Goal: Task Accomplishment & Management: Complete application form

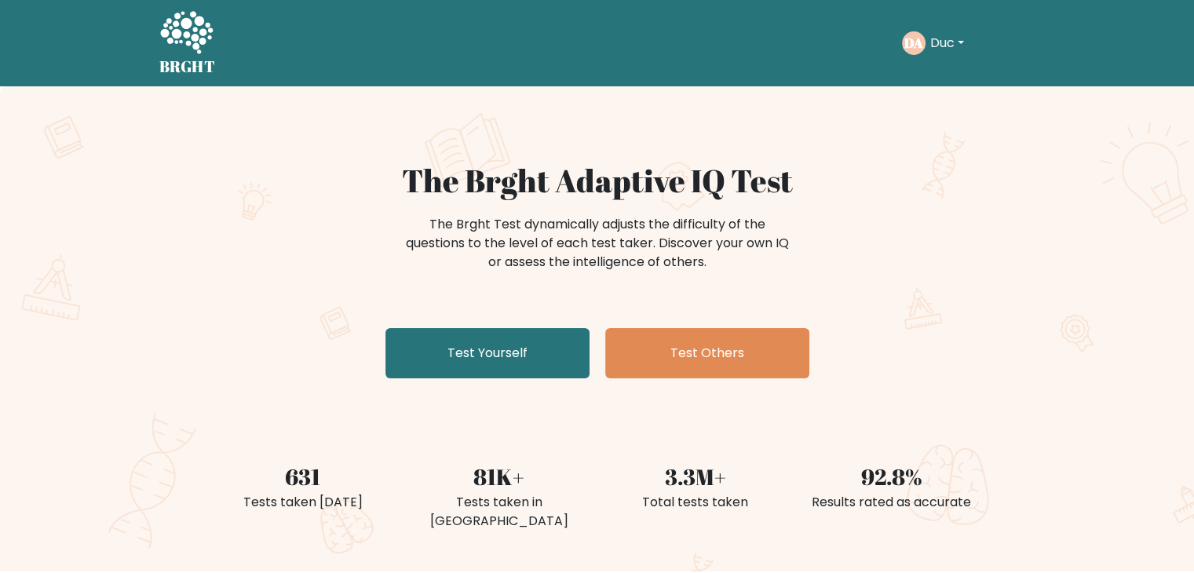
click at [0, 334] on div "The Brght Adaptive IQ Test The Brght Test dynamically adjusts the difficulty of…" at bounding box center [597, 328] width 1194 height 485
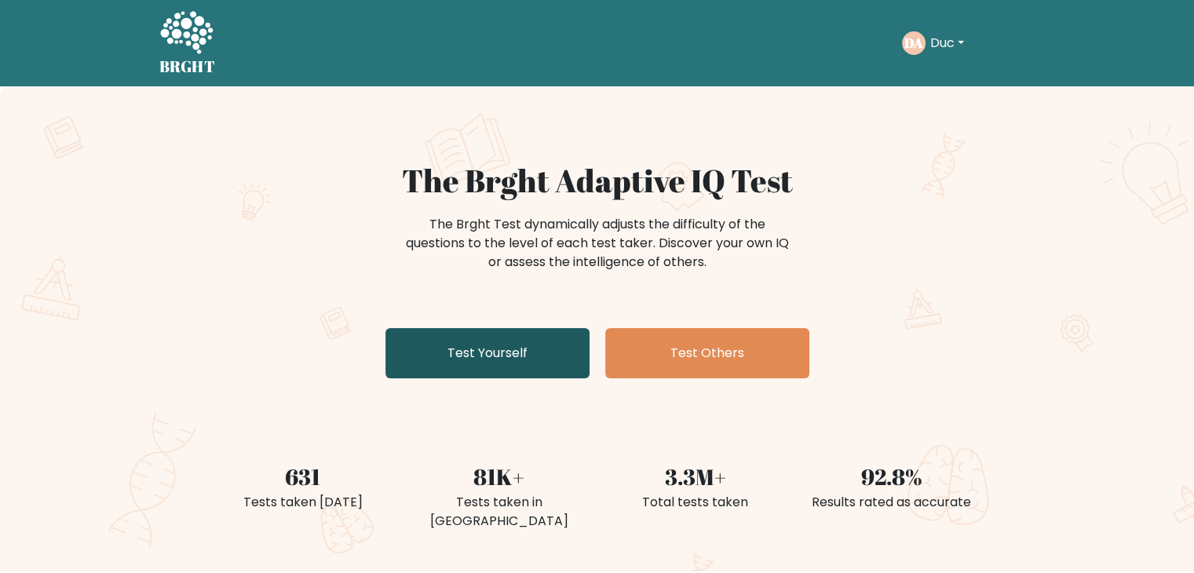
click at [509, 376] on link "Test Yourself" at bounding box center [488, 353] width 204 height 50
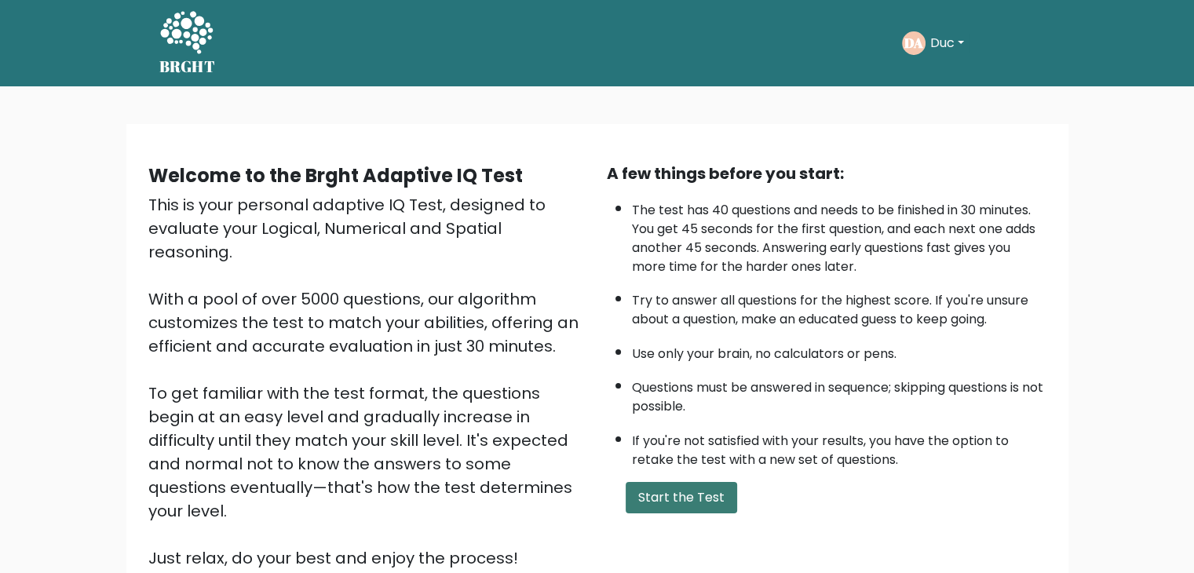
click at [677, 492] on button "Start the Test" at bounding box center [682, 497] width 112 height 31
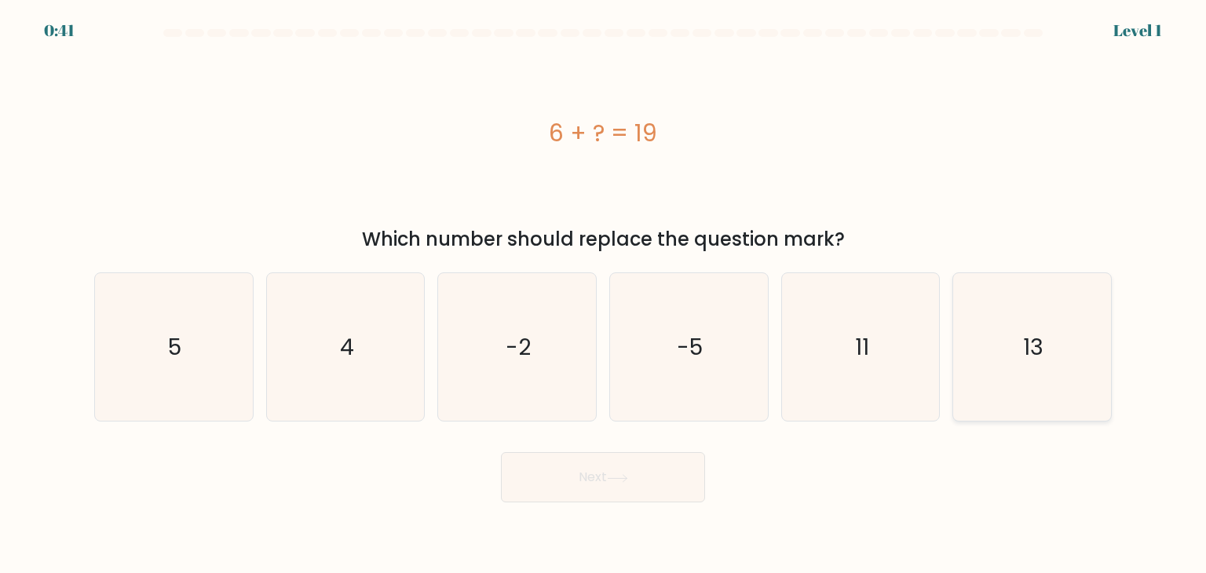
click at [1027, 346] on text "13" at bounding box center [1033, 346] width 20 height 31
click at [604, 294] on input "f. 13" at bounding box center [603, 291] width 1 height 8
radio input "true"
click at [576, 492] on button "Next" at bounding box center [603, 477] width 204 height 50
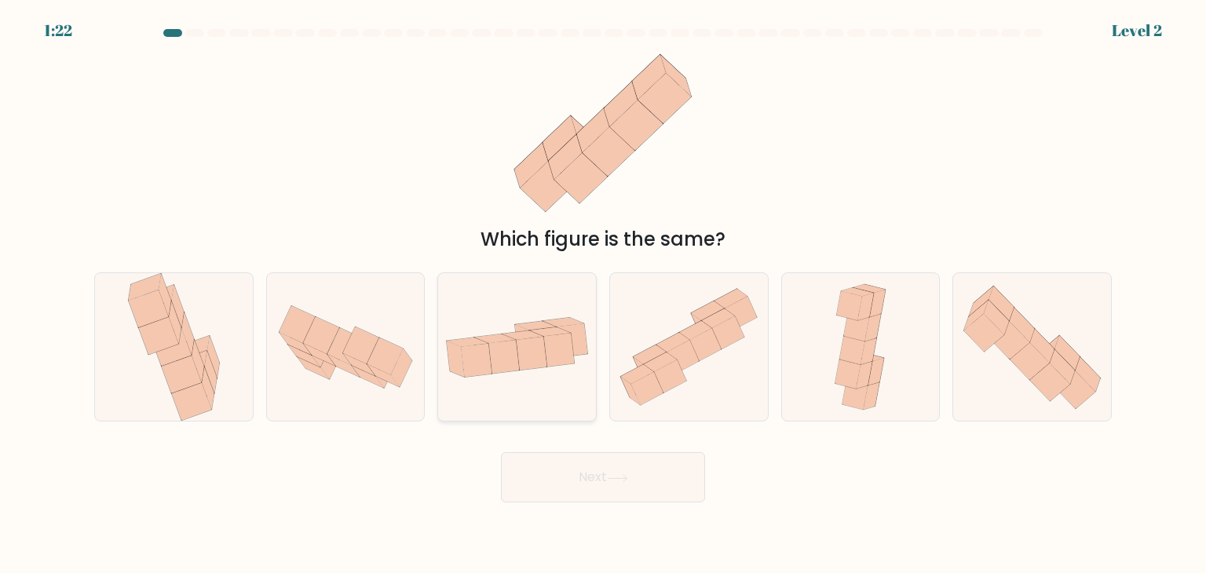
click at [572, 293] on div at bounding box center [516, 347] width 159 height 149
click at [603, 293] on input "c." at bounding box center [603, 291] width 1 height 8
radio input "true"
click at [600, 479] on button "Next" at bounding box center [603, 477] width 204 height 50
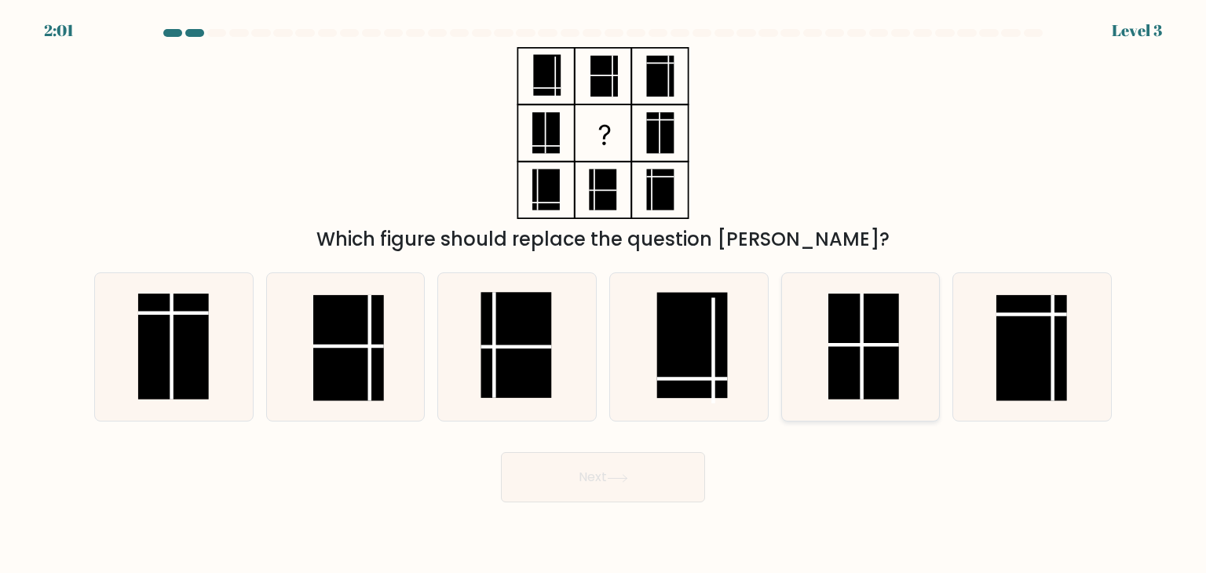
click at [875, 338] on rect at bounding box center [864, 347] width 71 height 106
click at [604, 294] on input "e." at bounding box center [603, 291] width 1 height 8
radio input "true"
click at [632, 470] on button "Next" at bounding box center [603, 477] width 204 height 50
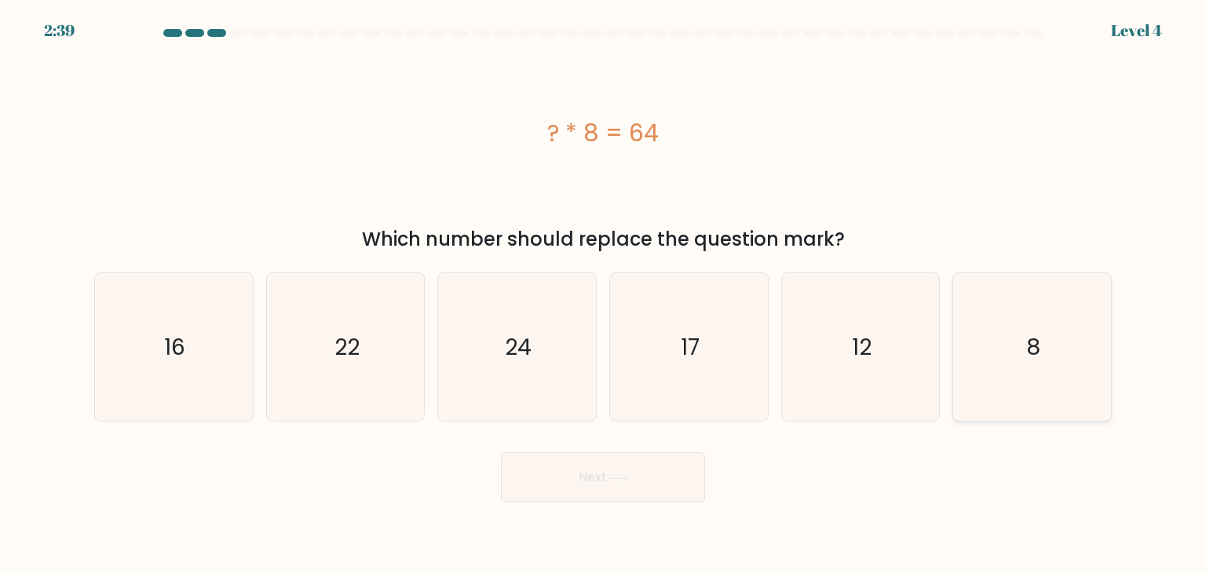
click at [1040, 342] on text "8" at bounding box center [1033, 346] width 14 height 31
click at [604, 294] on input "f. 8" at bounding box center [603, 291] width 1 height 8
radio input "true"
click at [557, 489] on button "Next" at bounding box center [603, 477] width 204 height 50
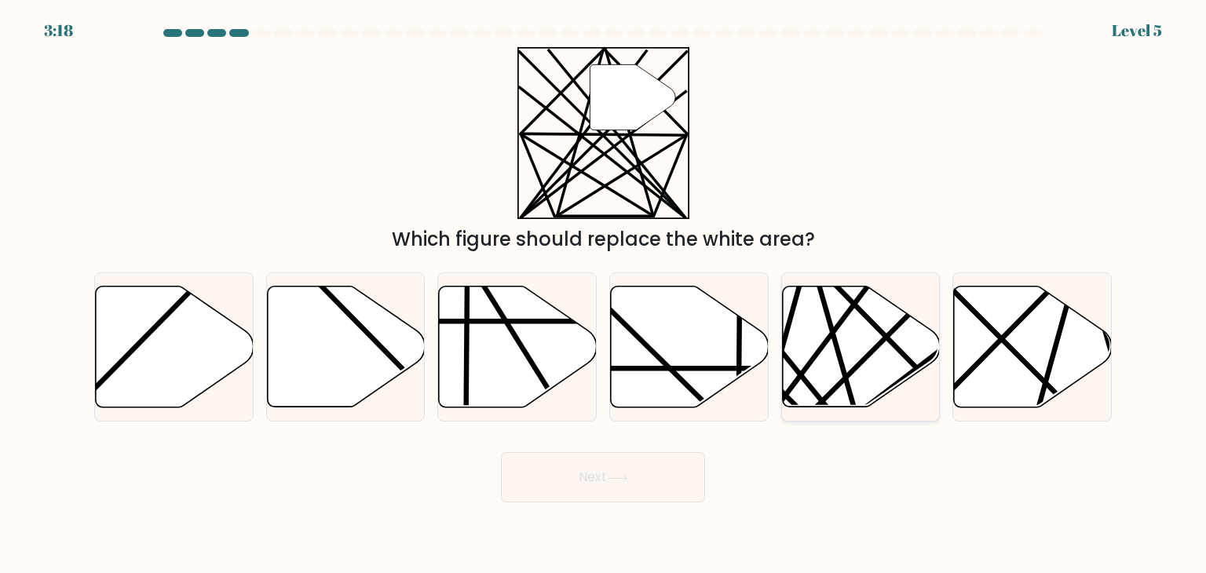
click at [881, 341] on line at bounding box center [808, 415] width 309 height 309
click at [604, 294] on input "e." at bounding box center [603, 291] width 1 height 8
radio input "true"
click at [605, 510] on body "3:18 Level 5" at bounding box center [603, 286] width 1206 height 573
click at [621, 484] on button "Next" at bounding box center [603, 477] width 204 height 50
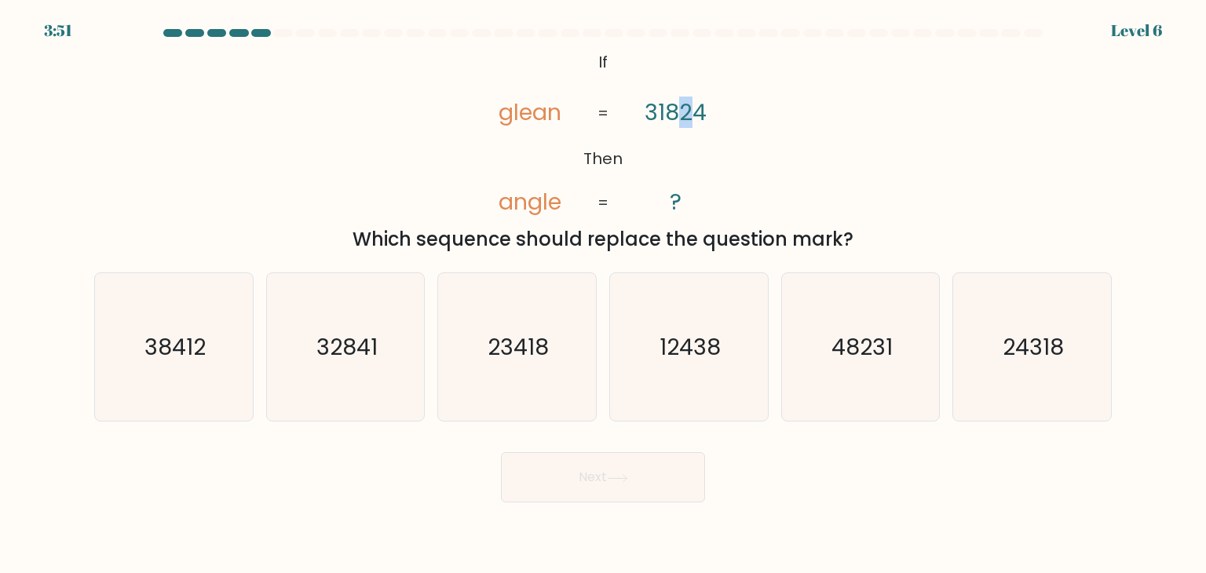
drag, startPoint x: 682, startPoint y: 117, endPoint x: 694, endPoint y: 108, distance: 15.7
click at [694, 108] on tspan "31824" at bounding box center [676, 112] width 62 height 31
click at [701, 108] on tspan "31824" at bounding box center [676, 112] width 62 height 31
drag, startPoint x: 675, startPoint y: 108, endPoint x: 766, endPoint y: 114, distance: 90.5
click at [763, 113] on div "@import url('https://fonts.googleapis.com/css?family=Abril+Fatface:400,100,100i…" at bounding box center [603, 150] width 1037 height 207
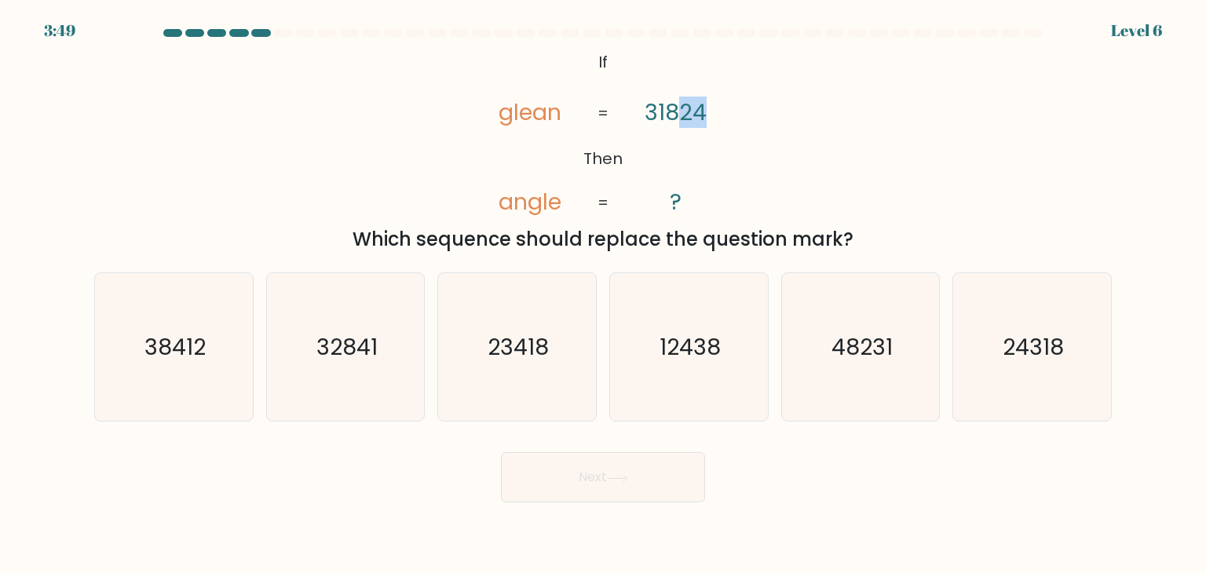
click at [770, 114] on div "@import url('https://fonts.googleapis.com/css?family=Abril+Fatface:400,100,100i…" at bounding box center [603, 150] width 1037 height 207
click at [1004, 382] on icon "24318" at bounding box center [1032, 347] width 148 height 148
click at [604, 294] on input "f. 24318" at bounding box center [603, 291] width 1 height 8
radio input "true"
click at [641, 493] on button "Next" at bounding box center [603, 477] width 204 height 50
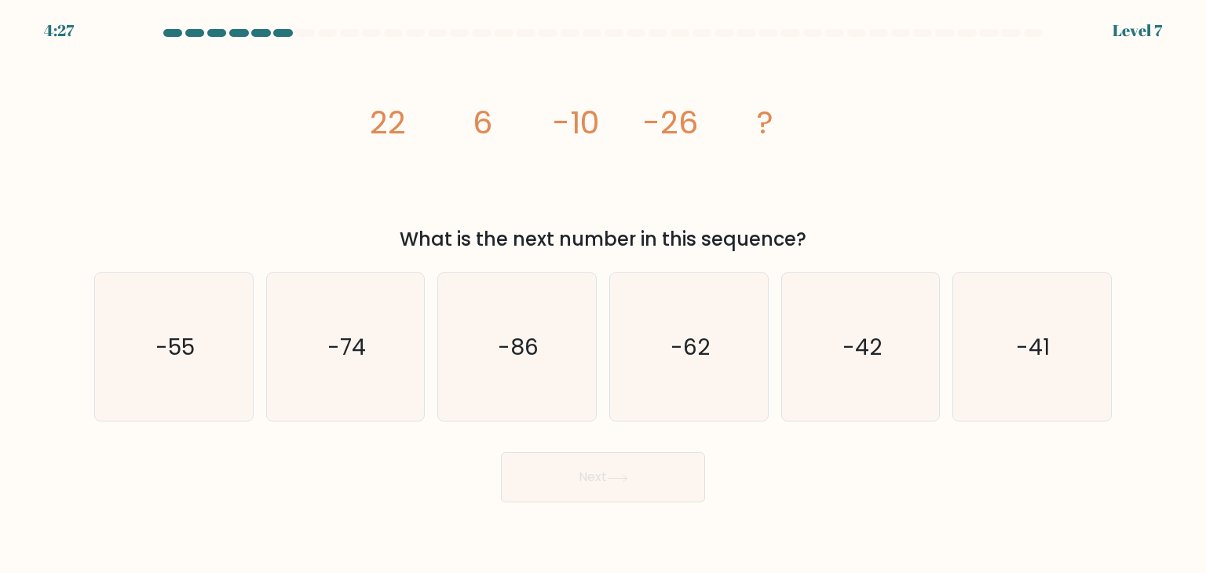
click at [662, 470] on button "Next" at bounding box center [603, 477] width 204 height 50
click at [1034, 348] on text "-41" at bounding box center [1034, 346] width 34 height 31
click at [604, 294] on input "f. -41" at bounding box center [603, 291] width 1 height 8
radio input "true"
drag, startPoint x: 375, startPoint y: 228, endPoint x: 831, endPoint y: 208, distance: 456.7
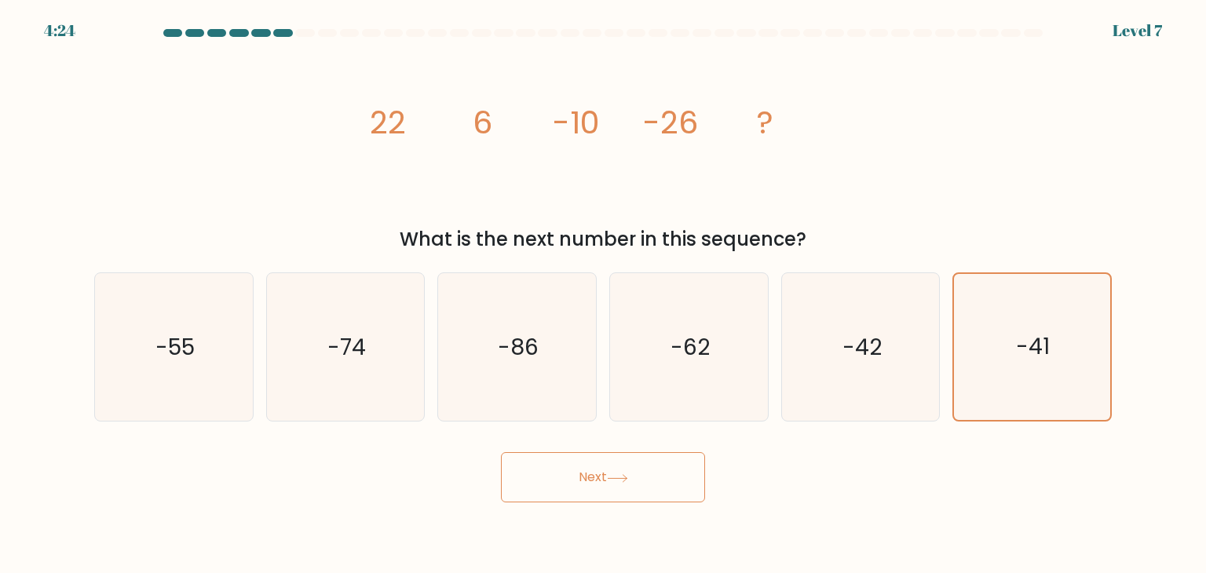
click at [820, 206] on div "image/svg+xml 22 6 -10 -26 ? What is the next number in this sequence?" at bounding box center [603, 150] width 1037 height 207
click at [832, 209] on icon "image/svg+xml 22 6 -10 -26 ?" at bounding box center [603, 133] width 471 height 172
drag, startPoint x: 358, startPoint y: 131, endPoint x: 572, endPoint y: 130, distance: 213.6
click at [560, 132] on div "image/svg+xml 22 6 -10 -26 ? What is the next number in this sequence?" at bounding box center [603, 150] width 1037 height 207
click at [603, 123] on icon "image/svg+xml 22 6 -10 -26 ?" at bounding box center [603, 133] width 471 height 172
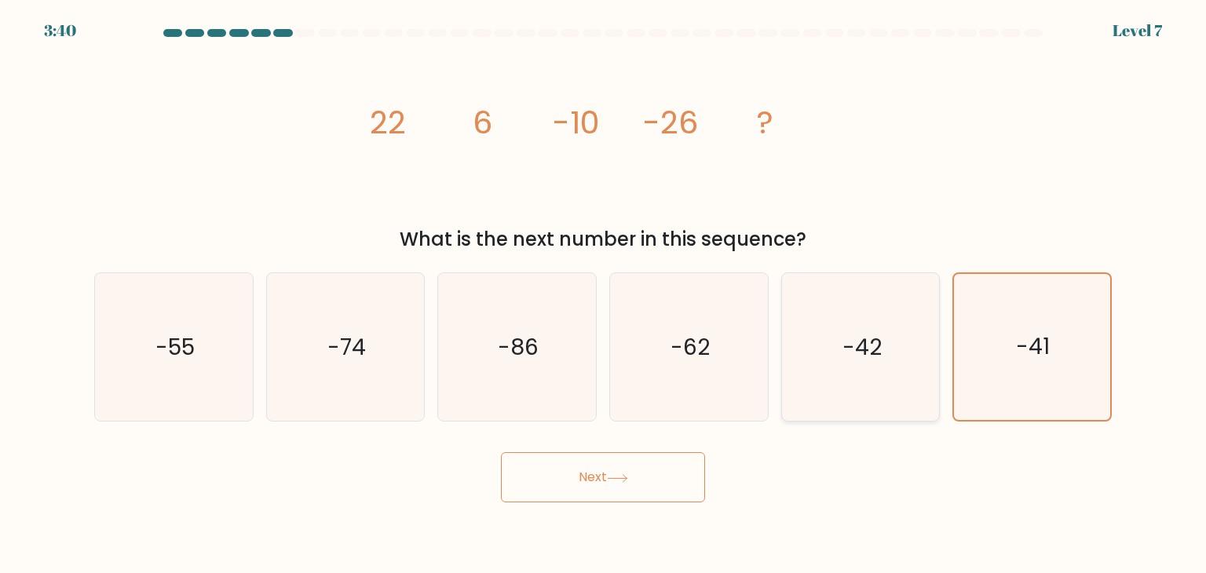
click at [794, 322] on icon "-42" at bounding box center [861, 347] width 148 height 148
click at [604, 294] on input "e. -42" at bounding box center [603, 291] width 1 height 8
radio input "true"
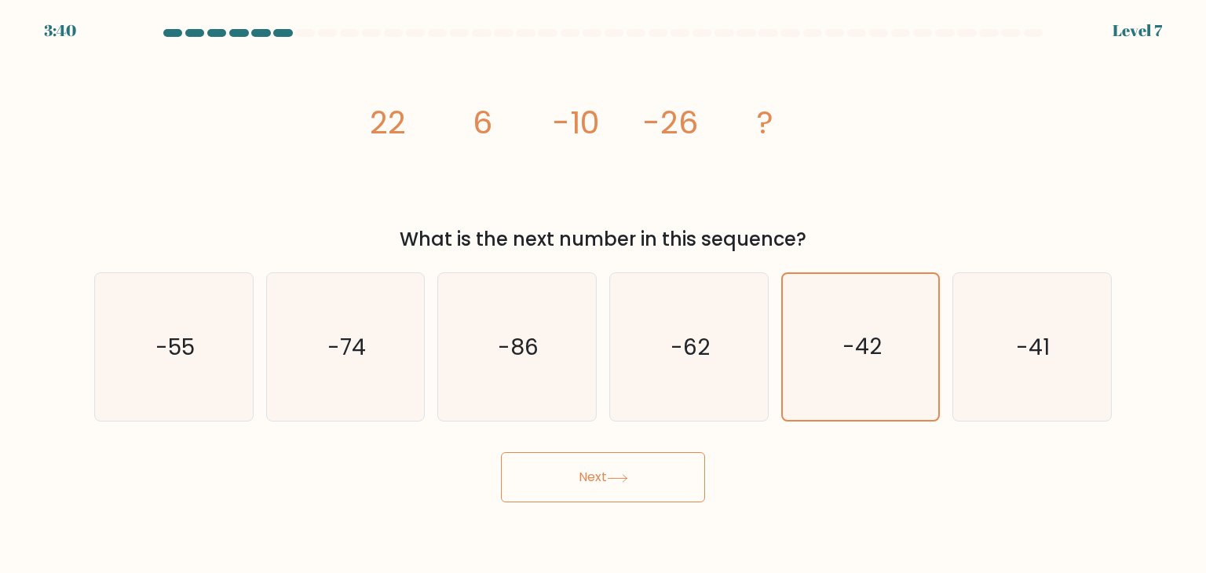
click at [624, 500] on button "Next" at bounding box center [603, 477] width 204 height 50
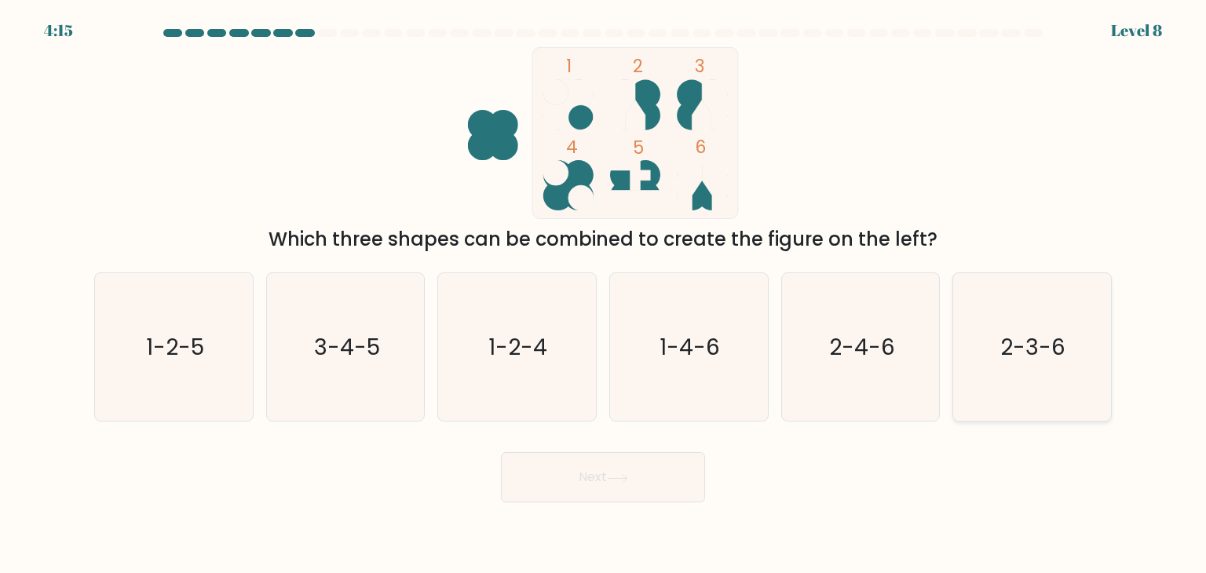
click at [1059, 327] on icon "2-3-6" at bounding box center [1032, 347] width 148 height 148
click at [604, 294] on input "f. 2-3-6" at bounding box center [603, 291] width 1 height 8
radio input "true"
click at [646, 498] on button "Next" at bounding box center [603, 477] width 204 height 50
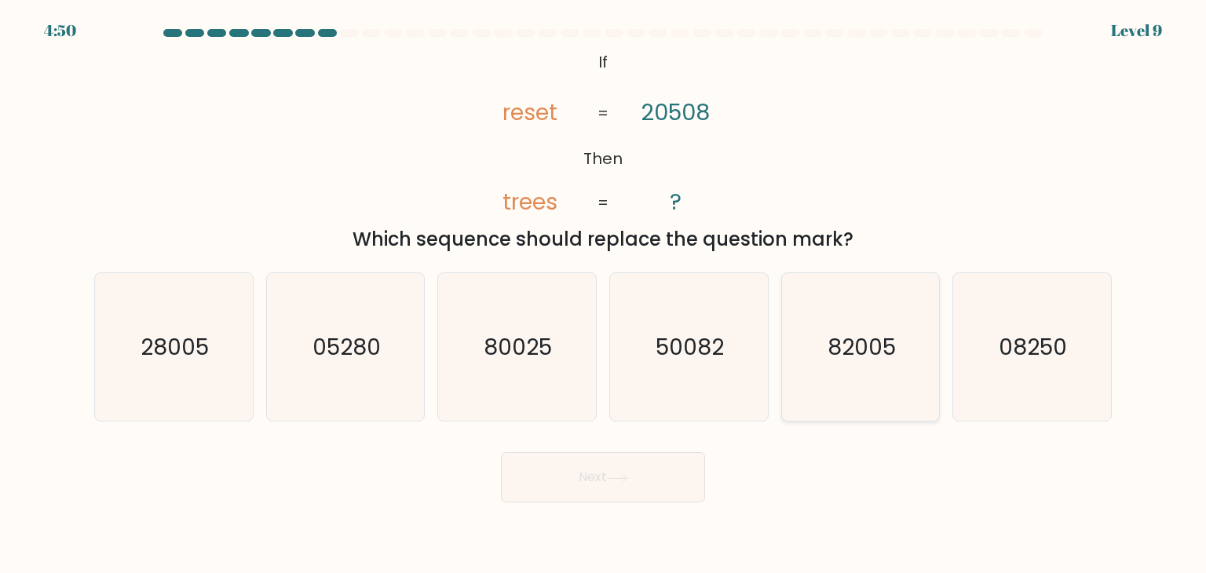
click at [889, 389] on icon "82005" at bounding box center [861, 347] width 148 height 148
click at [604, 294] on input "e. 82005" at bounding box center [603, 291] width 1 height 8
radio input "true"
click at [649, 473] on button "Next" at bounding box center [603, 477] width 204 height 50
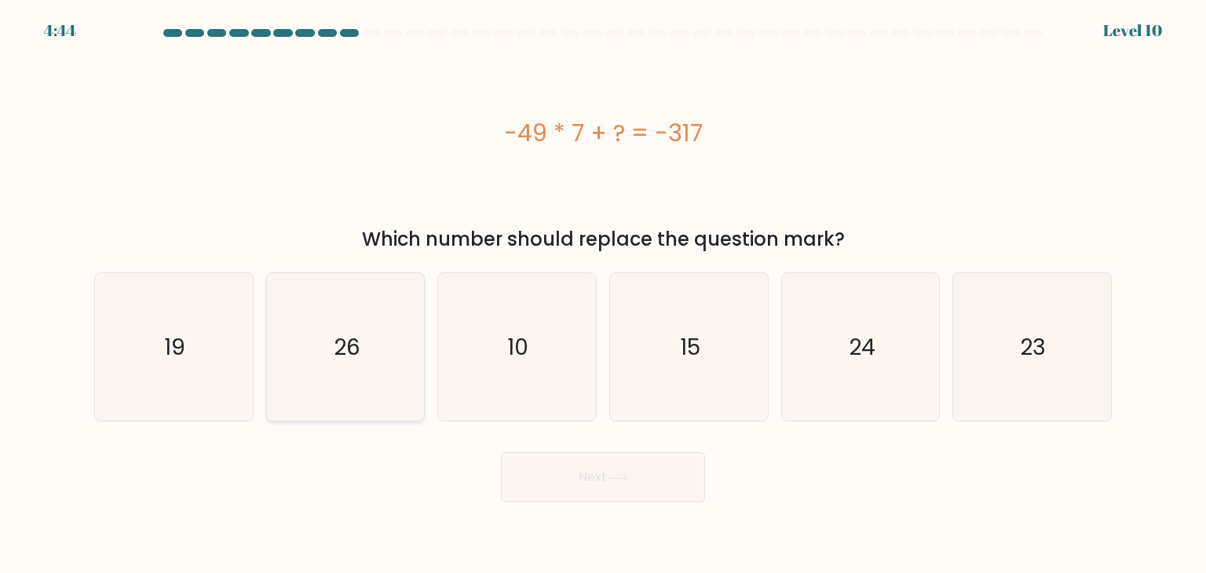
click at [334, 312] on icon "26" at bounding box center [346, 347] width 148 height 148
click at [603, 294] on input "b. 26" at bounding box center [603, 291] width 1 height 8
radio input "true"
click at [582, 493] on button "Next" at bounding box center [603, 477] width 204 height 50
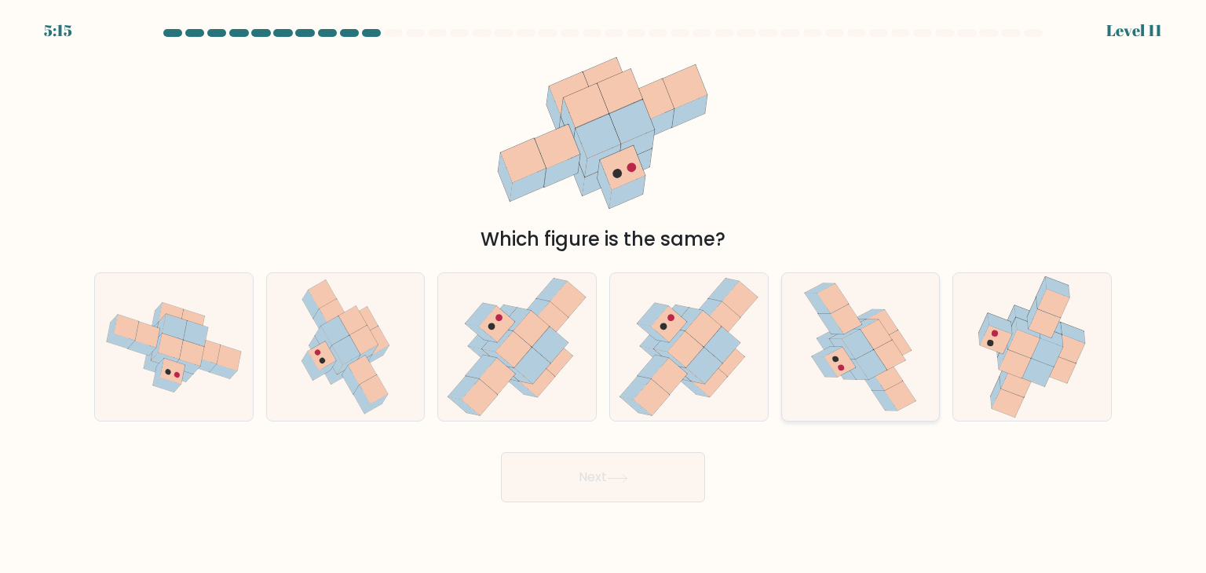
click at [864, 343] on icon at bounding box center [857, 345] width 31 height 30
click at [604, 294] on input "e." at bounding box center [603, 291] width 1 height 8
radio input "true"
click at [656, 488] on button "Next" at bounding box center [603, 477] width 204 height 50
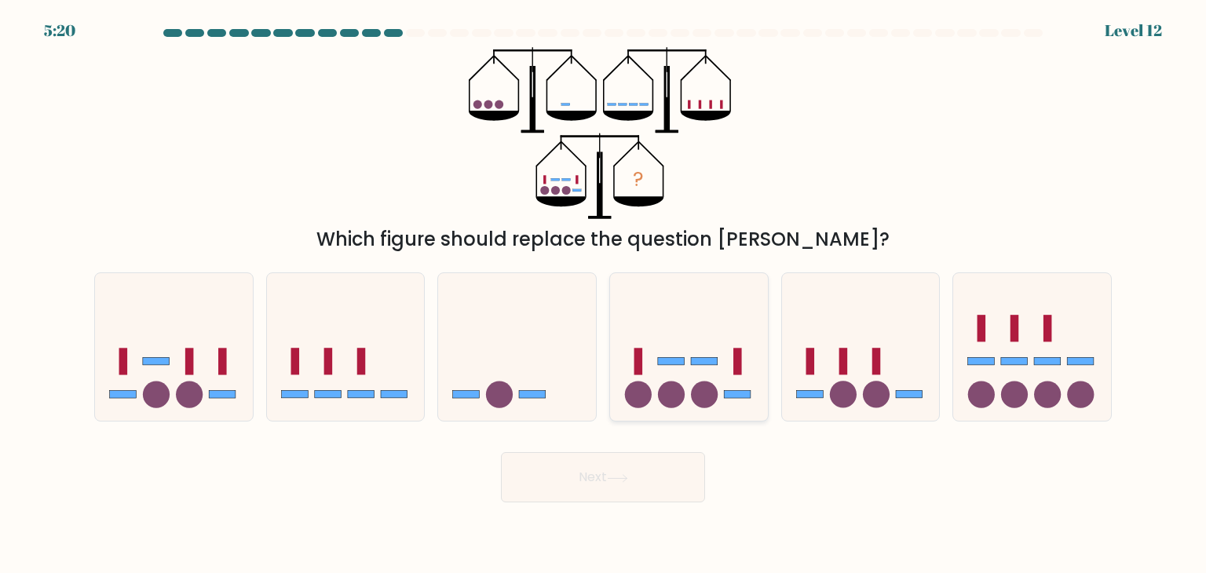
click at [671, 378] on icon at bounding box center [689, 347] width 158 height 130
click at [604, 294] on input "d." at bounding box center [603, 291] width 1 height 8
radio input "true"
click at [662, 486] on button "Next" at bounding box center [603, 477] width 204 height 50
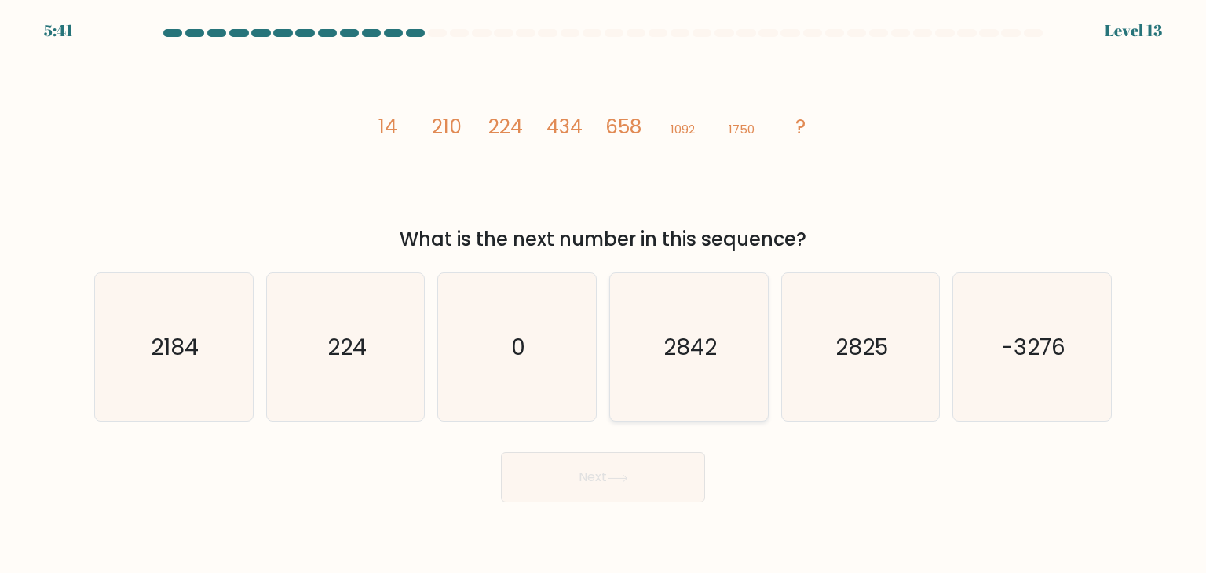
click at [690, 346] on text "2842" at bounding box center [690, 346] width 53 height 31
click at [604, 294] on input "d. 2842" at bounding box center [603, 291] width 1 height 8
radio input "true"
click at [660, 477] on button "Next" at bounding box center [603, 477] width 204 height 50
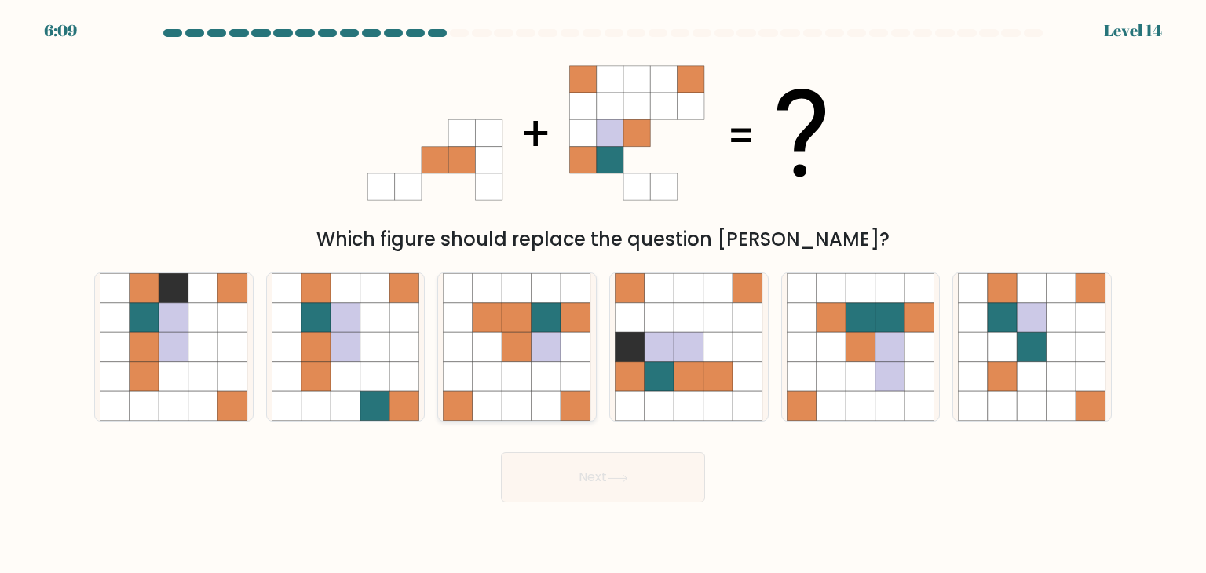
click at [532, 390] on icon at bounding box center [547, 377] width 30 height 30
click at [603, 294] on input "c." at bounding box center [603, 291] width 1 height 8
radio input "true"
click at [584, 494] on button "Next" at bounding box center [603, 477] width 204 height 50
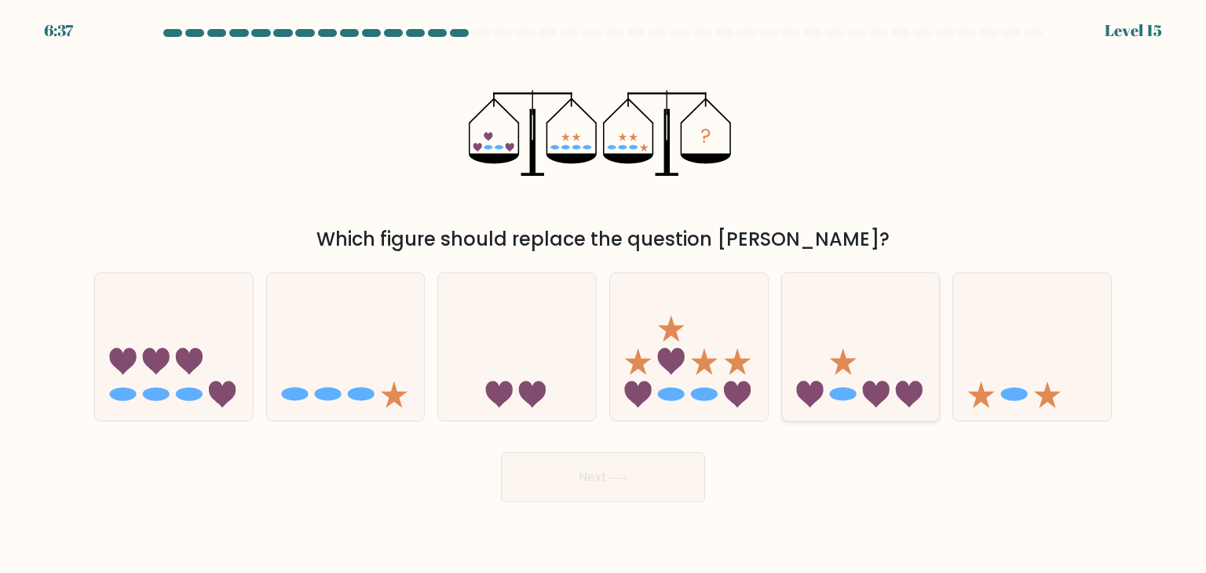
click at [864, 368] on icon at bounding box center [861, 347] width 158 height 130
click at [604, 294] on input "e." at bounding box center [603, 291] width 1 height 8
radio input "true"
click at [649, 483] on button "Next" at bounding box center [603, 477] width 204 height 50
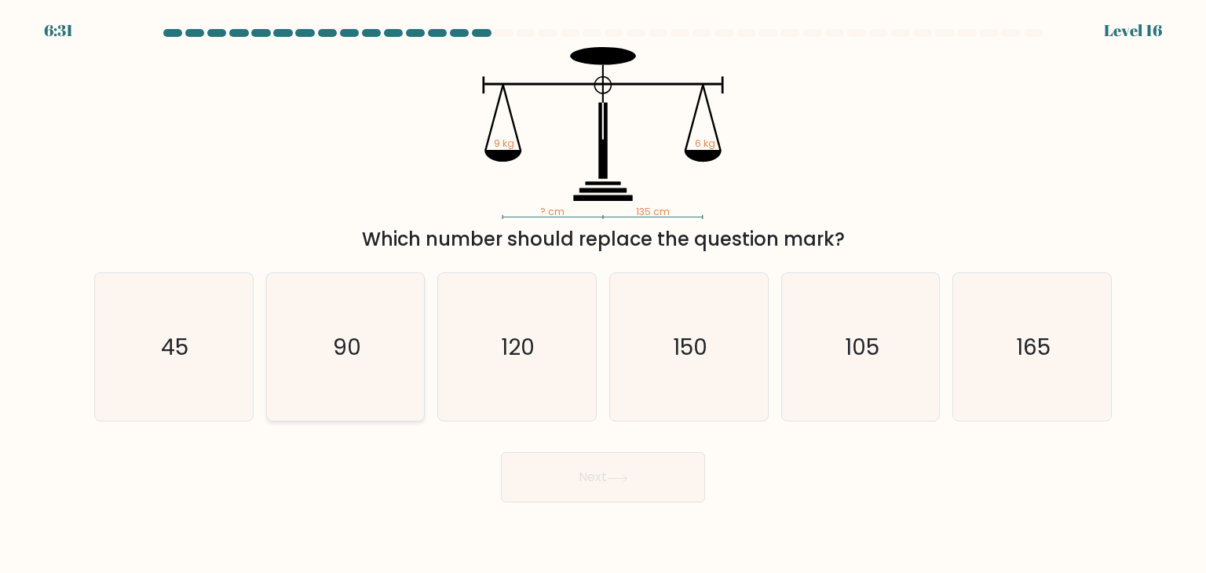
click at [351, 386] on icon "90" at bounding box center [346, 347] width 148 height 148
click at [603, 294] on input "b. 90" at bounding box center [603, 291] width 1 height 8
radio input "true"
click at [623, 514] on body "6:31 Level 16" at bounding box center [603, 286] width 1206 height 573
click at [626, 496] on button "Next" at bounding box center [603, 477] width 204 height 50
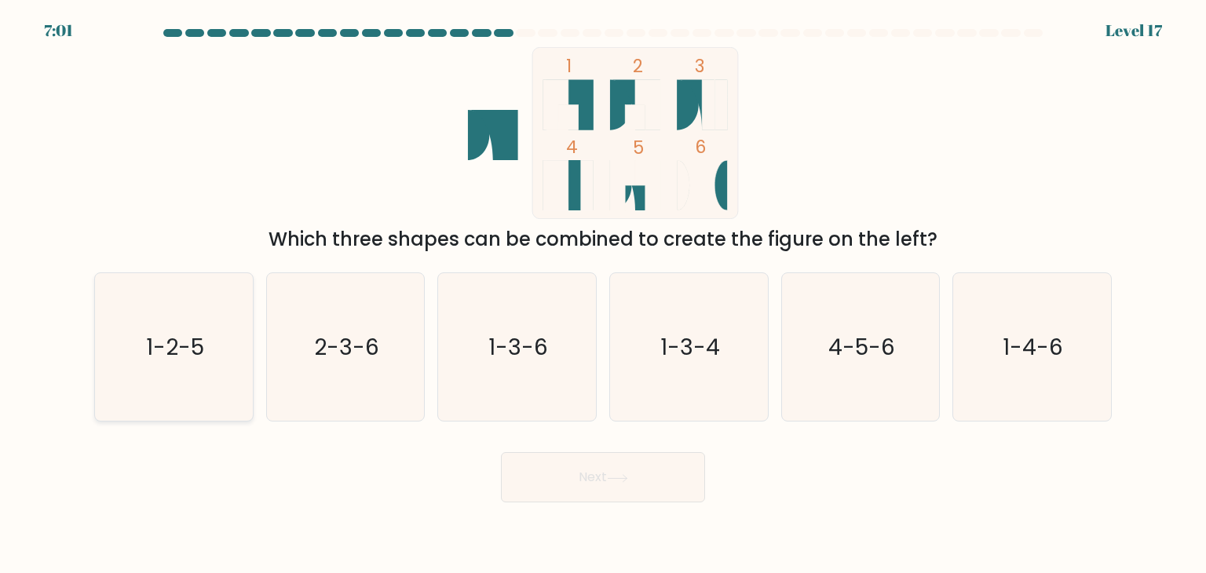
click at [151, 371] on icon "1-2-5" at bounding box center [174, 347] width 148 height 148
click at [603, 294] on input "a. 1-2-5" at bounding box center [603, 291] width 1 height 8
radio input "true"
click at [605, 481] on button "Next" at bounding box center [603, 477] width 204 height 50
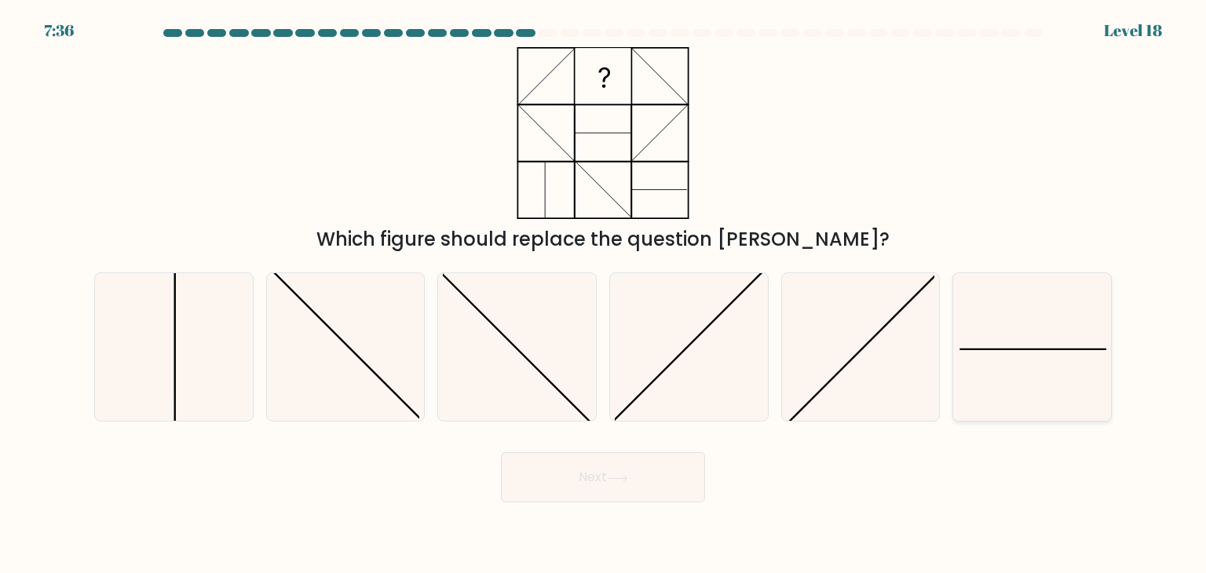
click at [1026, 379] on icon at bounding box center [1032, 347] width 148 height 148
click at [604, 294] on input "f." at bounding box center [603, 291] width 1 height 8
radio input "true"
click at [628, 487] on button "Next" at bounding box center [603, 477] width 204 height 50
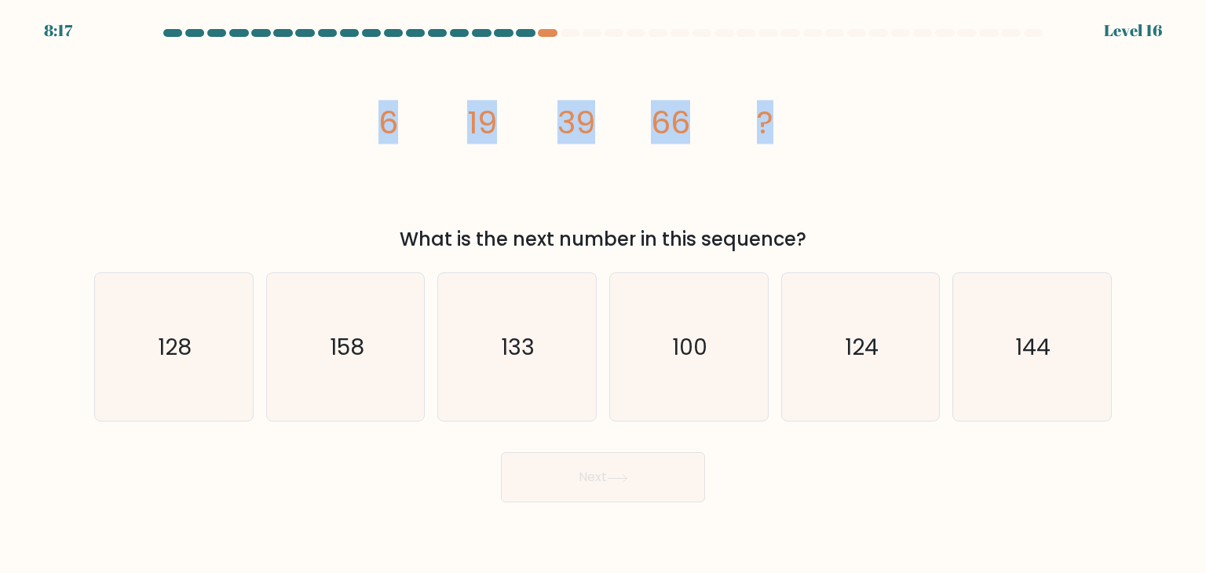
drag, startPoint x: 359, startPoint y: 130, endPoint x: 887, endPoint y: 116, distance: 527.9
click at [882, 117] on div "image/svg+xml 6 19 39 66 ? What is the next number in this sequence?" at bounding box center [603, 150] width 1037 height 207
click at [887, 116] on div "image/svg+xml 6 19 39 66 ? What is the next number in this sequence?" at bounding box center [603, 150] width 1037 height 207
drag, startPoint x: 625, startPoint y: 106, endPoint x: 718, endPoint y: 129, distance: 95.4
click at [693, 120] on icon "image/svg+xml 6 19 39 66 ?" at bounding box center [603, 133] width 471 height 172
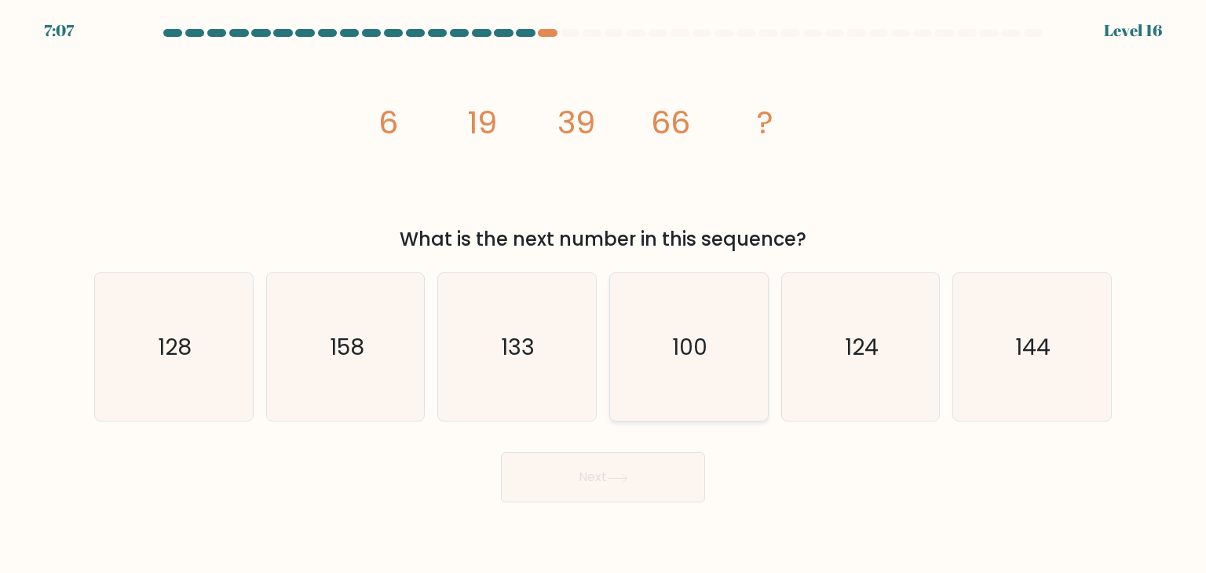
click at [691, 362] on text "100" at bounding box center [690, 346] width 35 height 31
click at [604, 294] on input "d. 100" at bounding box center [603, 291] width 1 height 8
radio input "true"
click at [636, 507] on body "7:07 Level 16" at bounding box center [603, 286] width 1206 height 573
click at [635, 496] on button "Next" at bounding box center [603, 477] width 204 height 50
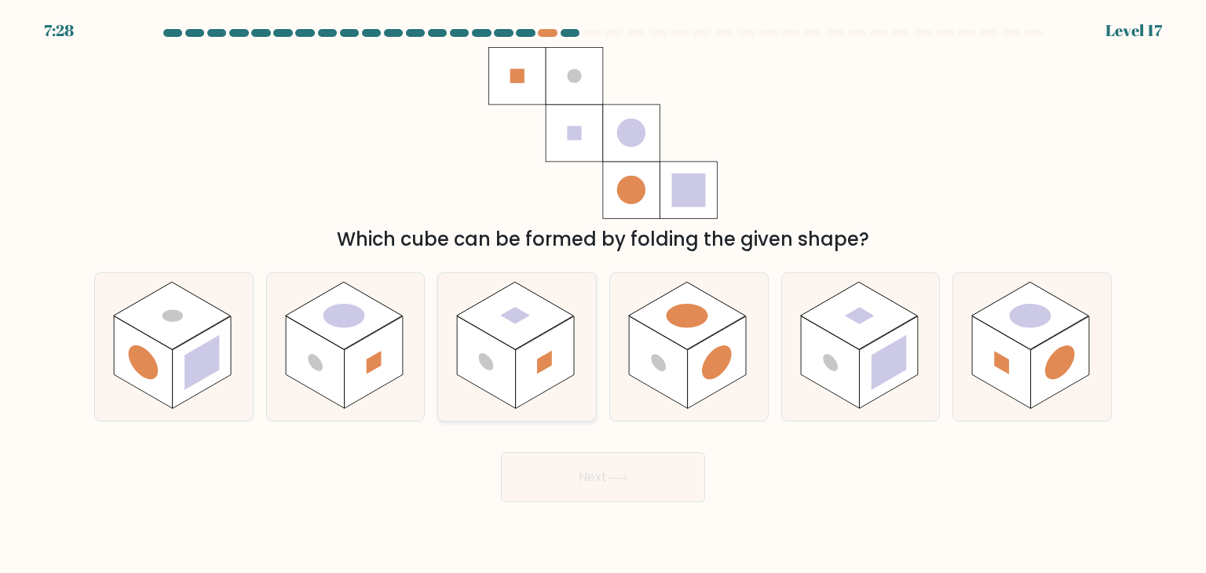
click at [548, 359] on rect at bounding box center [545, 363] width 15 height 24
click at [603, 294] on input "c." at bounding box center [603, 291] width 1 height 8
radio input "true"
click at [605, 453] on button "Next" at bounding box center [603, 477] width 204 height 50
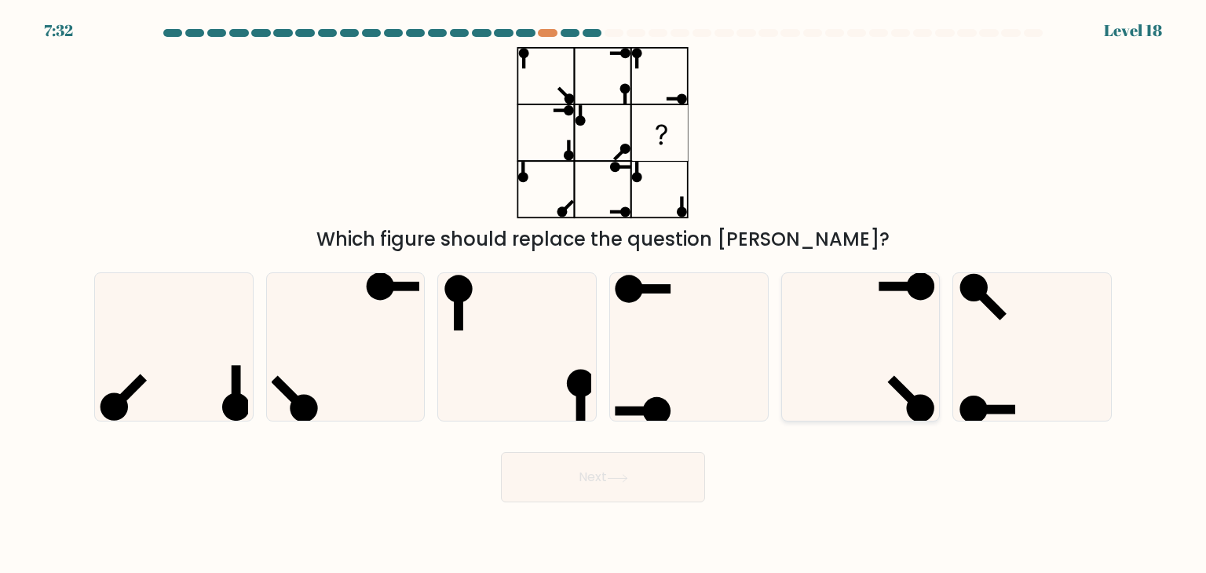
click at [861, 367] on icon at bounding box center [861, 347] width 148 height 148
click at [604, 294] on input "e." at bounding box center [603, 291] width 1 height 8
radio input "true"
click at [644, 480] on button "Next" at bounding box center [603, 477] width 204 height 50
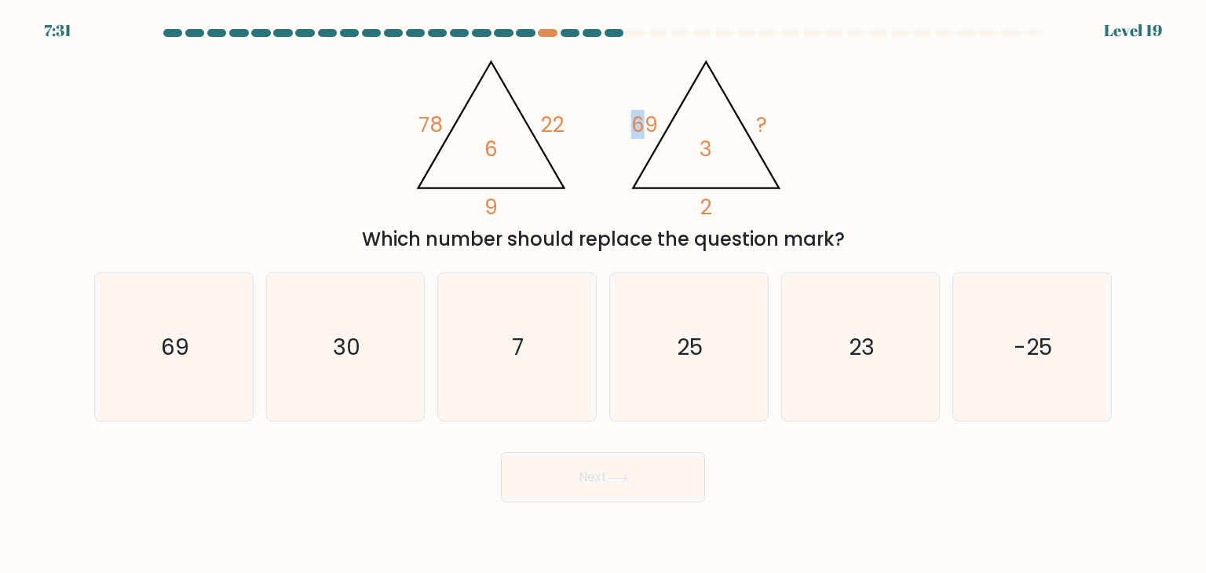
drag, startPoint x: 621, startPoint y: 136, endPoint x: 667, endPoint y: 118, distance: 49.0
click at [666, 118] on icon "@import url('https://fonts.googleapis.com/css?family=Abril+Fatface:400,100,100i…" at bounding box center [603, 133] width 396 height 172
click at [839, 163] on div "@import url('https://fonts.googleapis.com/css?family=Abril+Fatface:400,100,100i…" at bounding box center [603, 150] width 1037 height 207
click at [700, 348] on text "25" at bounding box center [691, 346] width 26 height 31
click at [604, 294] on input "d. 25" at bounding box center [603, 291] width 1 height 8
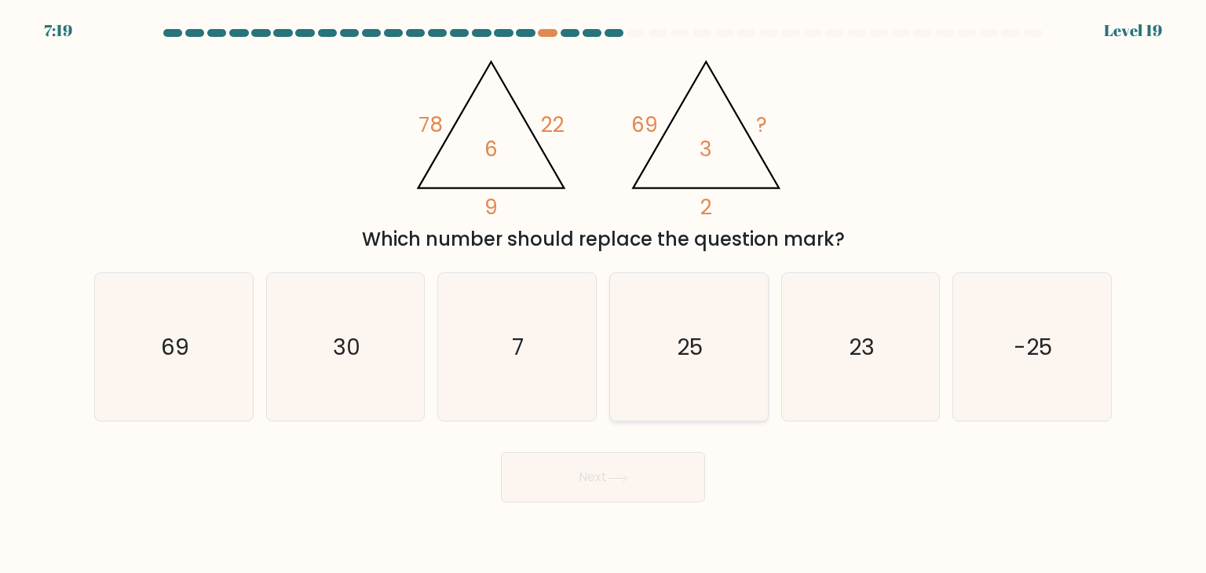
radio input "true"
click at [648, 475] on button "Next" at bounding box center [603, 477] width 204 height 50
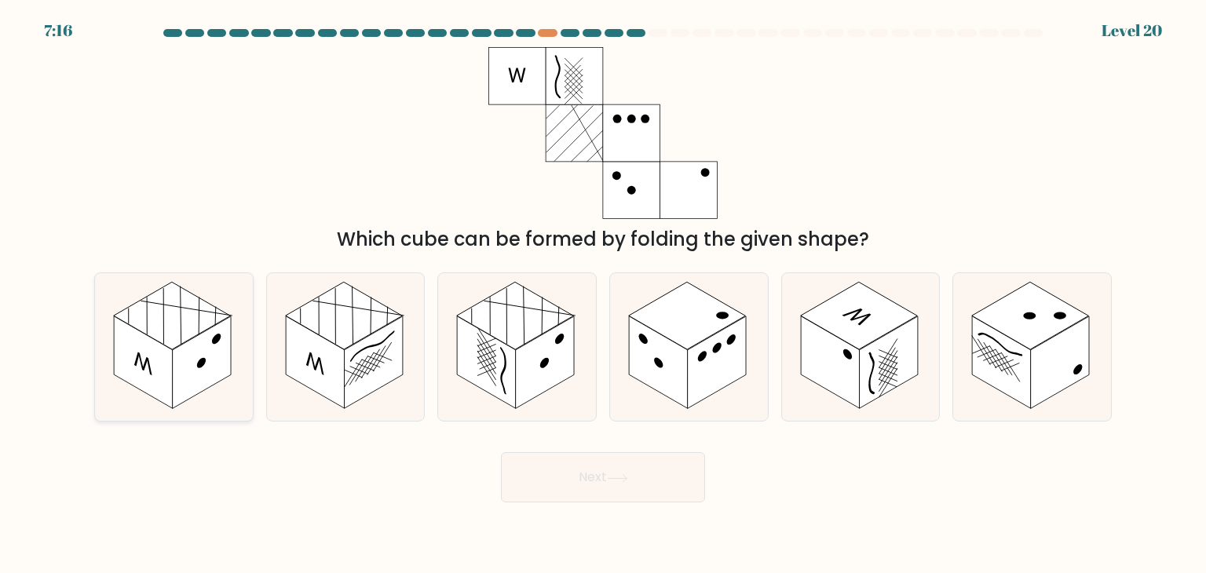
click at [184, 353] on rect at bounding box center [202, 362] width 59 height 93
click at [603, 294] on input "a." at bounding box center [603, 291] width 1 height 8
radio input "true"
click at [628, 493] on button "Next" at bounding box center [603, 477] width 204 height 50
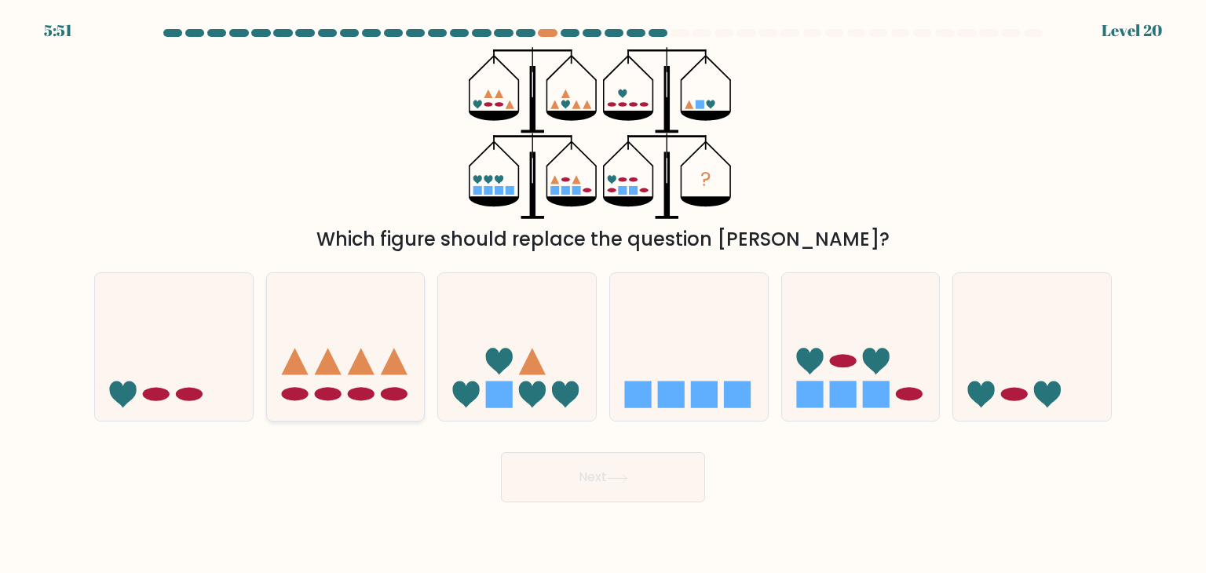
click at [308, 371] on icon at bounding box center [346, 347] width 158 height 130
click at [603, 294] on input "b." at bounding box center [603, 291] width 1 height 8
radio input "true"
click at [626, 477] on icon at bounding box center [617, 478] width 21 height 9
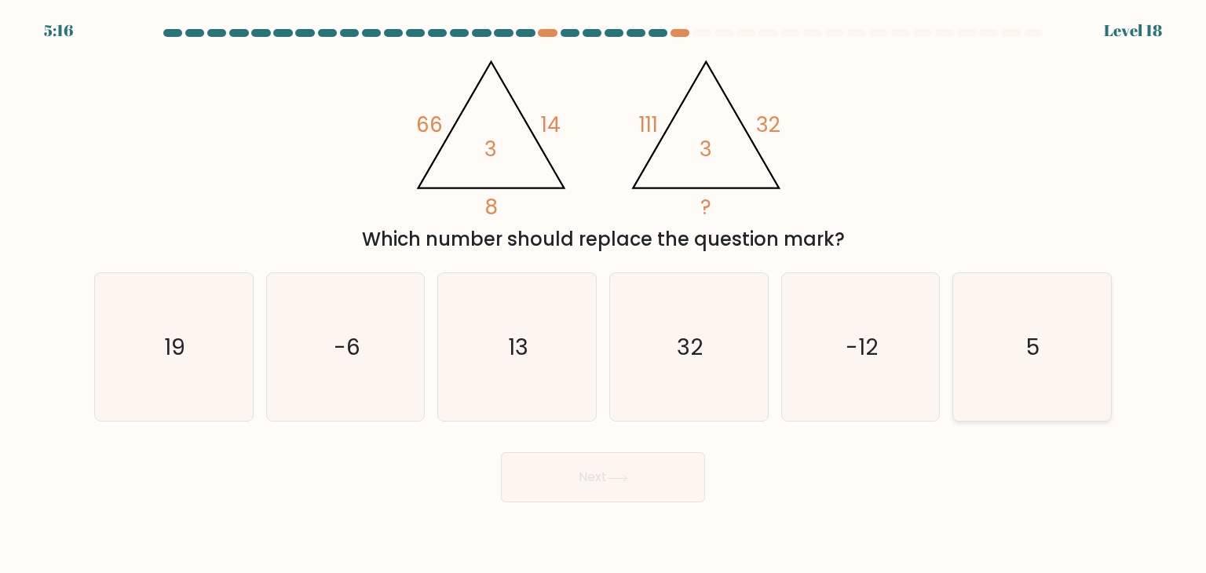
click at [1026, 353] on icon "5" at bounding box center [1032, 347] width 148 height 148
click at [604, 294] on input "f. 5" at bounding box center [603, 291] width 1 height 8
radio input "true"
click at [646, 475] on button "Next" at bounding box center [603, 477] width 204 height 50
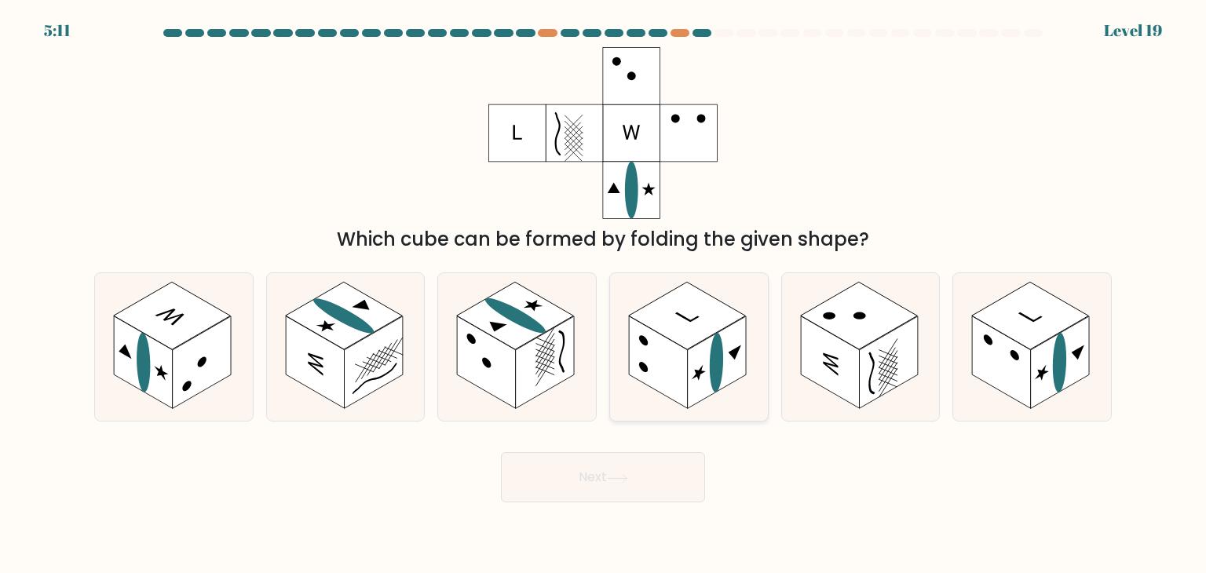
click at [682, 369] on rect at bounding box center [658, 362] width 59 height 93
click at [604, 294] on input "d." at bounding box center [603, 291] width 1 height 8
radio input "true"
click at [627, 478] on icon at bounding box center [617, 477] width 19 height 7
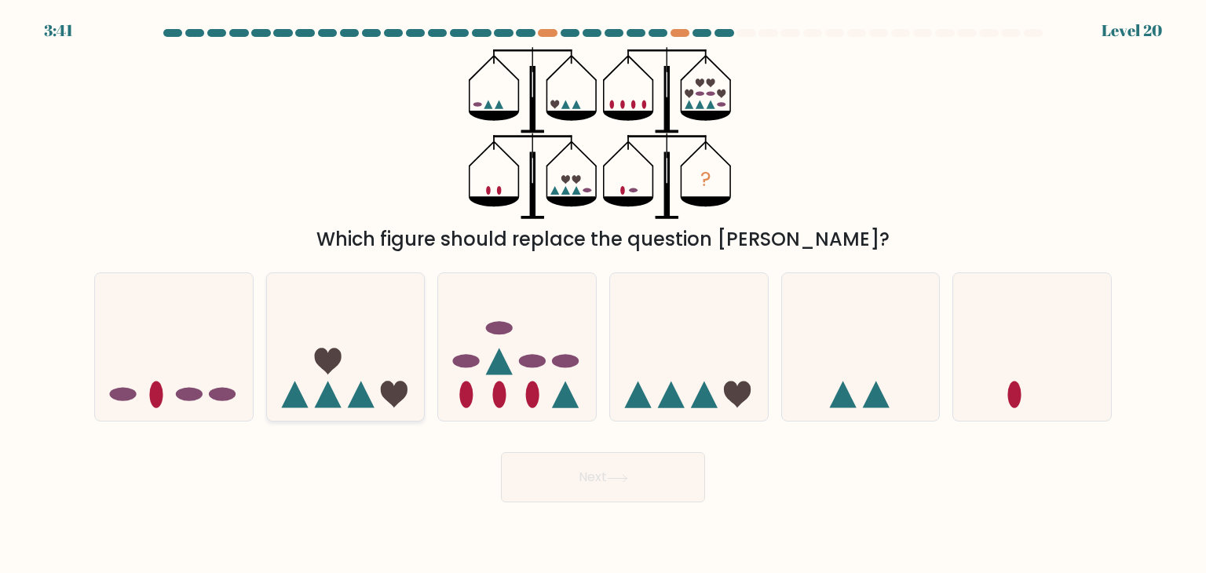
click at [309, 324] on icon at bounding box center [346, 347] width 158 height 130
click at [603, 294] on input "b." at bounding box center [603, 291] width 1 height 8
radio input "true"
click at [548, 454] on button "Next" at bounding box center [603, 477] width 204 height 50
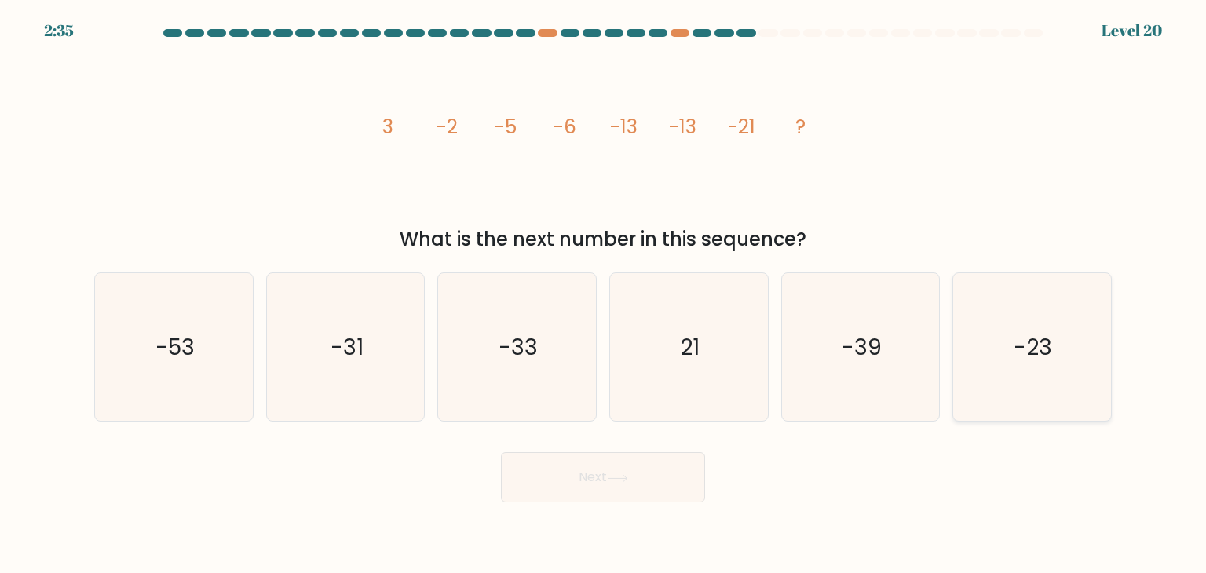
click at [1031, 381] on icon "-23" at bounding box center [1032, 347] width 148 height 148
click at [604, 294] on input "f. -23" at bounding box center [603, 291] width 1 height 8
radio input "true"
click at [597, 490] on button "Next" at bounding box center [603, 477] width 204 height 50
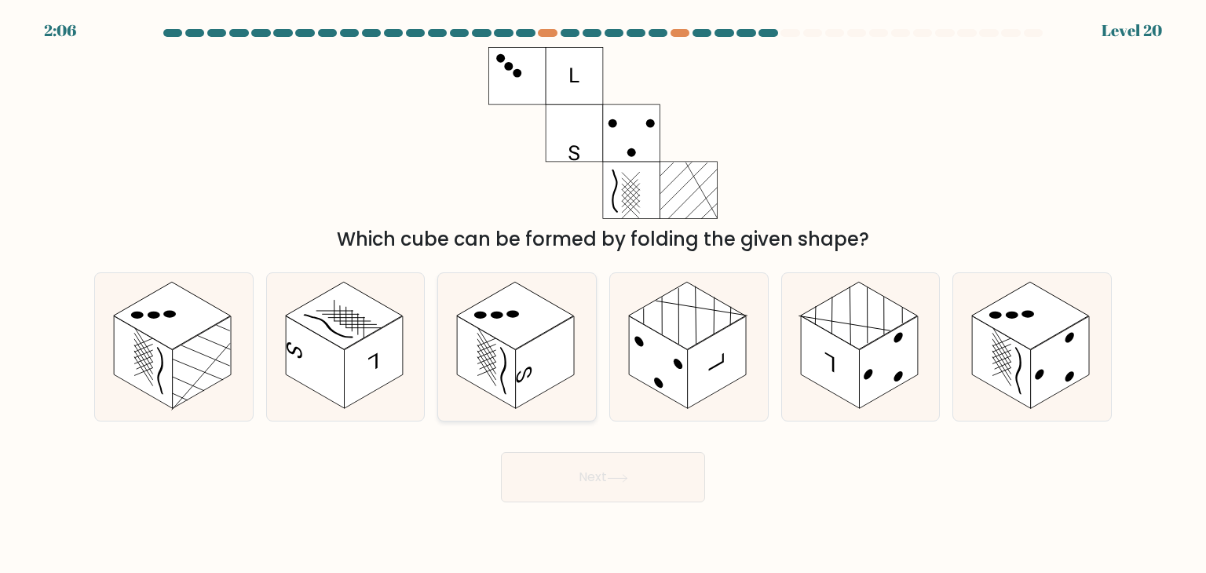
click at [466, 350] on rect at bounding box center [487, 362] width 59 height 93
click at [603, 294] on input "c." at bounding box center [603, 291] width 1 height 8
radio input "true"
click at [591, 484] on button "Next" at bounding box center [603, 477] width 204 height 50
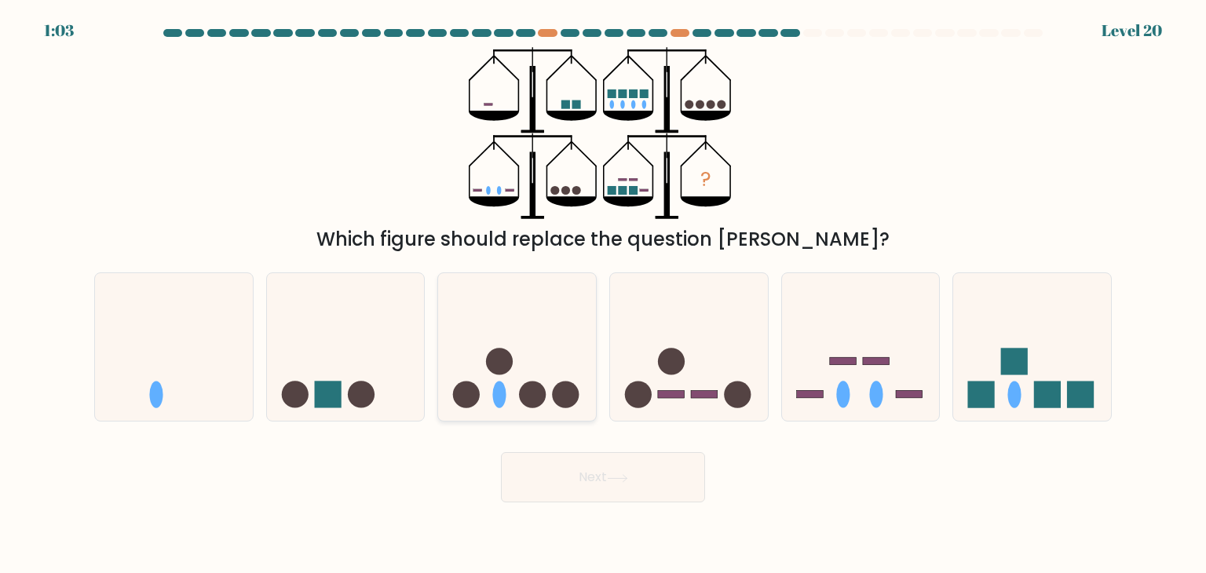
click at [575, 401] on circle at bounding box center [566, 395] width 27 height 27
click at [603, 294] on input "c." at bounding box center [603, 291] width 1 height 8
radio input "true"
click at [581, 491] on button "Next" at bounding box center [603, 477] width 204 height 50
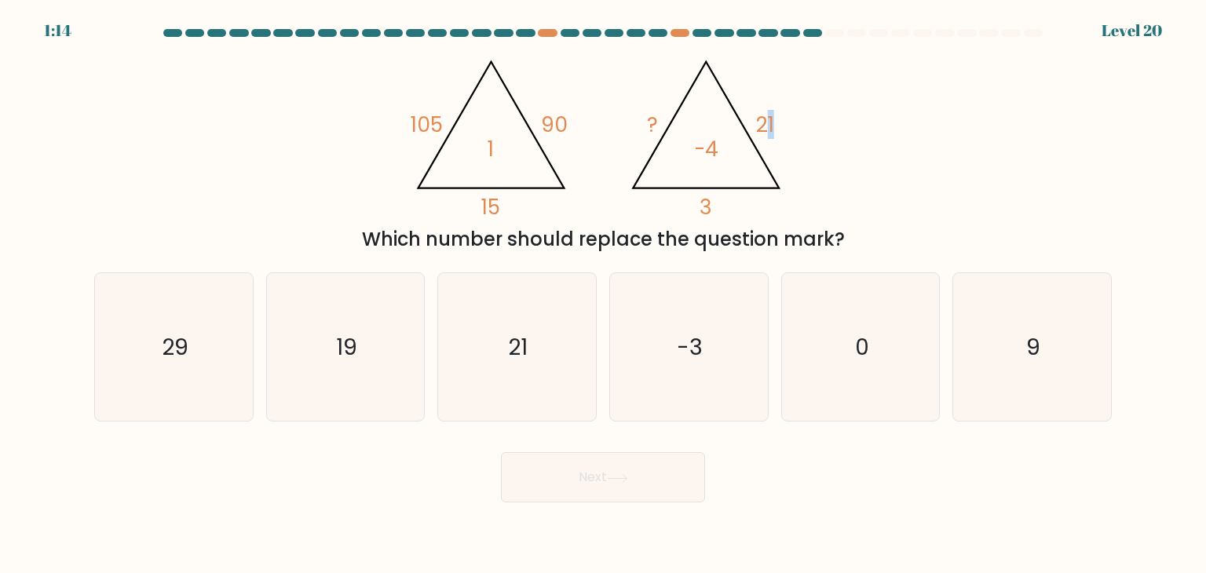
drag, startPoint x: 763, startPoint y: 119, endPoint x: 809, endPoint y: 146, distance: 52.8
click at [809, 146] on div "@import url('https://fonts.googleapis.com/css?family=Abril+Fatface:400,100,100i…" at bounding box center [603, 150] width 1037 height 207
click at [807, 137] on div "@import url('https://fonts.googleapis.com/css?family=Abril+Fatface:400,100,100i…" at bounding box center [603, 150] width 1037 height 207
drag, startPoint x: 757, startPoint y: 115, endPoint x: 802, endPoint y: 142, distance: 52.1
click at [802, 142] on div "@import url('https://fonts.googleapis.com/css?family=Abril+Fatface:400,100,100i…" at bounding box center [603, 150] width 1037 height 207
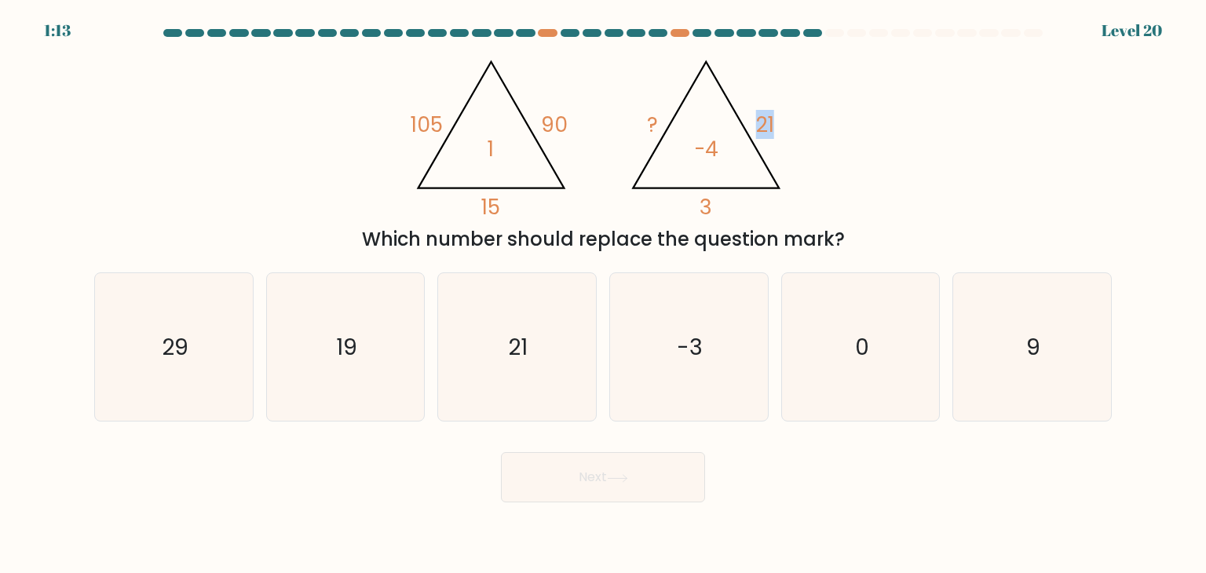
click at [804, 142] on div "@import url('https://fonts.googleapis.com/css?family=Abril+Fatface:400,100,100i…" at bounding box center [603, 150] width 1037 height 207
click at [799, 148] on icon "@import url('https://fonts.googleapis.com/css?family=Abril+Fatface:400,100,100i…" at bounding box center [603, 133] width 396 height 172
drag, startPoint x: 757, startPoint y: 113, endPoint x: 792, endPoint y: 134, distance: 40.1
click at [791, 134] on icon "@import url('https://fonts.googleapis.com/css?family=Abril+Fatface:400,100,100i…" at bounding box center [603, 133] width 396 height 172
click at [830, 144] on div "@import url('https://fonts.googleapis.com/css?family=Abril+Fatface:400,100,100i…" at bounding box center [603, 150] width 1037 height 207
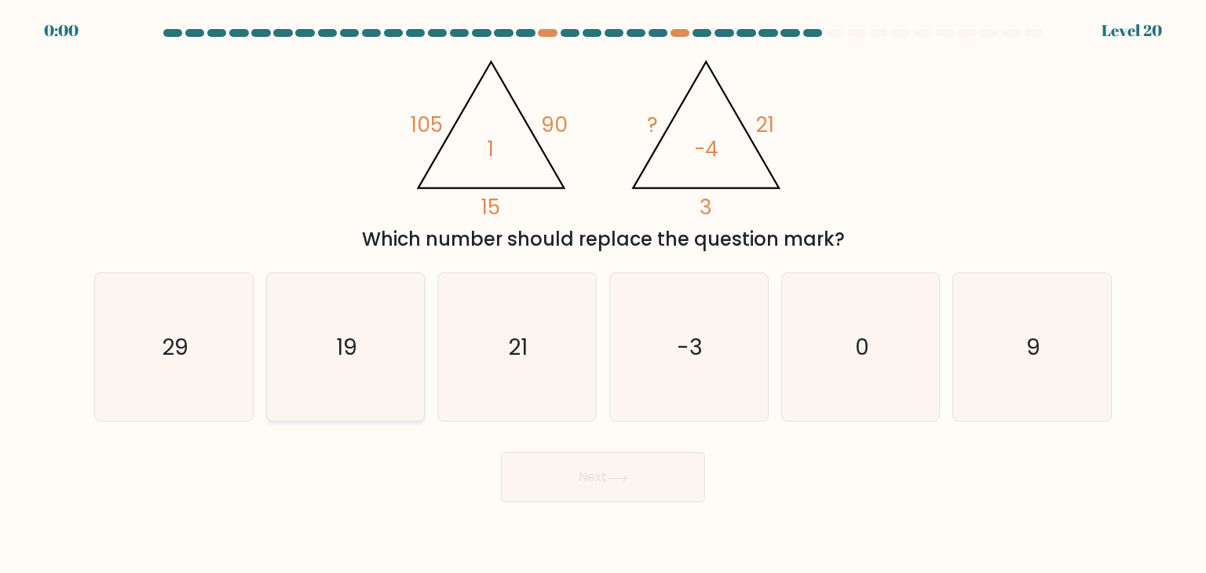
click at [315, 397] on icon "19" at bounding box center [346, 347] width 148 height 148
click at [603, 294] on input "b. 19" at bounding box center [603, 291] width 1 height 8
radio input "true"
click at [585, 489] on button "Next" at bounding box center [603, 477] width 204 height 50
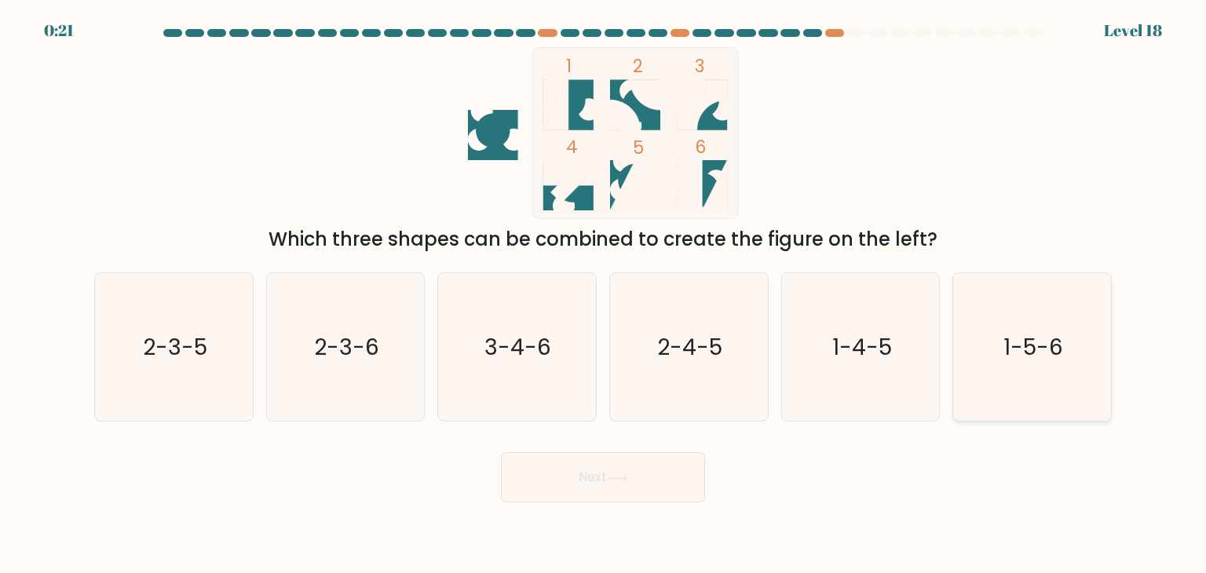
click at [1030, 339] on text "1-5-6" at bounding box center [1034, 346] width 60 height 31
click at [604, 294] on input "f. 1-5-6" at bounding box center [603, 291] width 1 height 8
radio input "true"
click at [714, 462] on div "Next" at bounding box center [603, 472] width 1037 height 62
click at [689, 476] on button "Next" at bounding box center [603, 477] width 204 height 50
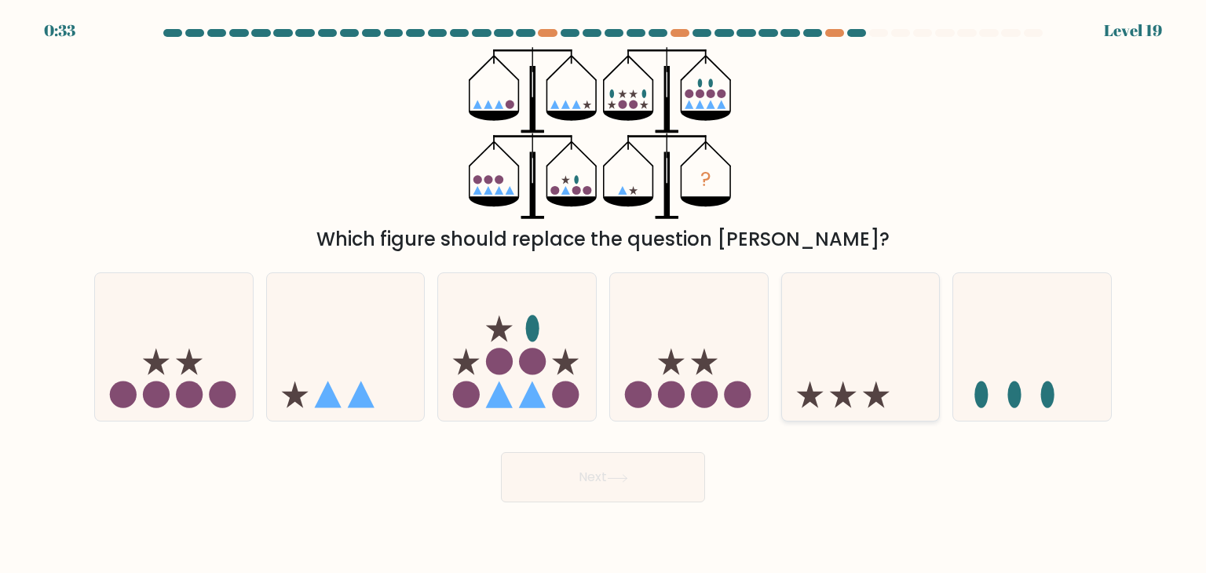
click at [805, 349] on icon at bounding box center [861, 347] width 158 height 130
click at [604, 294] on input "e." at bounding box center [603, 291] width 1 height 8
radio input "true"
click at [644, 476] on button "Next" at bounding box center [603, 477] width 204 height 50
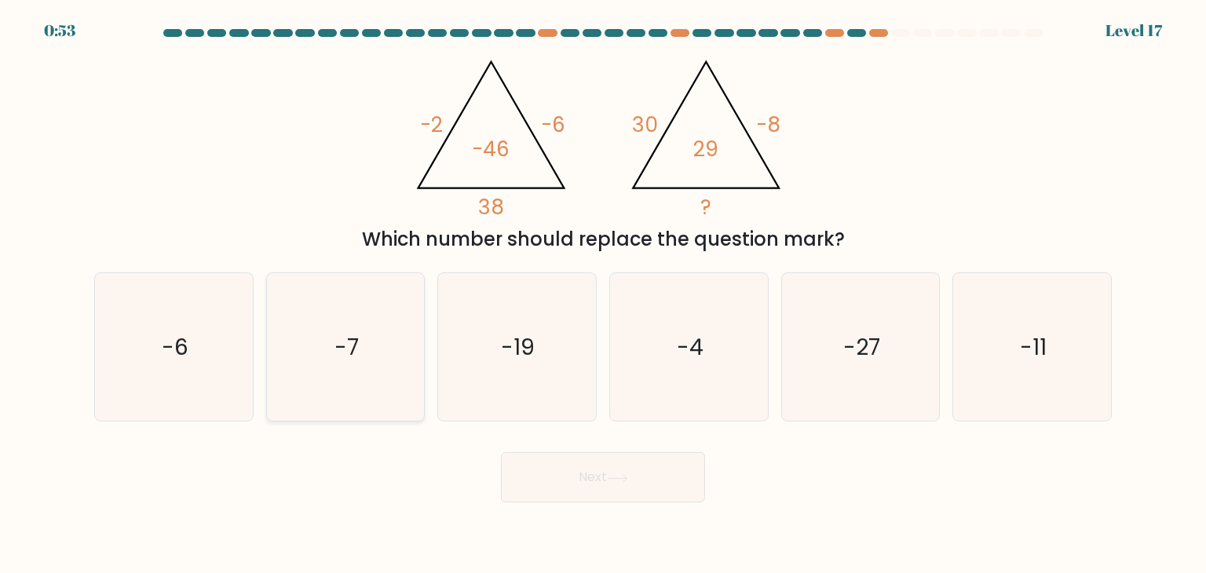
click at [404, 353] on icon "-7" at bounding box center [346, 347] width 148 height 148
click at [603, 294] on input "b. -7" at bounding box center [603, 291] width 1 height 8
radio input "true"
click at [530, 474] on button "Next" at bounding box center [603, 477] width 204 height 50
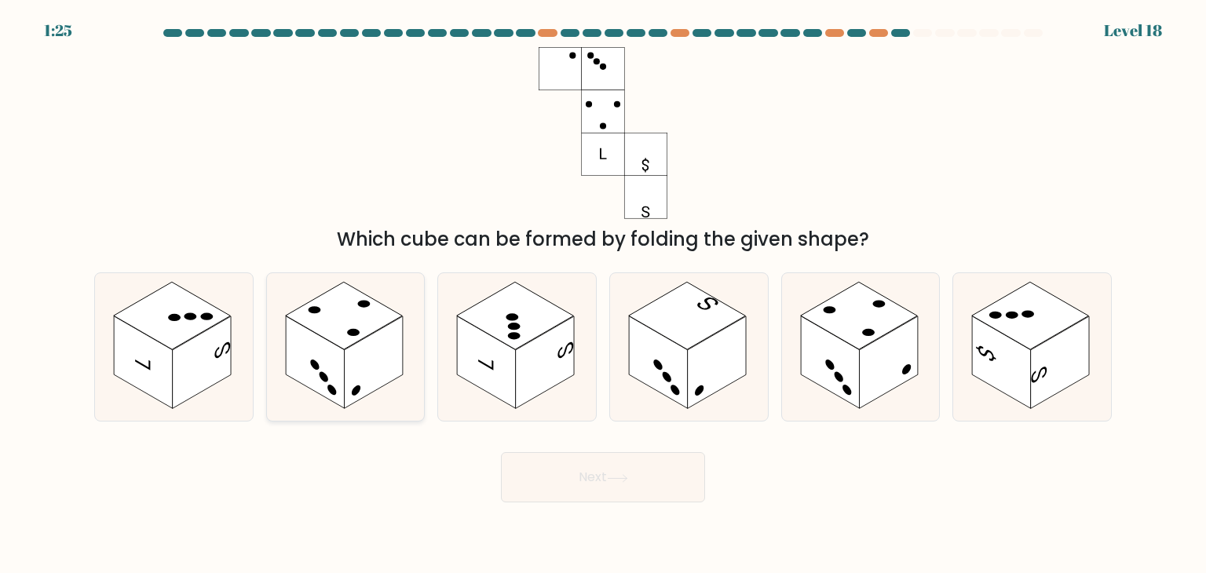
click at [336, 346] on rect at bounding box center [315, 362] width 59 height 93
click at [603, 294] on input "b." at bounding box center [603, 291] width 1 height 8
radio input "true"
click at [624, 495] on button "Next" at bounding box center [603, 477] width 204 height 50
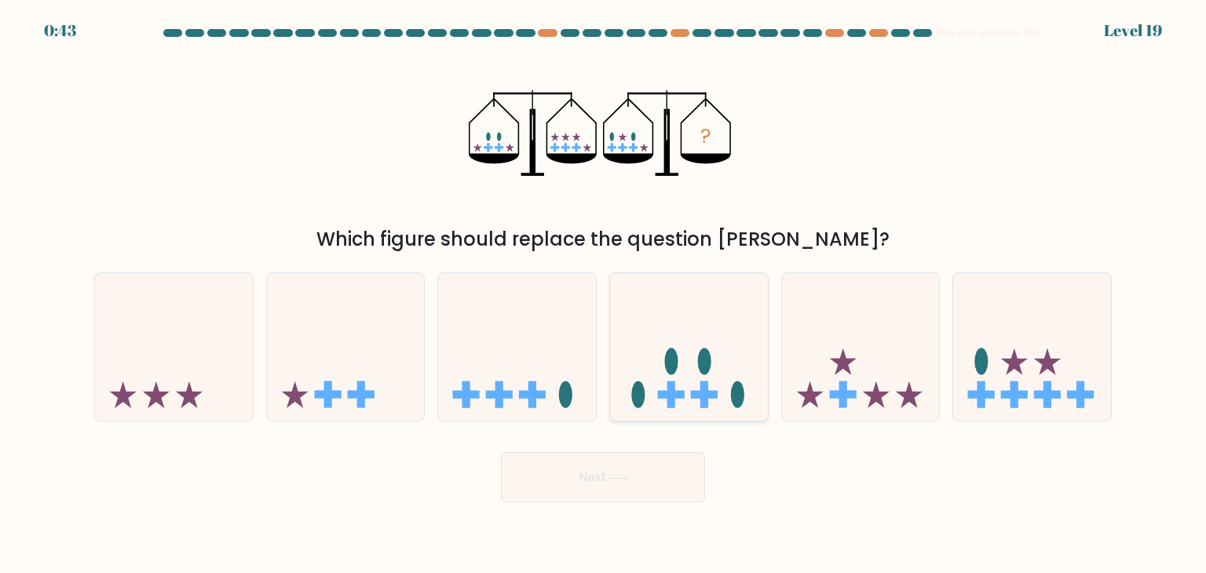
drag, startPoint x: 696, startPoint y: 349, endPoint x: 693, endPoint y: 369, distance: 19.9
click at [695, 350] on icon at bounding box center [689, 347] width 158 height 130
click at [604, 294] on input "d." at bounding box center [603, 291] width 1 height 8
radio input "true"
click at [672, 455] on button "Next" at bounding box center [603, 477] width 204 height 50
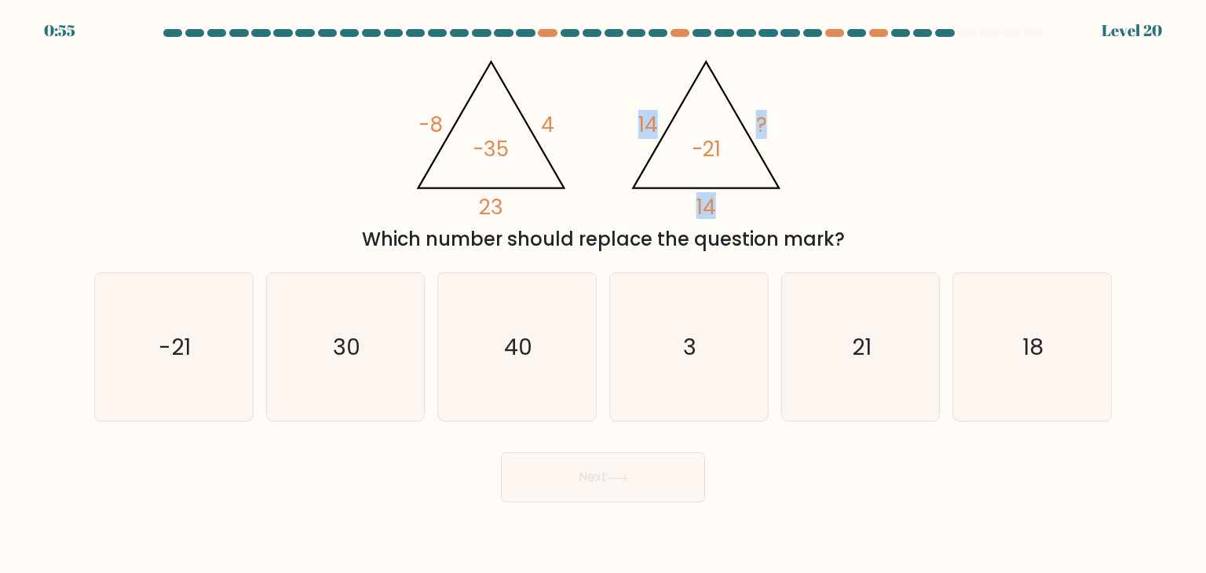
drag, startPoint x: 638, startPoint y: 123, endPoint x: 716, endPoint y: 152, distance: 82.7
click at [681, 142] on icon "@import url('https://fonts.googleapis.com/css?family=Abril+Fatface:400,100,100i…" at bounding box center [603, 133] width 396 height 172
click at [839, 202] on div "@import url('https://fonts.googleapis.com/css?family=Abril+Fatface:400,100,100i…" at bounding box center [603, 150] width 1037 height 207
click at [851, 328] on icon "21" at bounding box center [861, 347] width 148 height 148
click at [604, 294] on input "e. 21" at bounding box center [603, 291] width 1 height 8
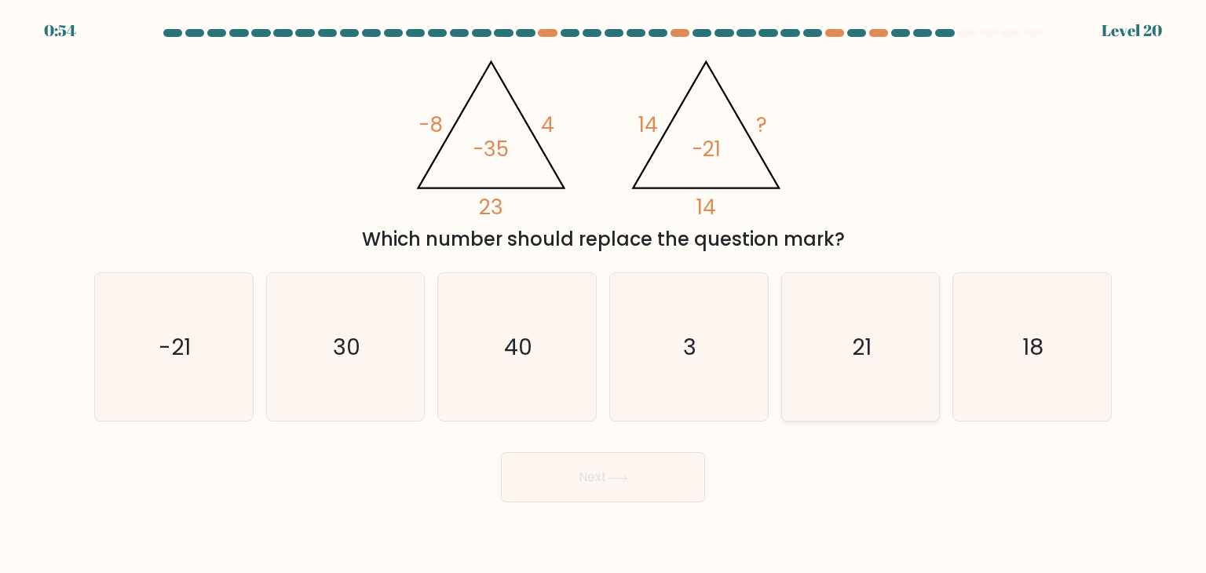
radio input "true"
click at [679, 485] on button "Next" at bounding box center [603, 477] width 204 height 50
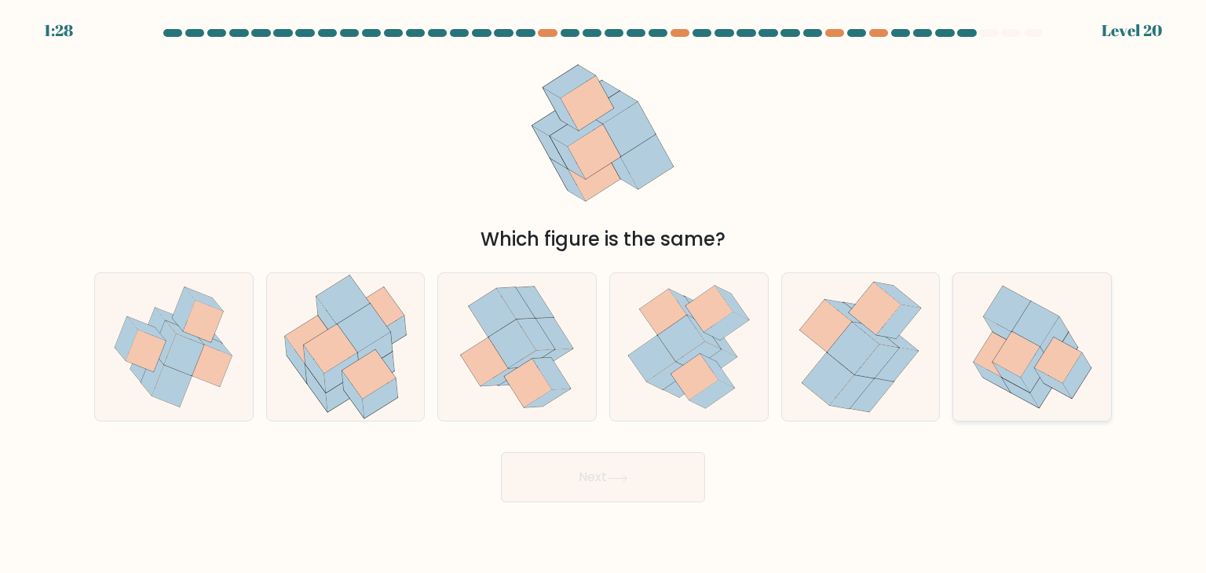
click at [1039, 342] on icon at bounding box center [1035, 325] width 47 height 46
click at [604, 294] on input "f." at bounding box center [603, 291] width 1 height 8
radio input "true"
click at [622, 504] on body "1:27 Level 20" at bounding box center [603, 286] width 1206 height 573
click at [653, 466] on button "Next" at bounding box center [603, 477] width 204 height 50
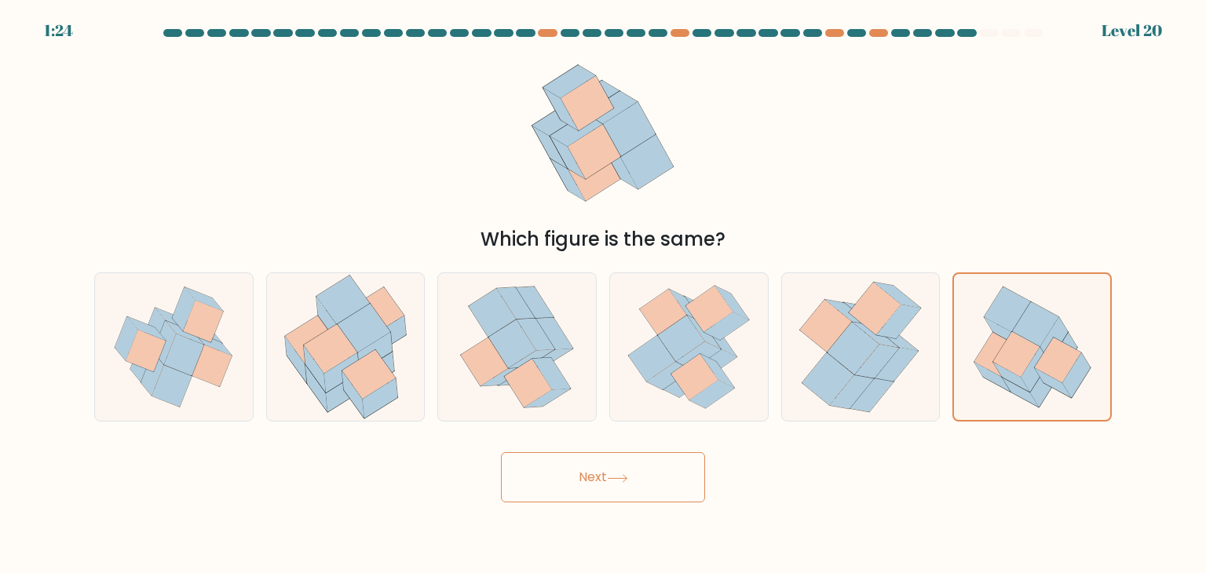
click at [653, 466] on button "Next" at bounding box center [603, 477] width 204 height 50
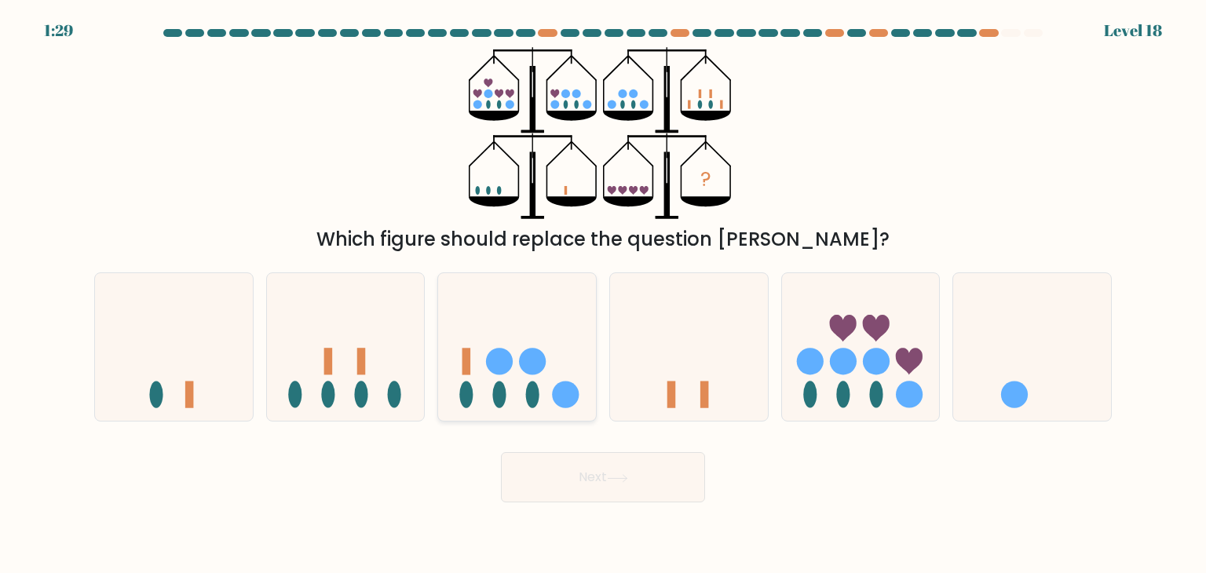
click at [516, 356] on icon at bounding box center [517, 347] width 158 height 130
click at [603, 294] on input "c." at bounding box center [603, 291] width 1 height 8
radio input "true"
click at [349, 404] on icon at bounding box center [346, 347] width 158 height 130
click at [603, 294] on input "b." at bounding box center [603, 291] width 1 height 8
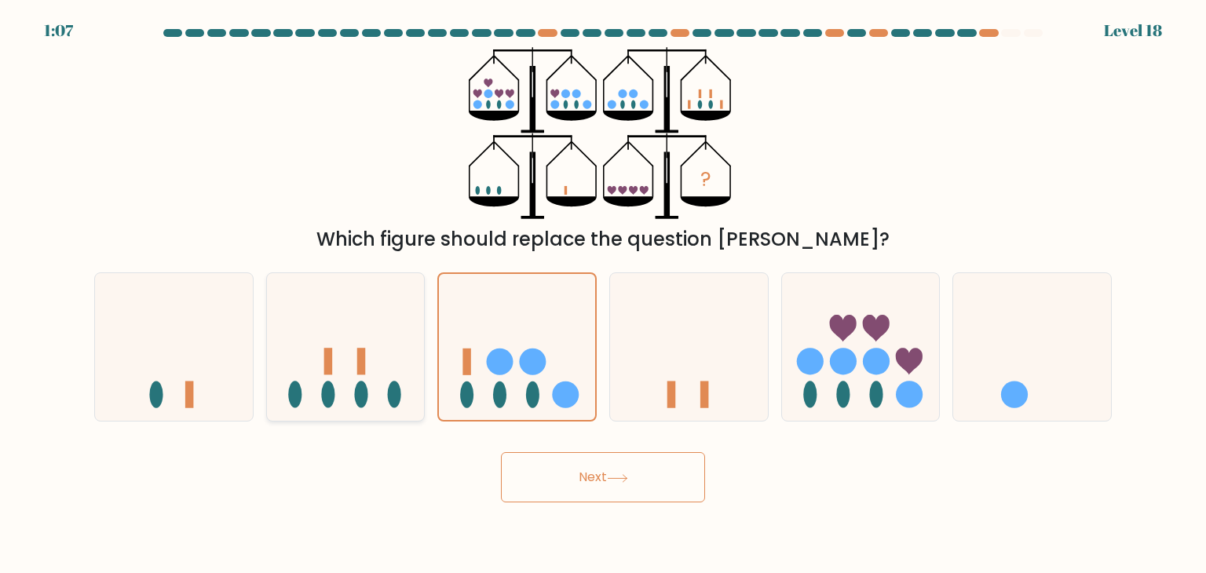
radio input "true"
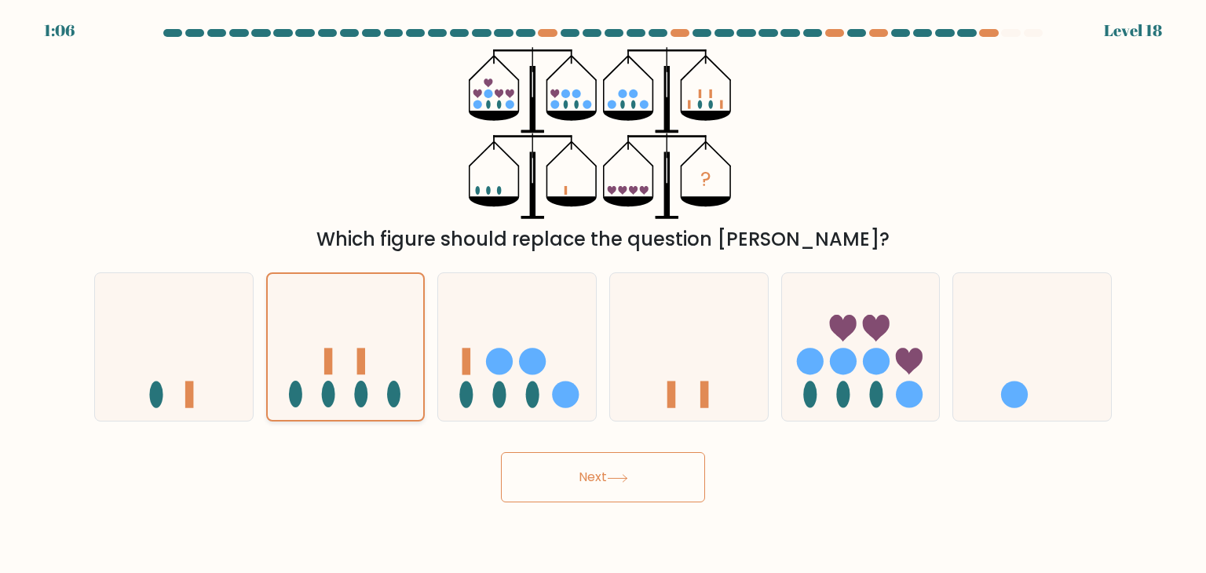
click at [376, 365] on icon at bounding box center [346, 348] width 156 height 130
click at [603, 294] on input "b." at bounding box center [603, 291] width 1 height 8
click at [688, 346] on icon at bounding box center [689, 347] width 158 height 130
click at [604, 294] on input "d." at bounding box center [603, 291] width 1 height 8
radio input "true"
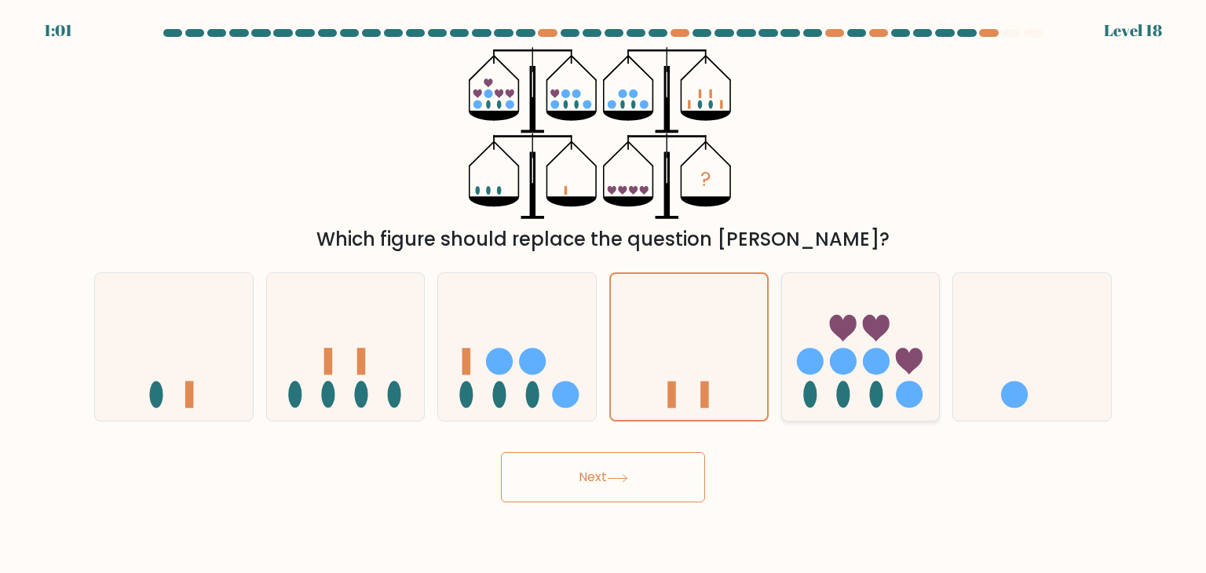
click at [850, 393] on icon at bounding box center [861, 347] width 158 height 130
click at [604, 294] on input "e." at bounding box center [603, 291] width 1 height 8
radio input "true"
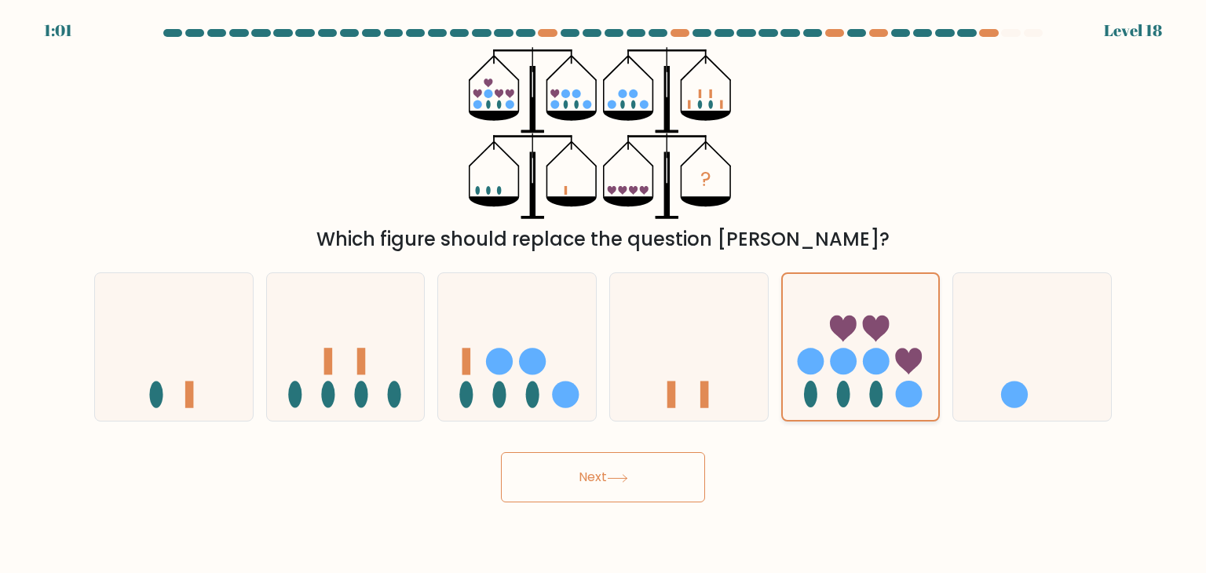
click at [817, 375] on icon at bounding box center [861, 348] width 156 height 130
click at [604, 294] on input "e." at bounding box center [603, 291] width 1 height 8
click at [574, 327] on icon at bounding box center [517, 347] width 158 height 130
click at [603, 294] on input "c." at bounding box center [603, 291] width 1 height 8
radio input "true"
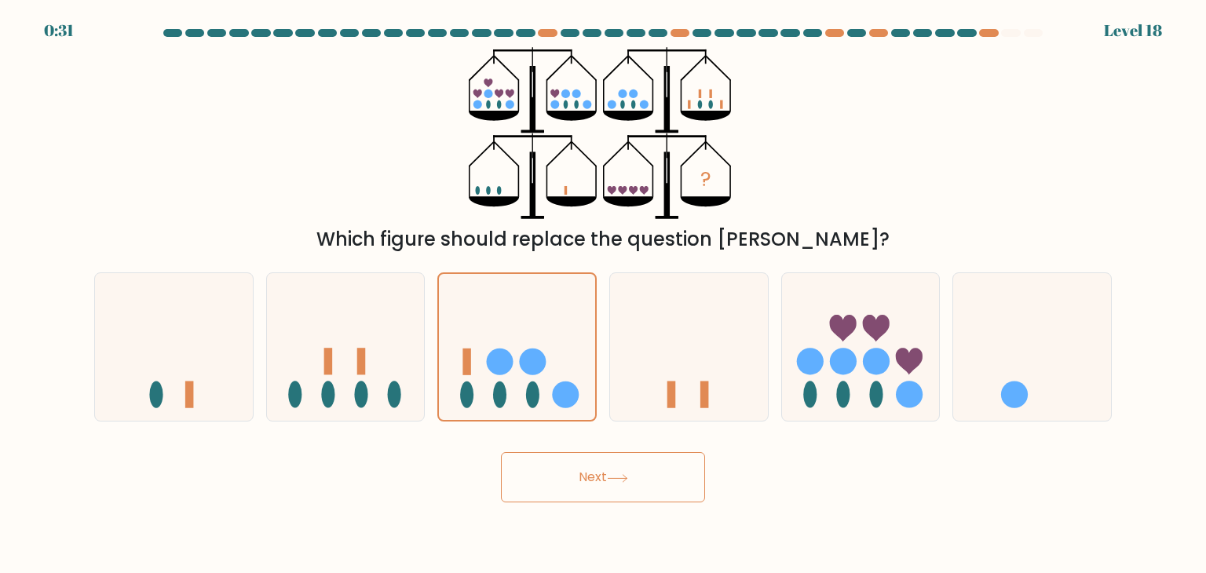
click at [591, 481] on button "Next" at bounding box center [603, 477] width 204 height 50
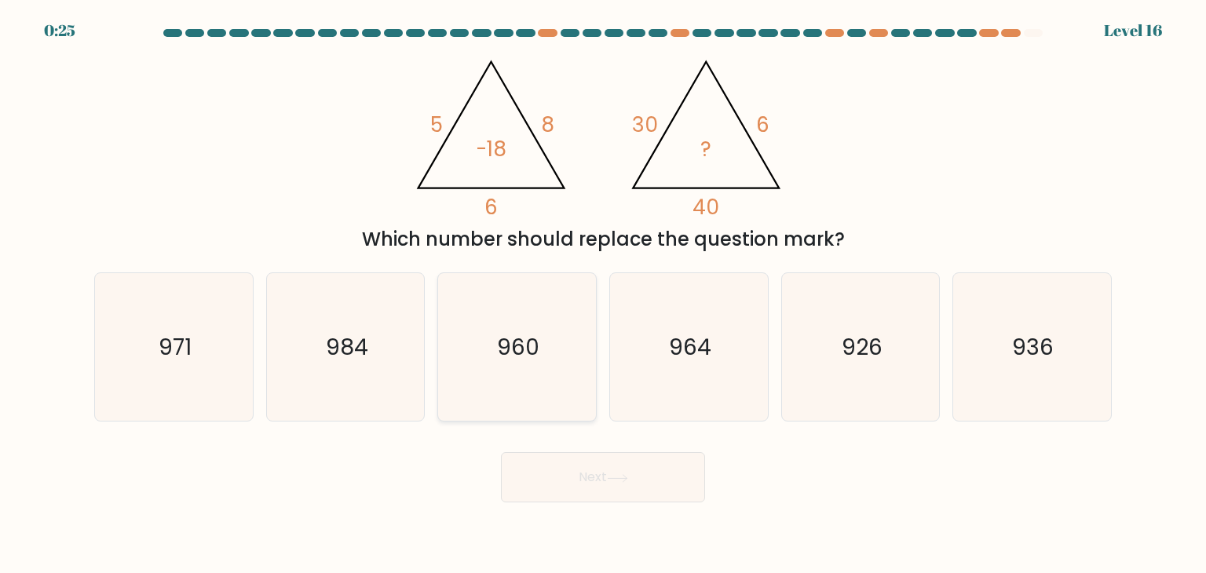
click at [550, 378] on icon "960" at bounding box center [517, 347] width 148 height 148
click at [603, 294] on input "c. 960" at bounding box center [603, 291] width 1 height 8
radio input "true"
click at [562, 481] on button "Next" at bounding box center [603, 477] width 204 height 50
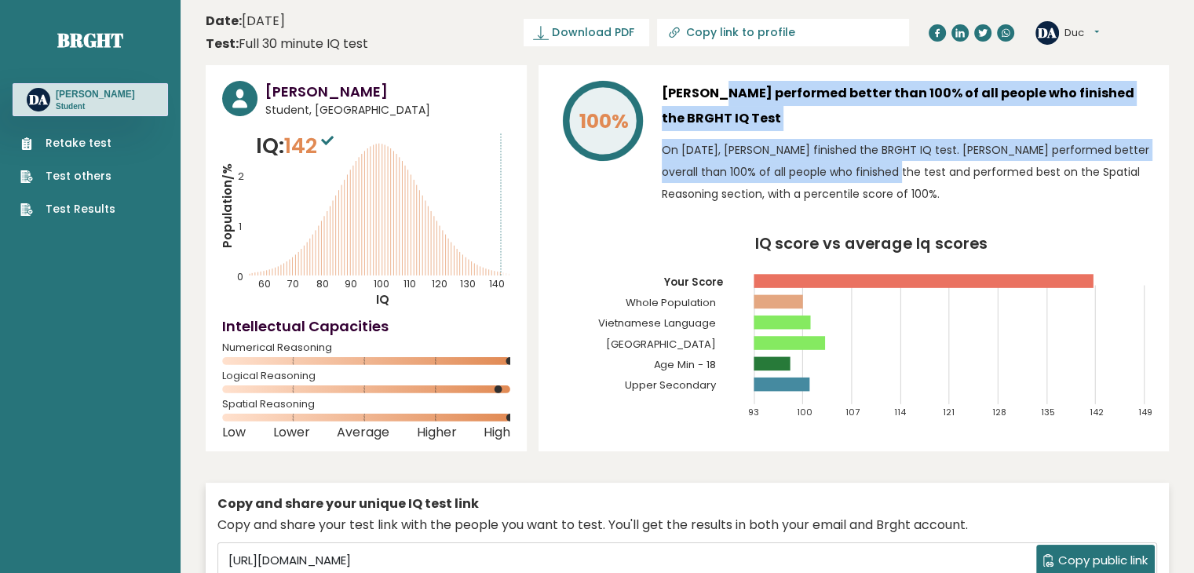
drag, startPoint x: 660, startPoint y: 93, endPoint x: 807, endPoint y: 170, distance: 166.2
click at [807, 170] on div "100% Duc Anh performed better than 100% of all people who finished the BRGHT IQ…" at bounding box center [854, 147] width 598 height 132
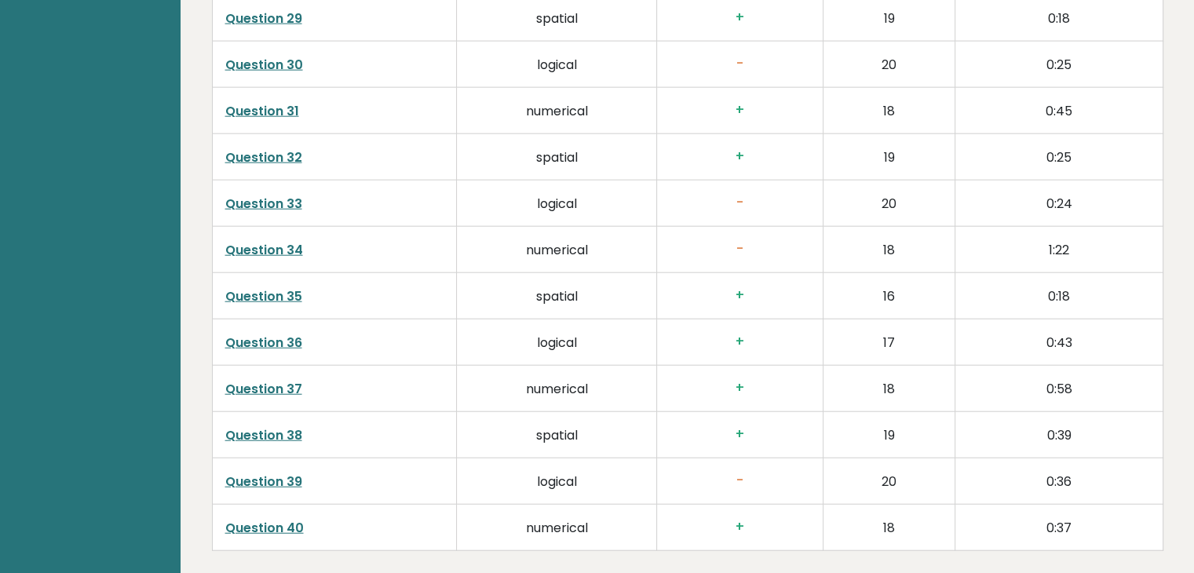
scroll to position [4398, 0]
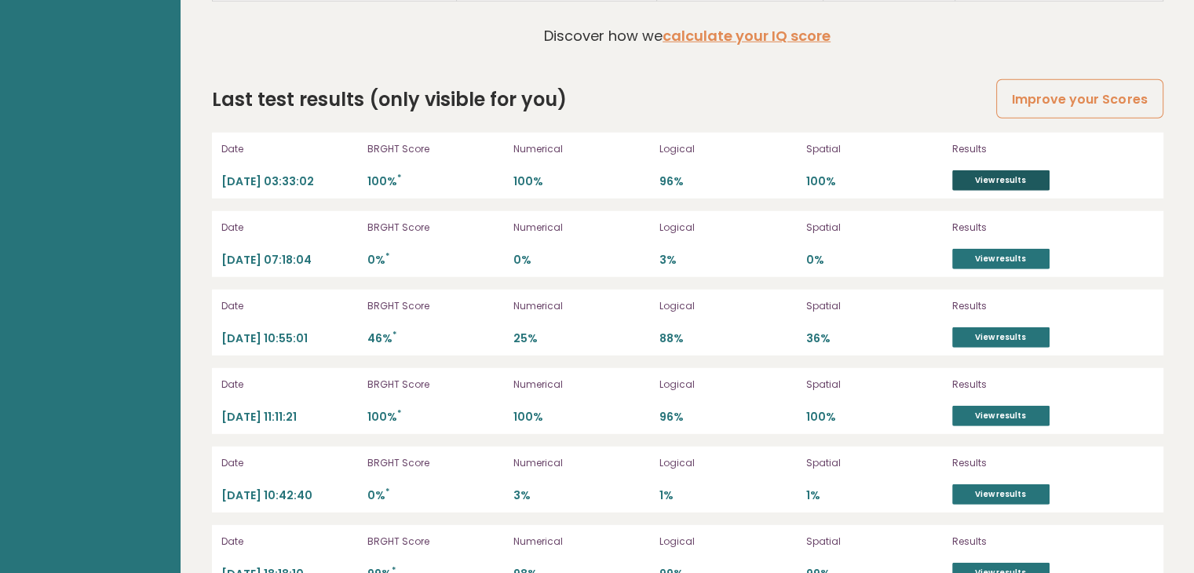
click at [1000, 170] on link "View results" at bounding box center [1001, 180] width 97 height 20
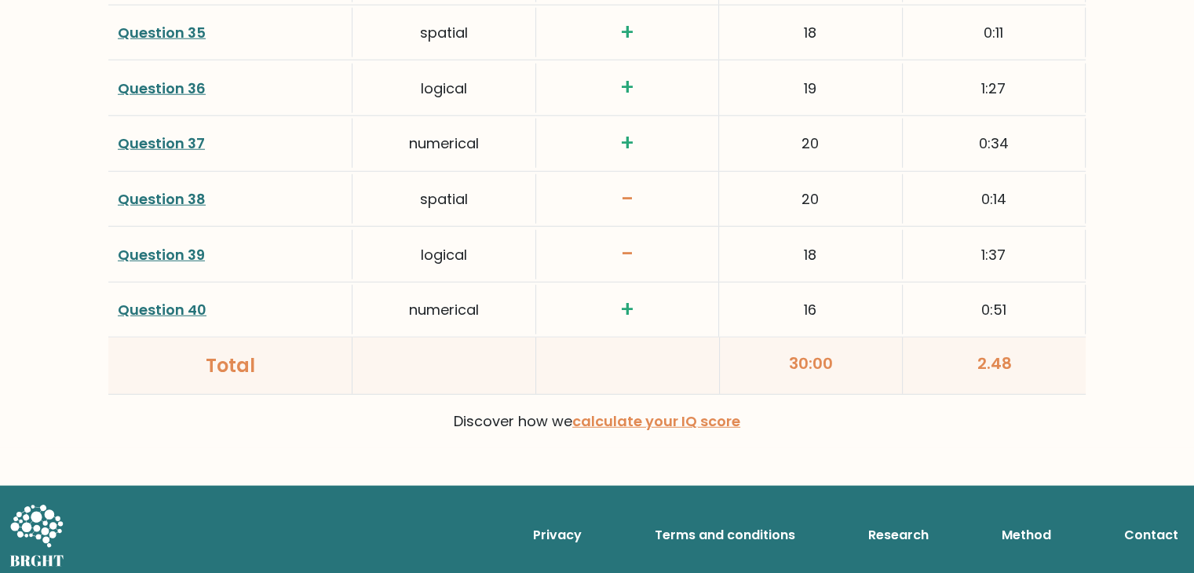
scroll to position [4077, 0]
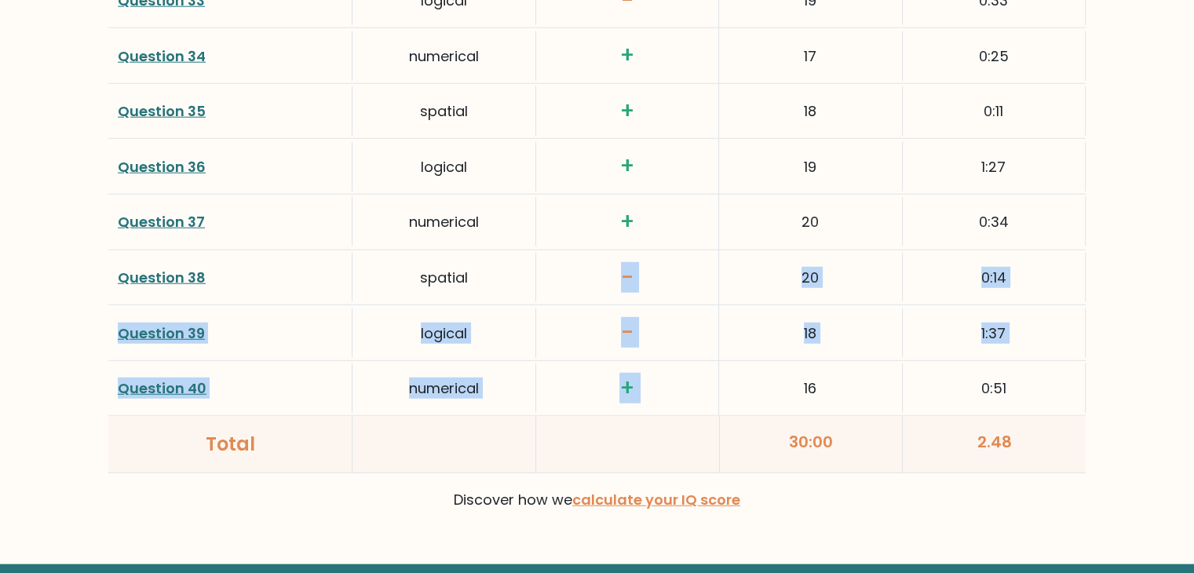
drag, startPoint x: 609, startPoint y: 269, endPoint x: 734, endPoint y: 357, distance: 153.4
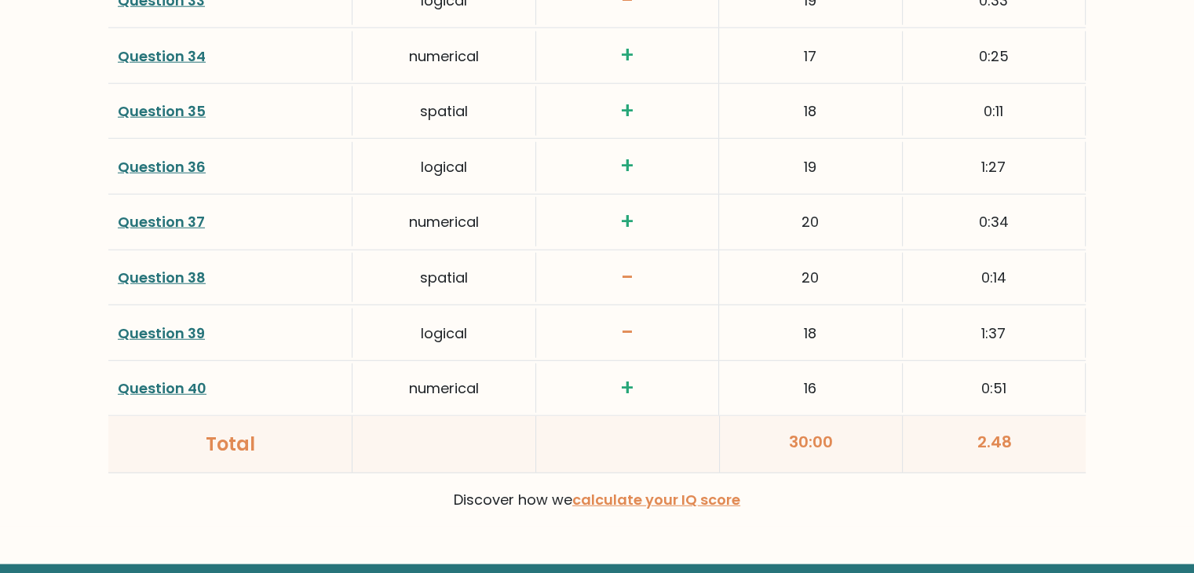
drag, startPoint x: 821, startPoint y: 352, endPoint x: 857, endPoint y: 353, distance: 36.1
click at [822, 361] on div "Question 40 numerical + 16 0:51" at bounding box center [597, 389] width 978 height 56
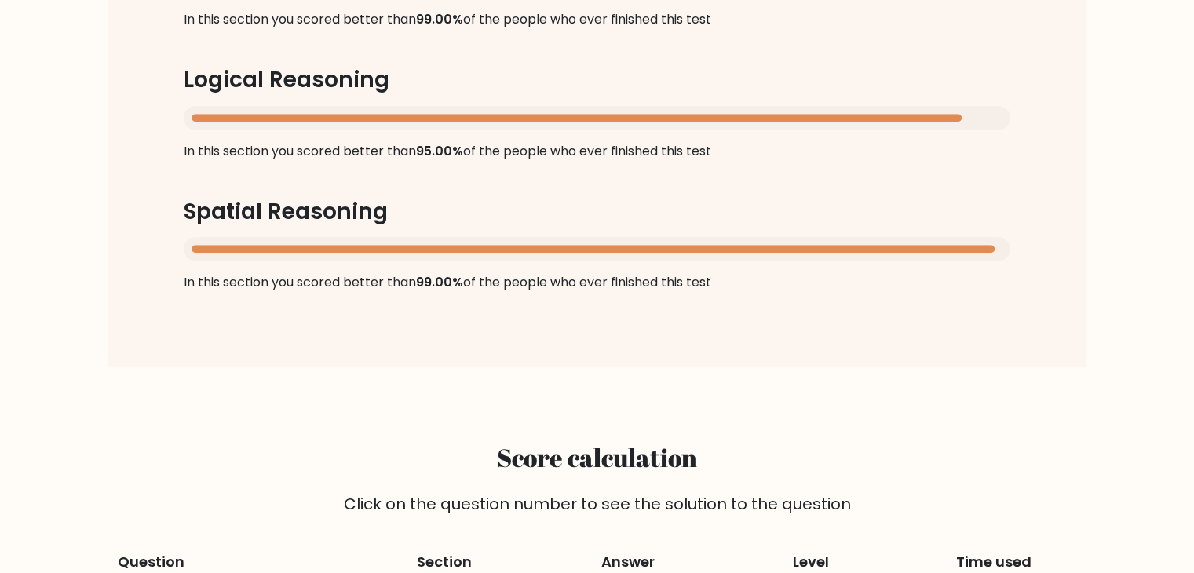
scroll to position [0, 0]
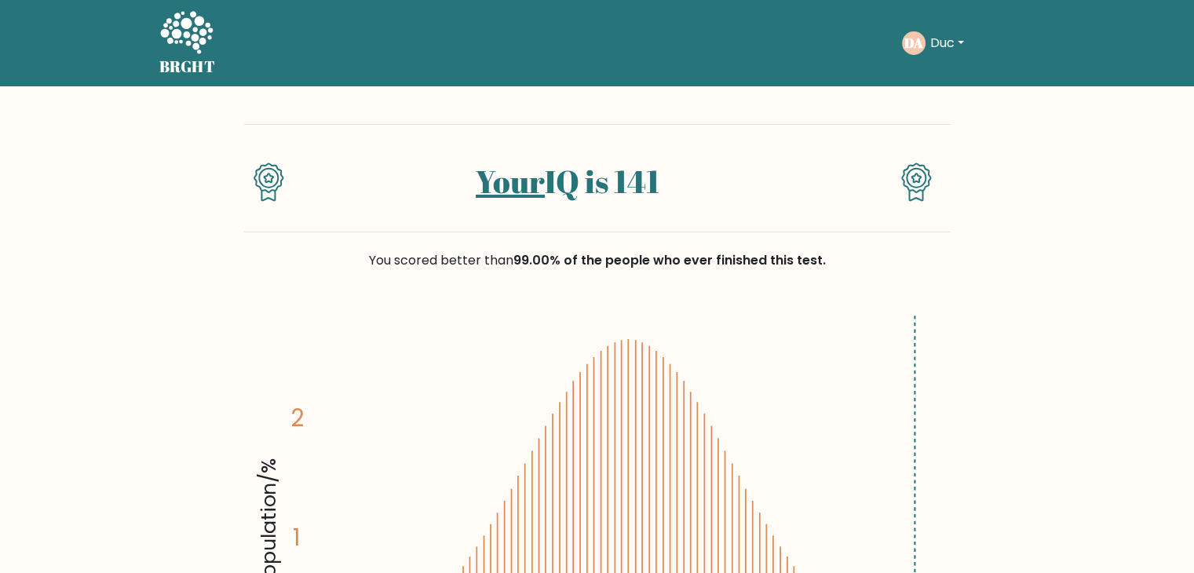
click at [913, 177] on icon at bounding box center [916, 178] width 9 height 9
click at [609, 214] on div "Your IQ is 141" at bounding box center [567, 191] width 530 height 57
click at [521, 177] on link "Your" at bounding box center [510, 181] width 69 height 42
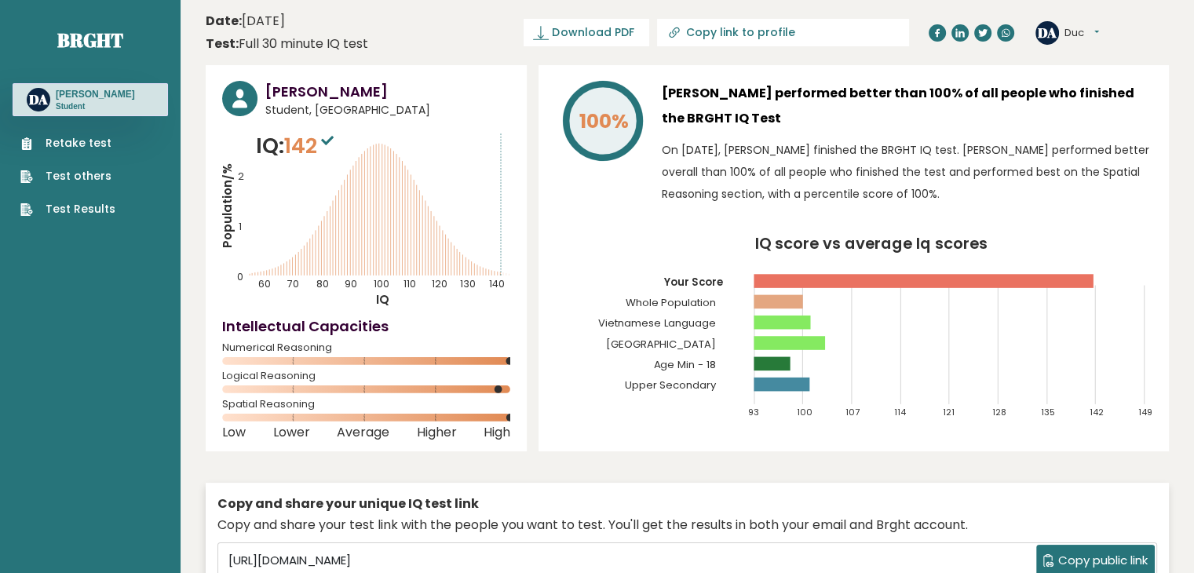
click at [79, 207] on link "Test Results" at bounding box center [67, 209] width 95 height 16
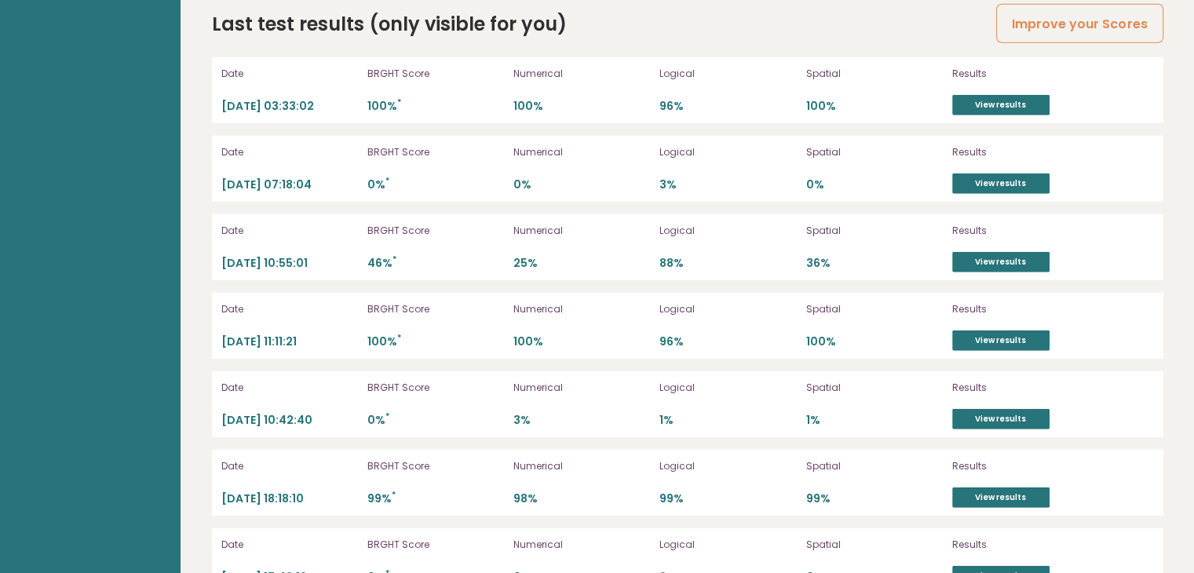
scroll to position [4476, 0]
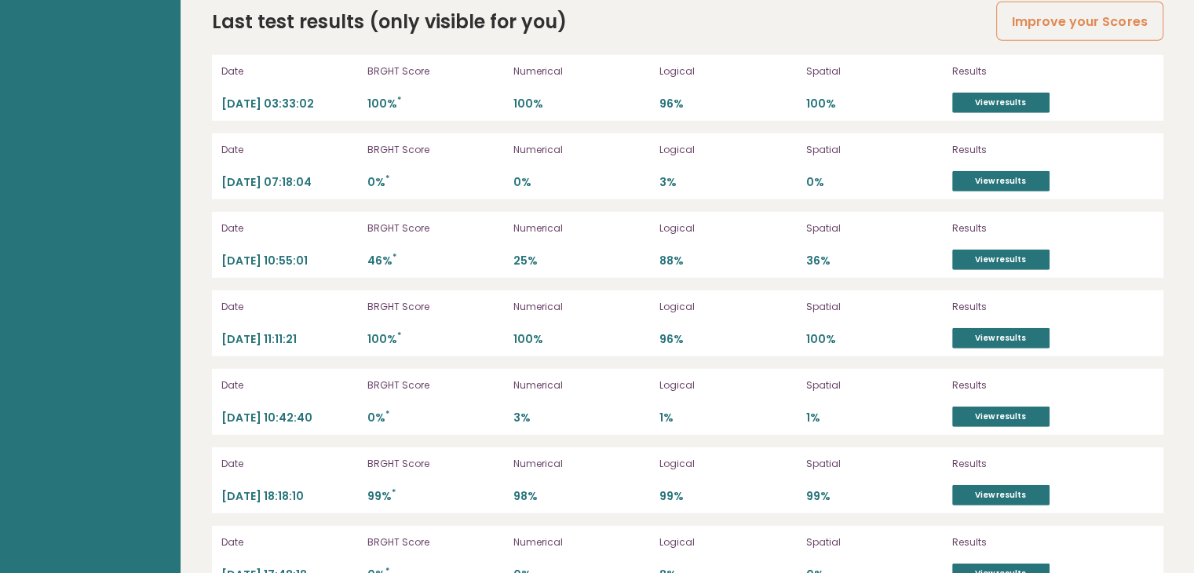
click at [646, 77] on div "Numerical 100%" at bounding box center [582, 88] width 137 height 50
click at [447, 117] on div "Date 2025-10-14 03:33:02 BRGHT Score 100% * Numerical 100% Logical 96% Spatial …" at bounding box center [688, 441] width 952 height 773
click at [253, 97] on p "2025-10-14 03:33:02" at bounding box center [289, 104] width 137 height 15
click at [1024, 93] on link "View results" at bounding box center [1001, 103] width 97 height 20
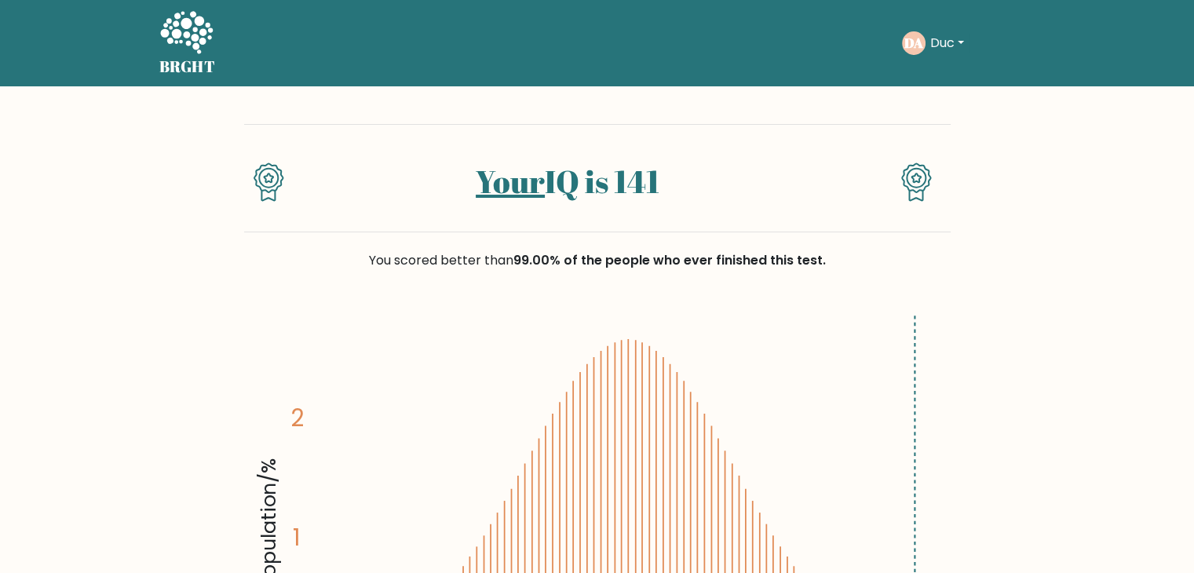
click at [170, 22] on icon at bounding box center [186, 32] width 53 height 42
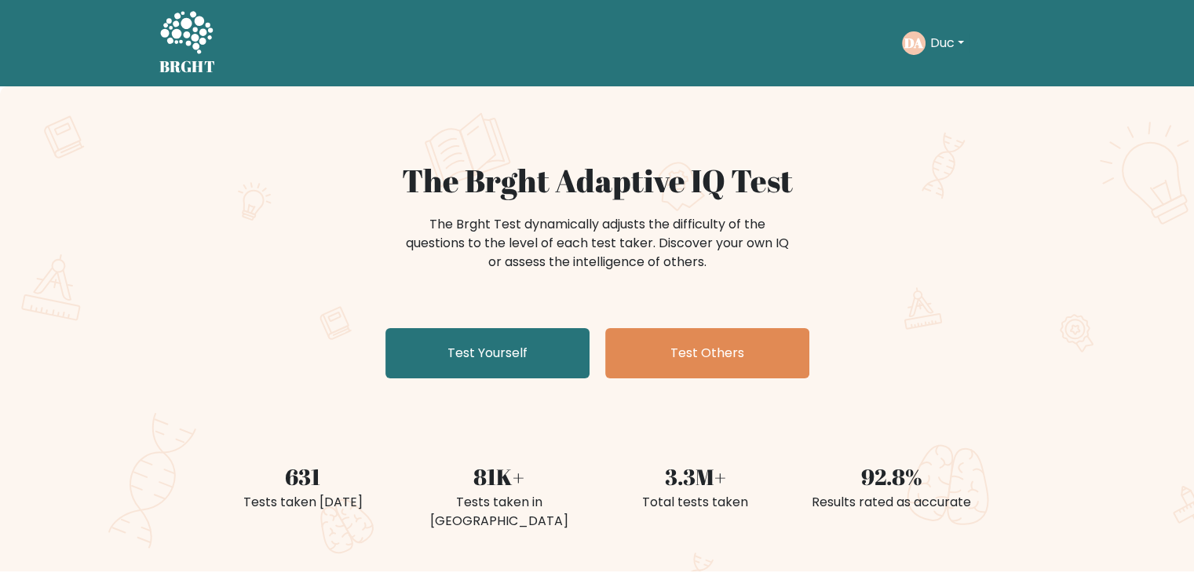
click at [933, 47] on button "Duc" at bounding box center [947, 43] width 43 height 20
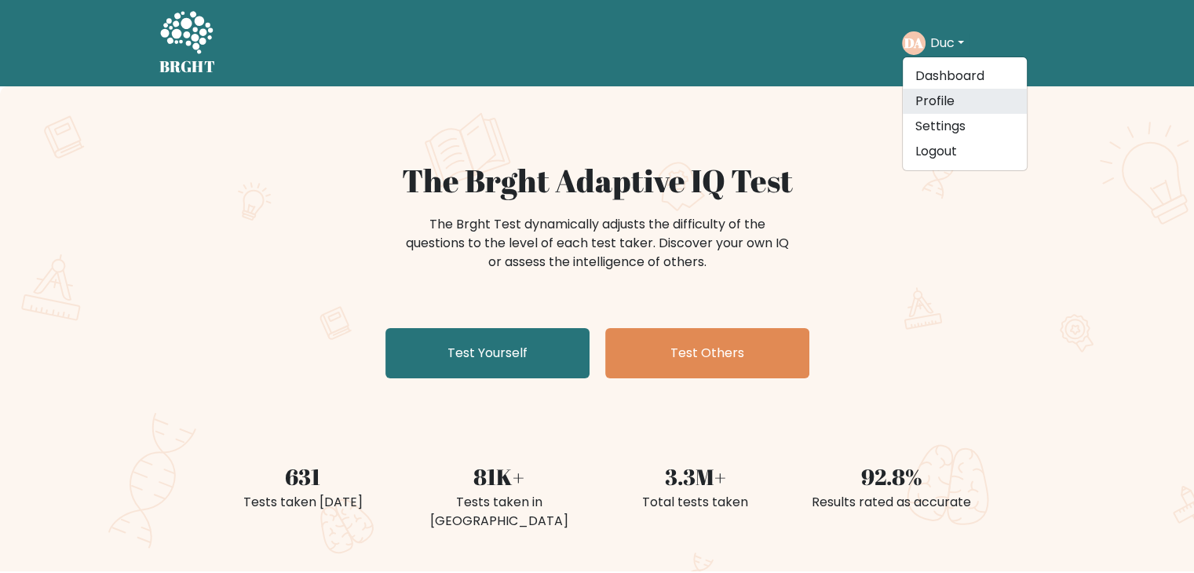
click at [956, 99] on link "Profile" at bounding box center [965, 101] width 124 height 25
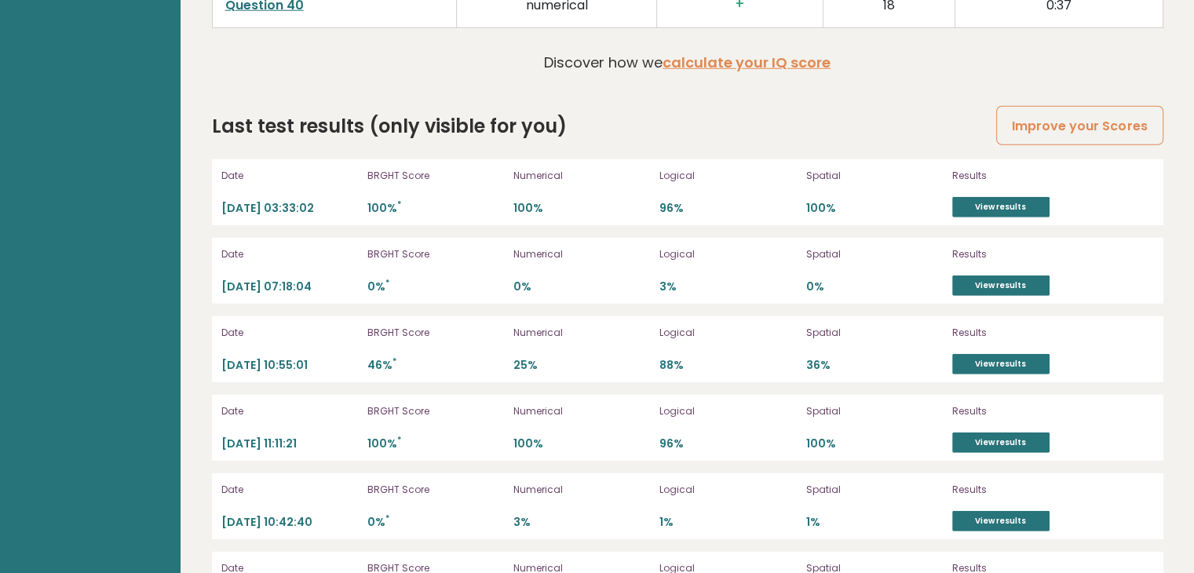
scroll to position [4241, 0]
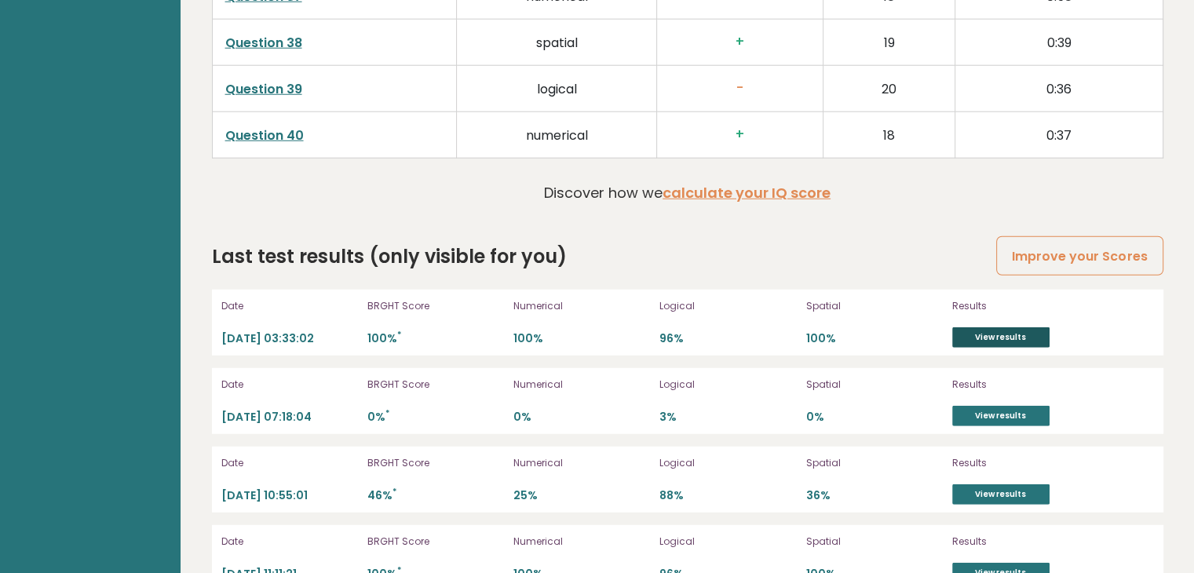
click at [1018, 334] on link "View results" at bounding box center [1001, 337] width 97 height 20
click at [1012, 331] on link "View results" at bounding box center [1001, 337] width 97 height 20
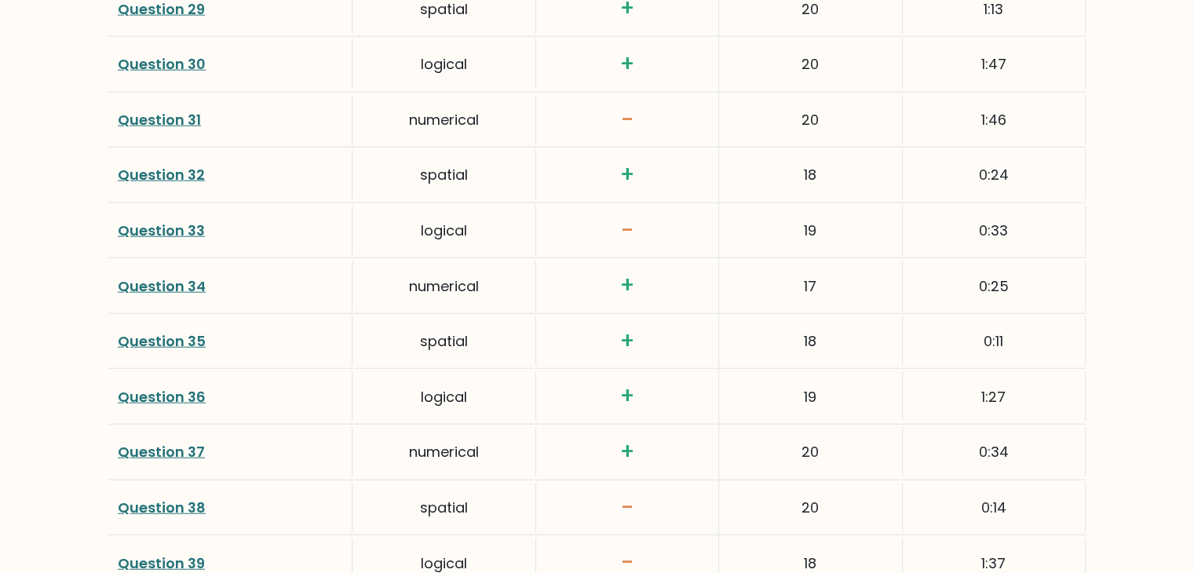
scroll to position [4005, 0]
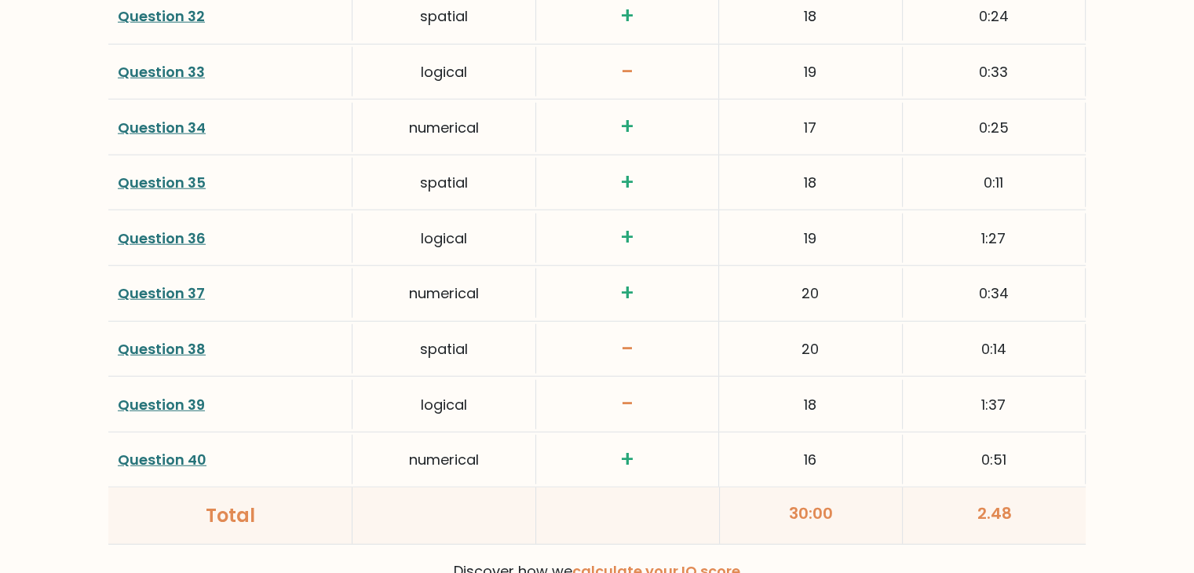
click at [177, 339] on link "Question 38" at bounding box center [162, 349] width 88 height 20
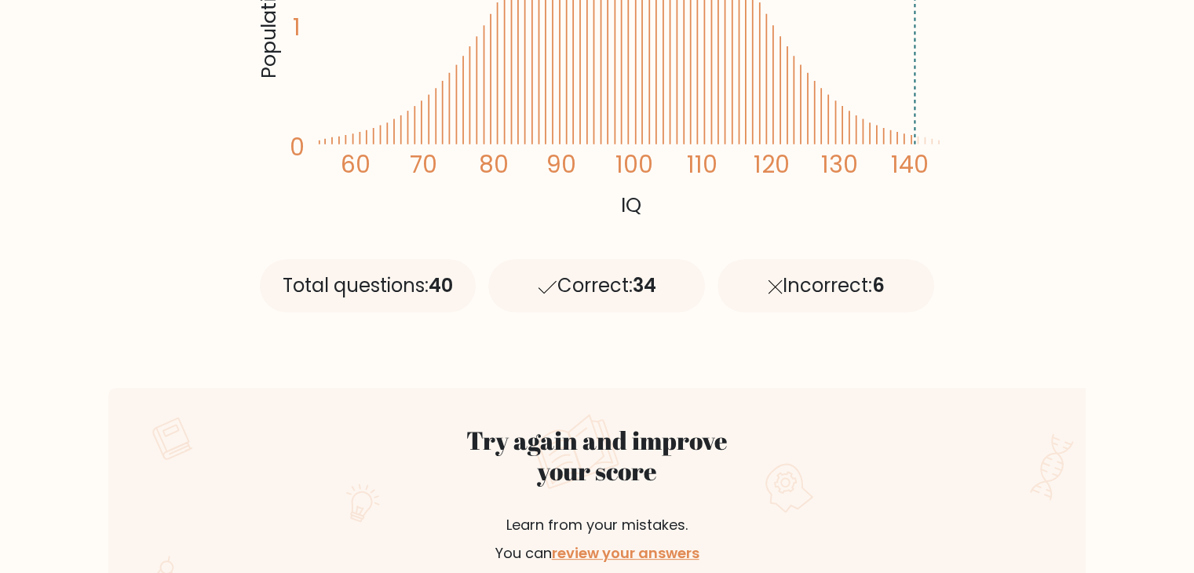
scroll to position [778, 0]
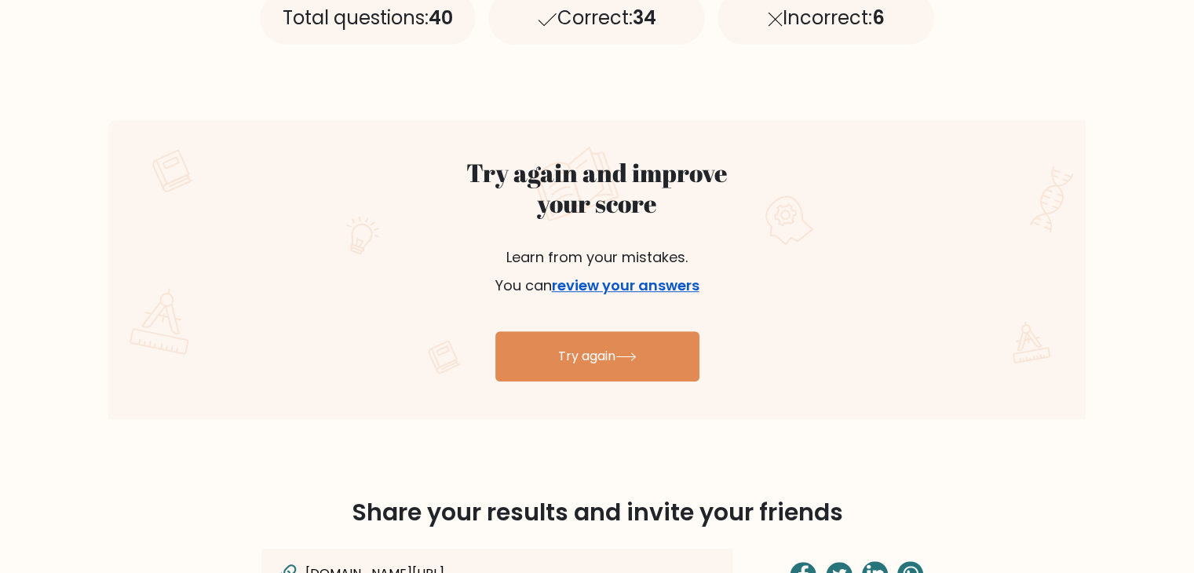
click at [637, 291] on link "review your answers" at bounding box center [626, 286] width 148 height 20
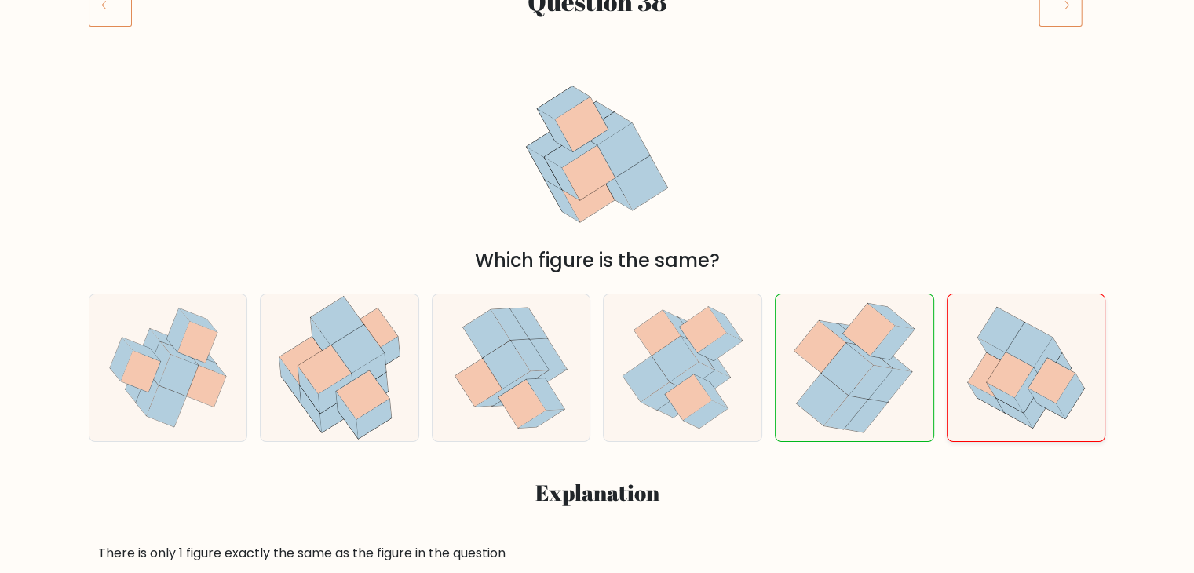
scroll to position [236, 0]
click at [848, 400] on icon at bounding box center [847, 412] width 44 height 34
click at [598, 59] on input "e." at bounding box center [598, 55] width 1 height 8
radio input "true"
click at [1018, 338] on icon at bounding box center [1029, 345] width 46 height 46
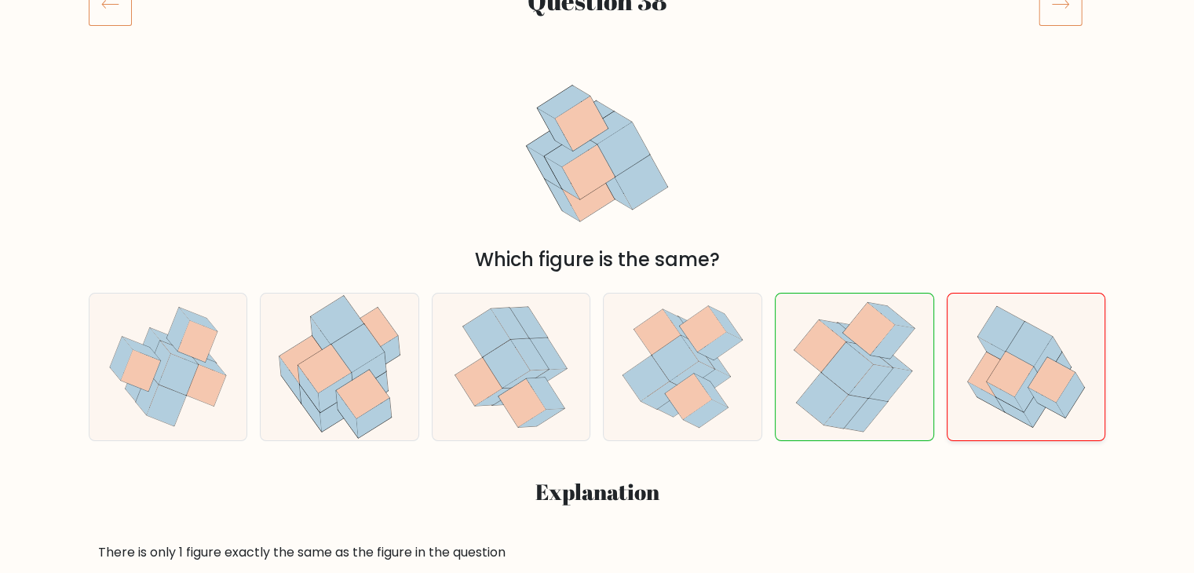
click at [598, 59] on input "f." at bounding box center [598, 55] width 1 height 8
radio input "true"
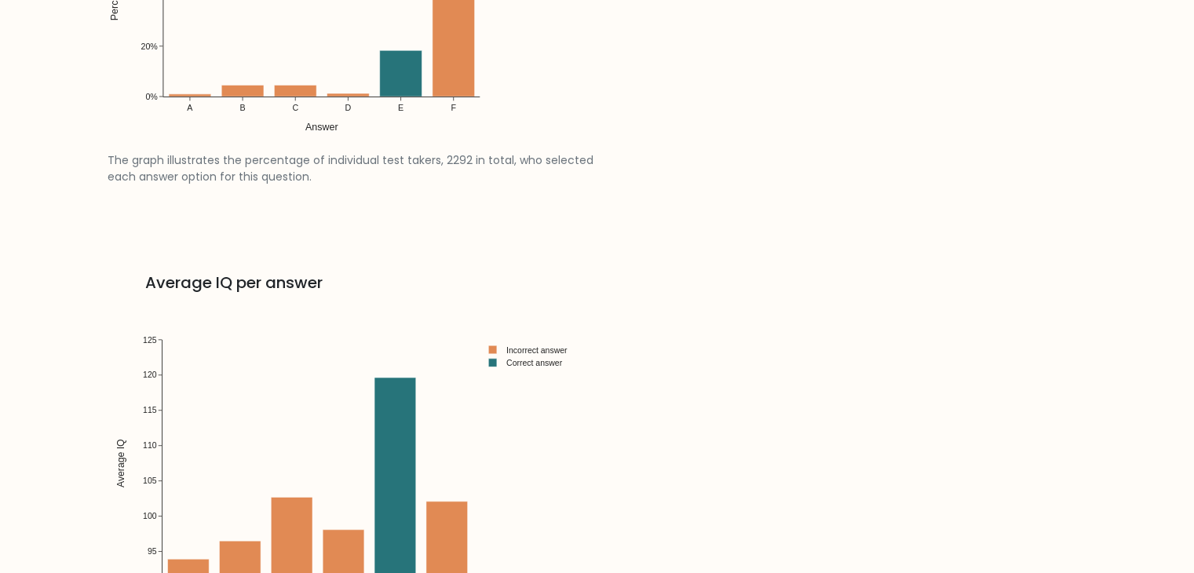
scroll to position [2120, 0]
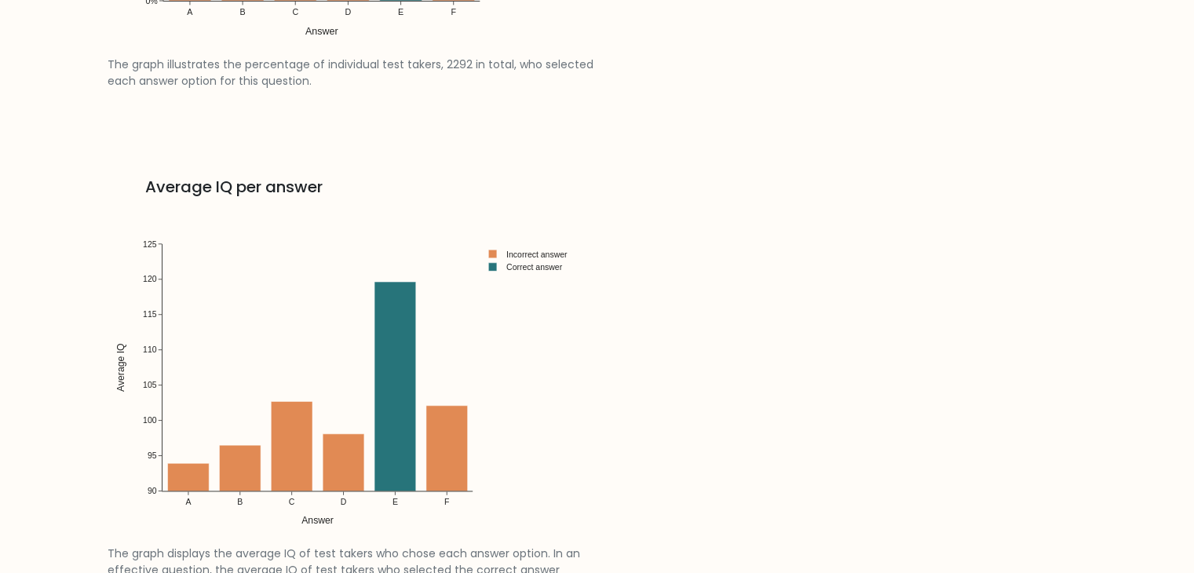
click at [631, 261] on div "Percentage per answer The graph illustrates the percentage of individual test t…" at bounding box center [597, 152] width 999 height 1019
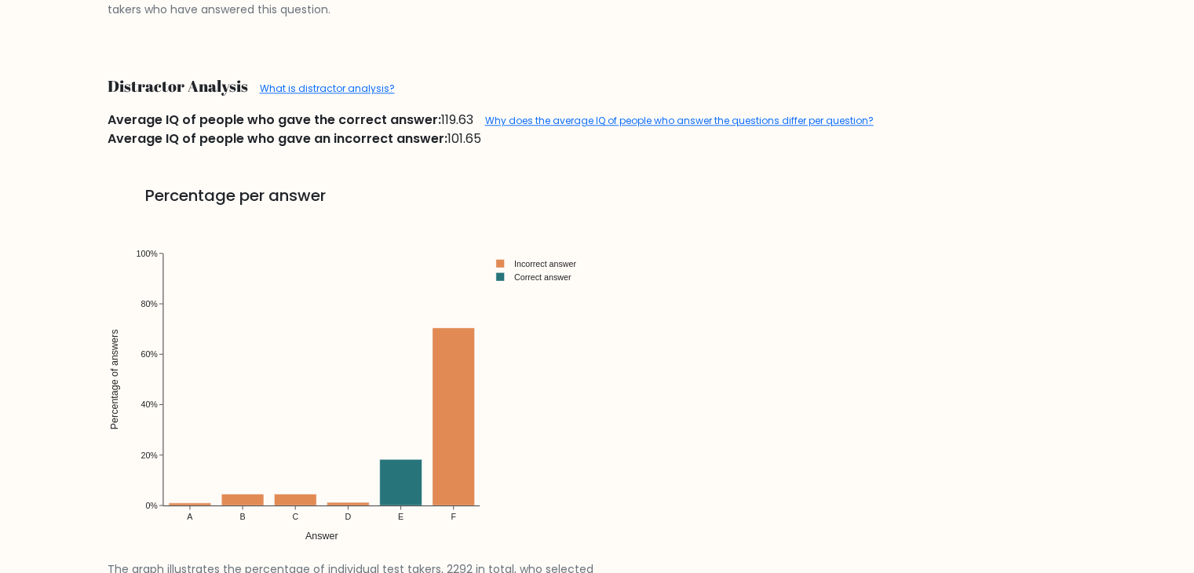
scroll to position [1483, 0]
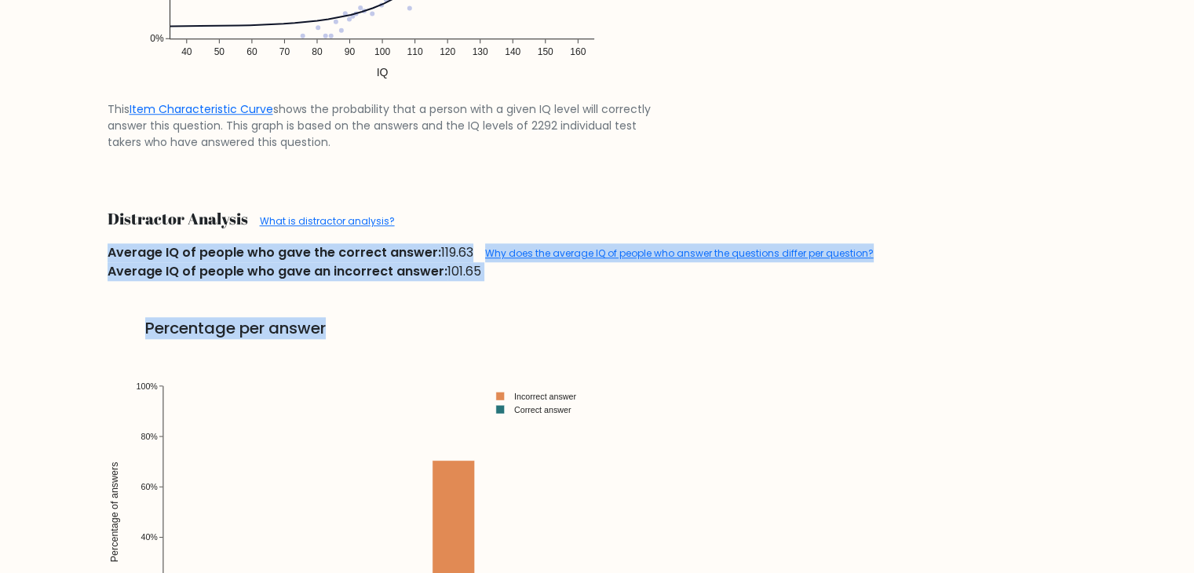
drag, startPoint x: 79, startPoint y: 249, endPoint x: 632, endPoint y: 338, distance: 559.9
click at [625, 342] on div "Question statistics Overview Question ID: LQQoTomY Main category: Spatial Reaso…" at bounding box center [597, 326] width 1037 height 1947
click at [649, 317] on link "Percentage per answer The graph illustrates the percentage of individual test t…" at bounding box center [597, 529] width 999 height 496
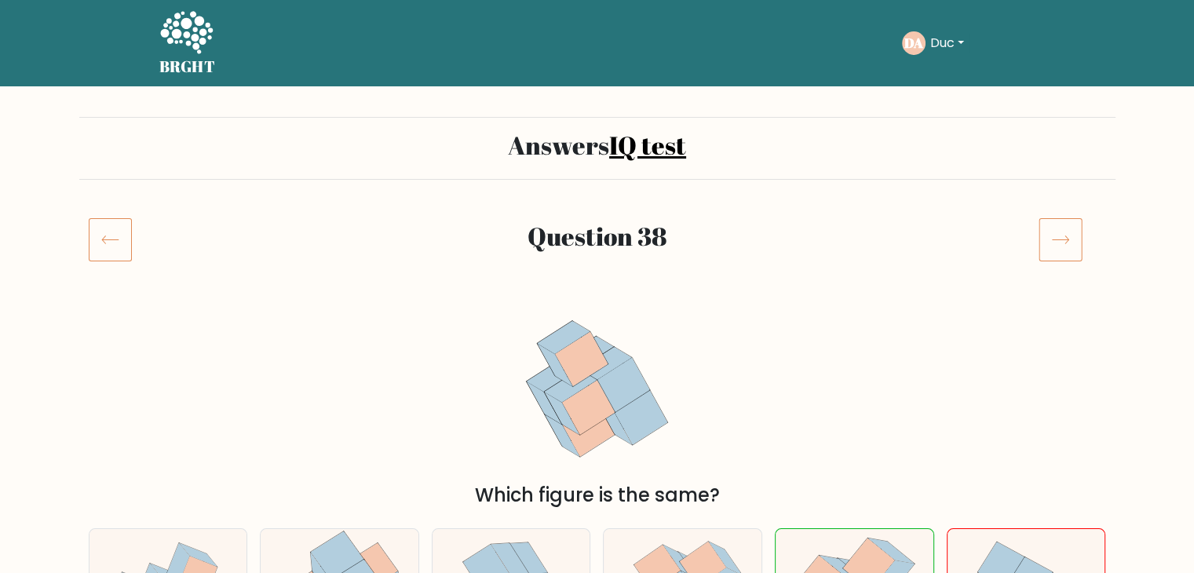
scroll to position [236, 0]
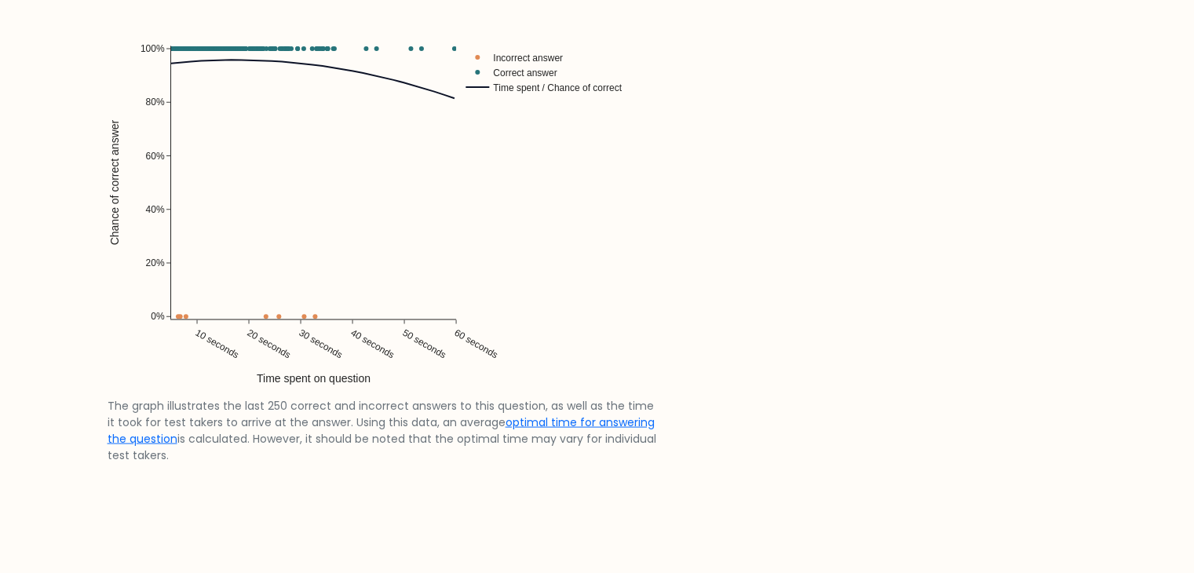
scroll to position [2982, 0]
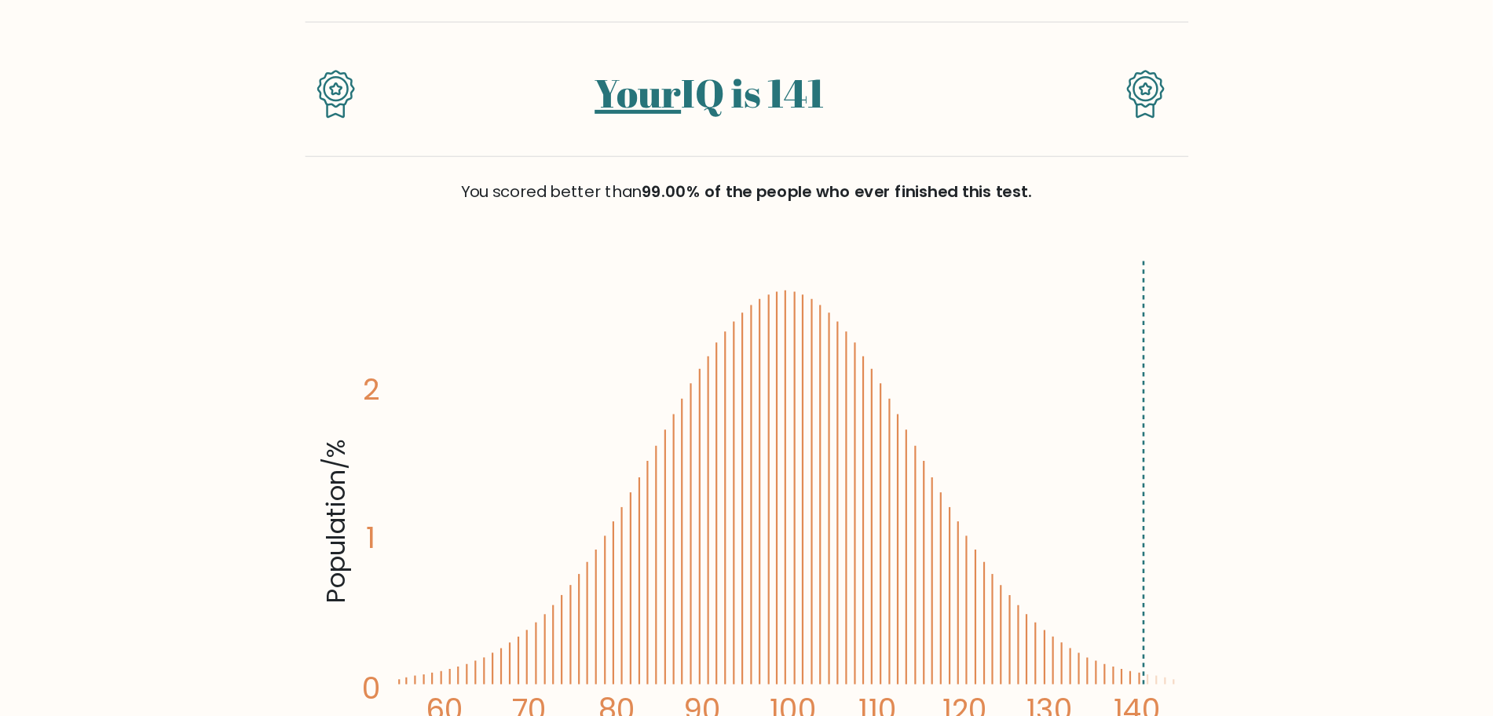
scroll to position [157, 0]
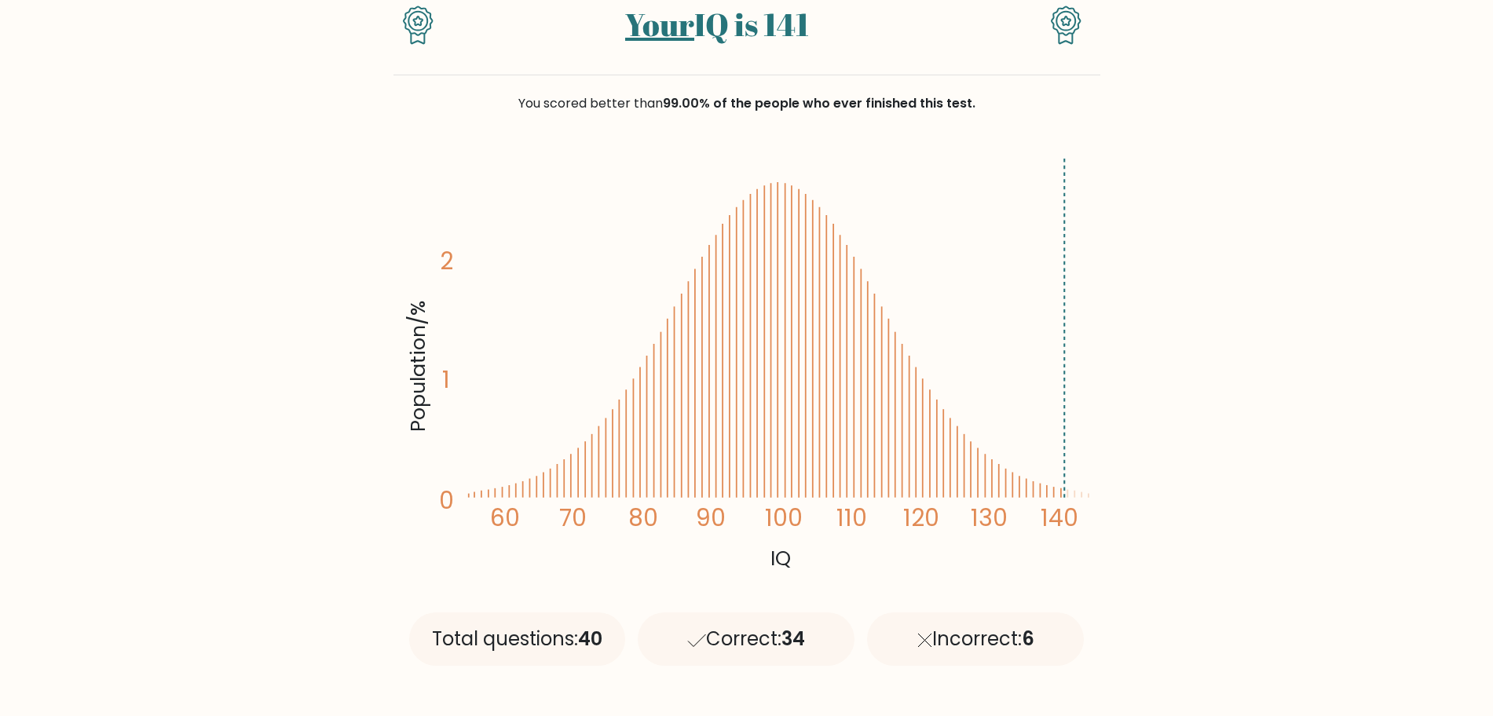
drag, startPoint x: 1220, startPoint y: 168, endPoint x: 1219, endPoint y: 178, distance: 10.3
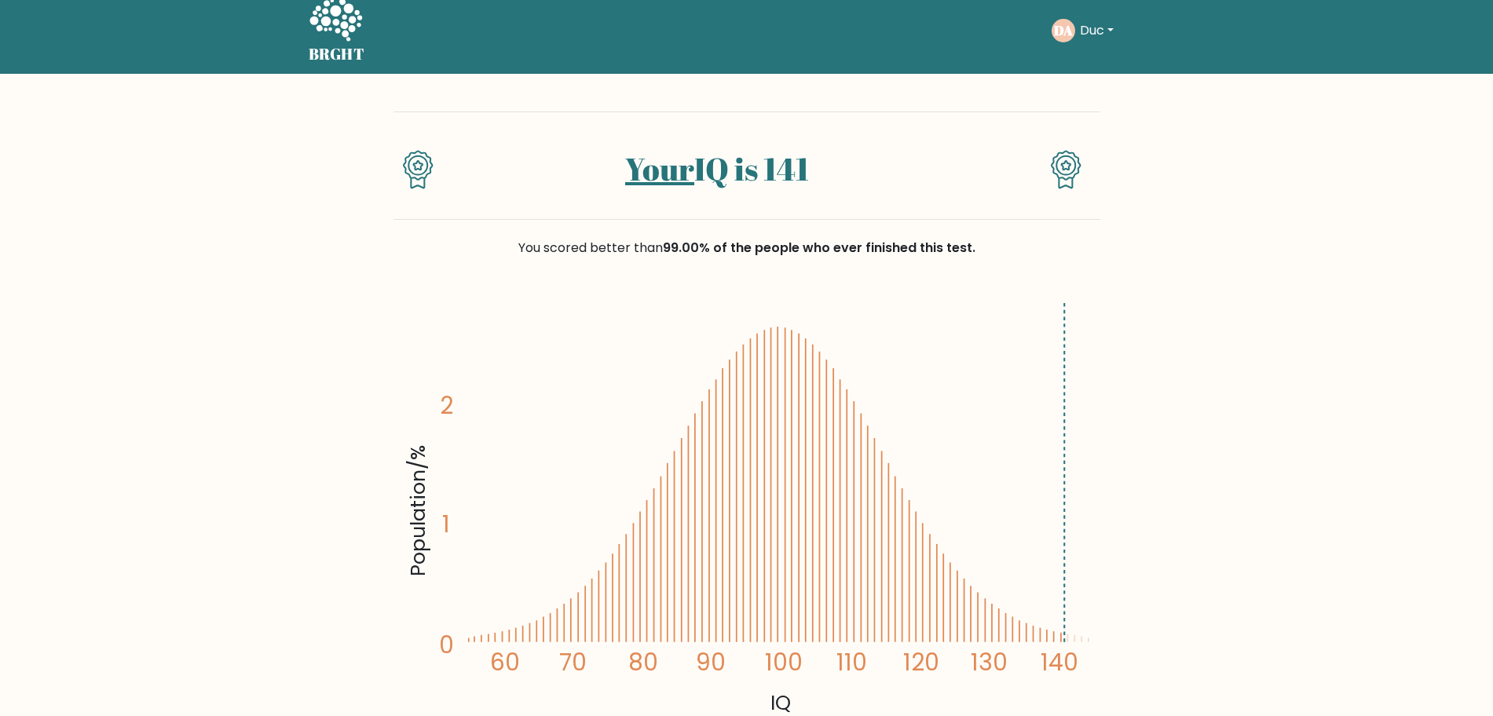
scroll to position [0, 0]
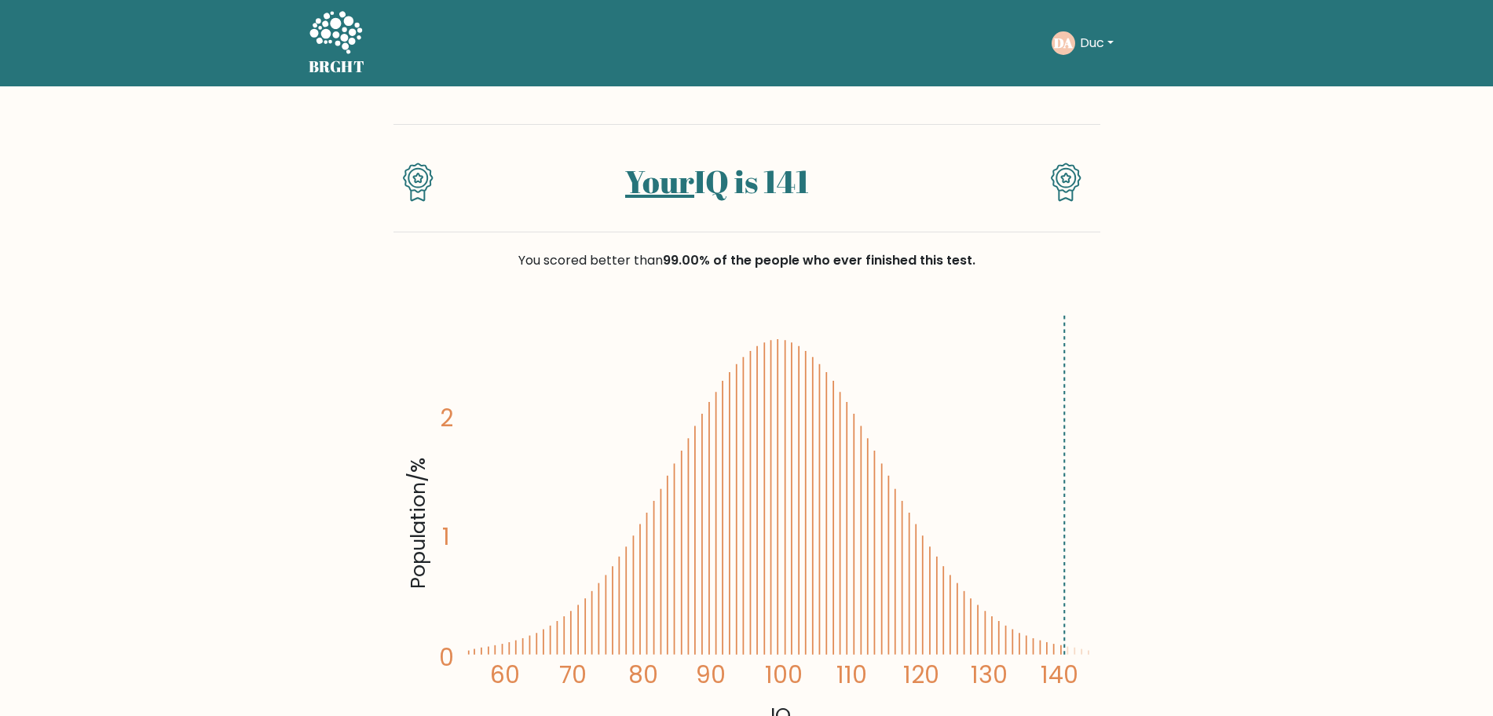
click at [1093, 56] on div "DA Duc Dashboard Profile Settings Logout" at bounding box center [1119, 43] width 134 height 36
click at [1093, 38] on button "Duc" at bounding box center [1096, 43] width 43 height 20
click at [1088, 57] on div "DA Duc Dashboard Profile Settings Logout" at bounding box center [1119, 43] width 134 height 36
click at [1086, 44] on button "Duc" at bounding box center [1096, 43] width 43 height 20
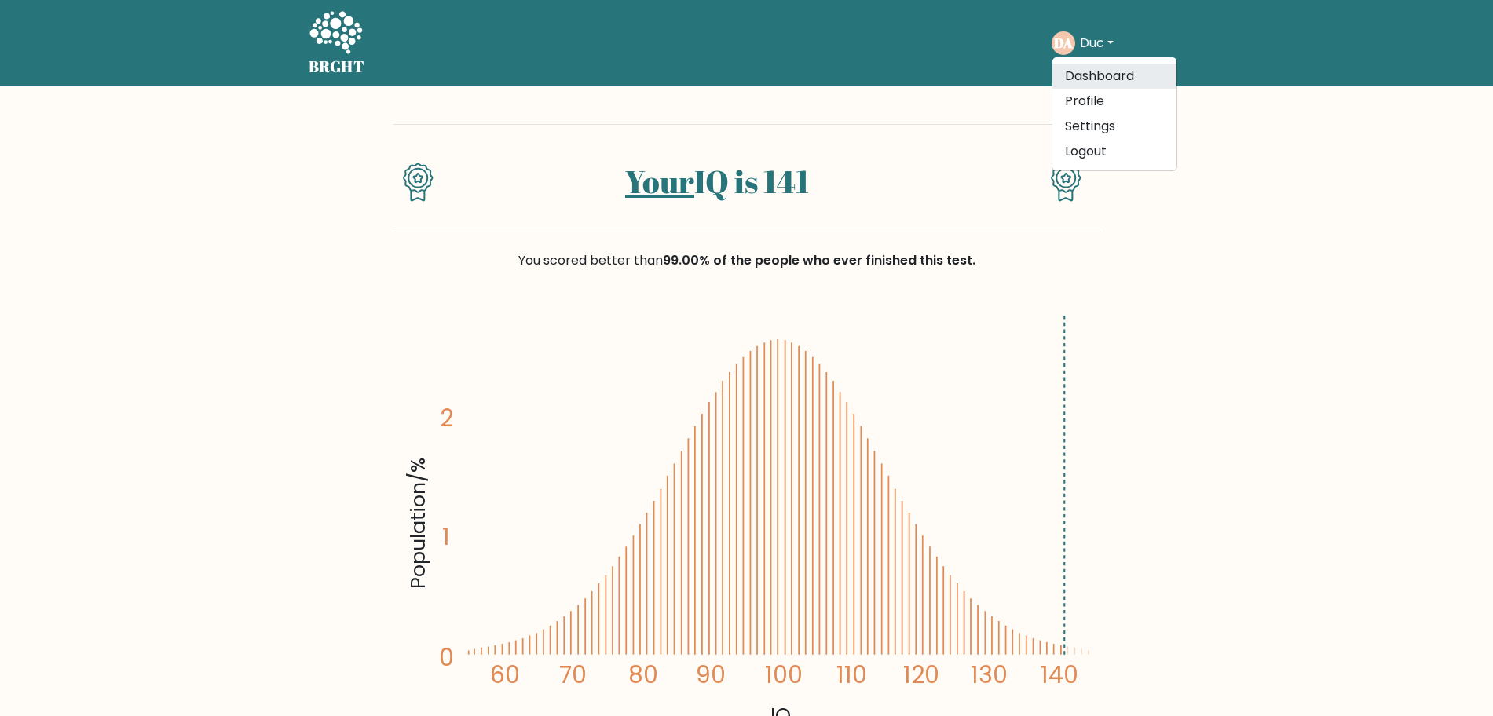
click at [1093, 71] on link "Dashboard" at bounding box center [1114, 76] width 124 height 25
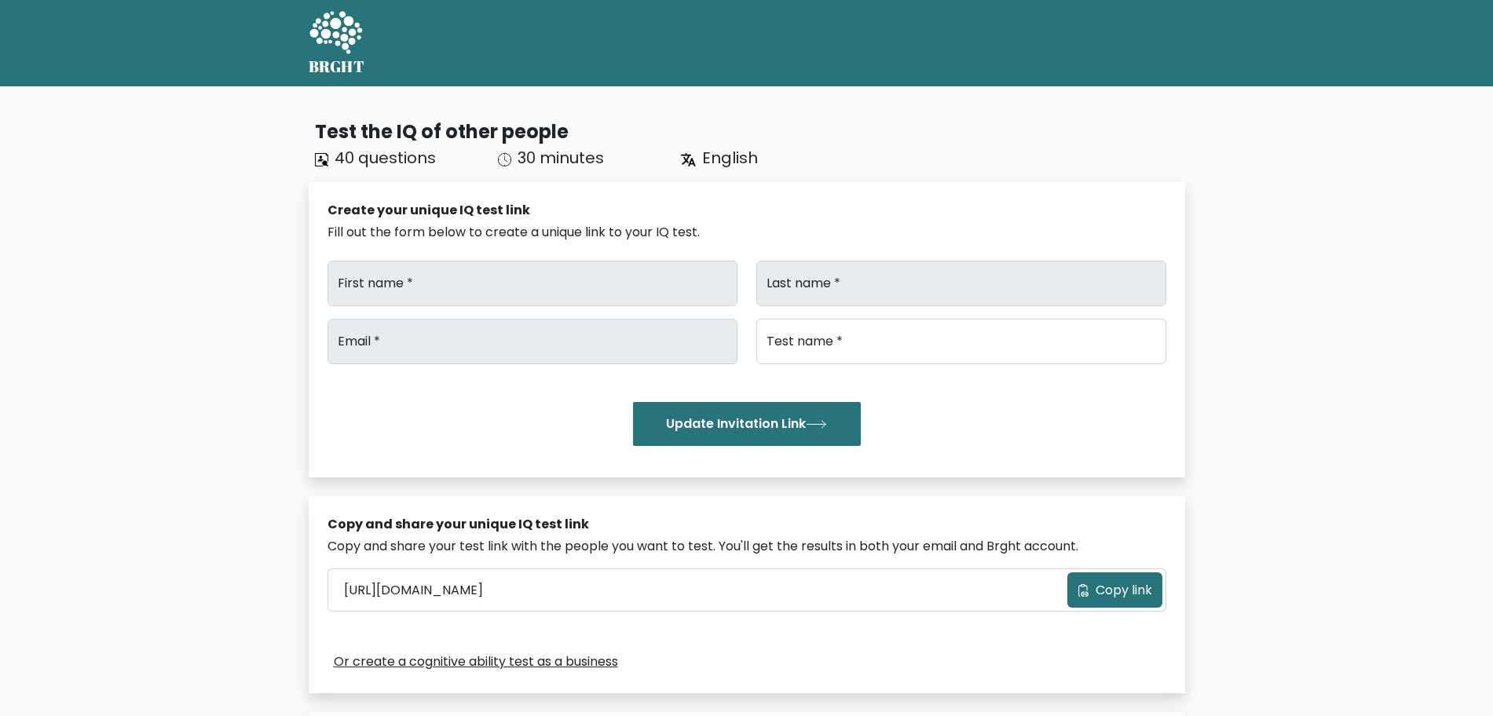
type input "Duc"
type input "[PERSON_NAME]"
type input "[EMAIL_ADDRESS][DOMAIN_NAME]"
type input "Brght Intelligence Test"
click at [1057, 13] on div "BRGHT BRGHT Take the test DA Duc Dashboard Profile Settings Logout Dashboard Pr…" at bounding box center [746, 43] width 895 height 74
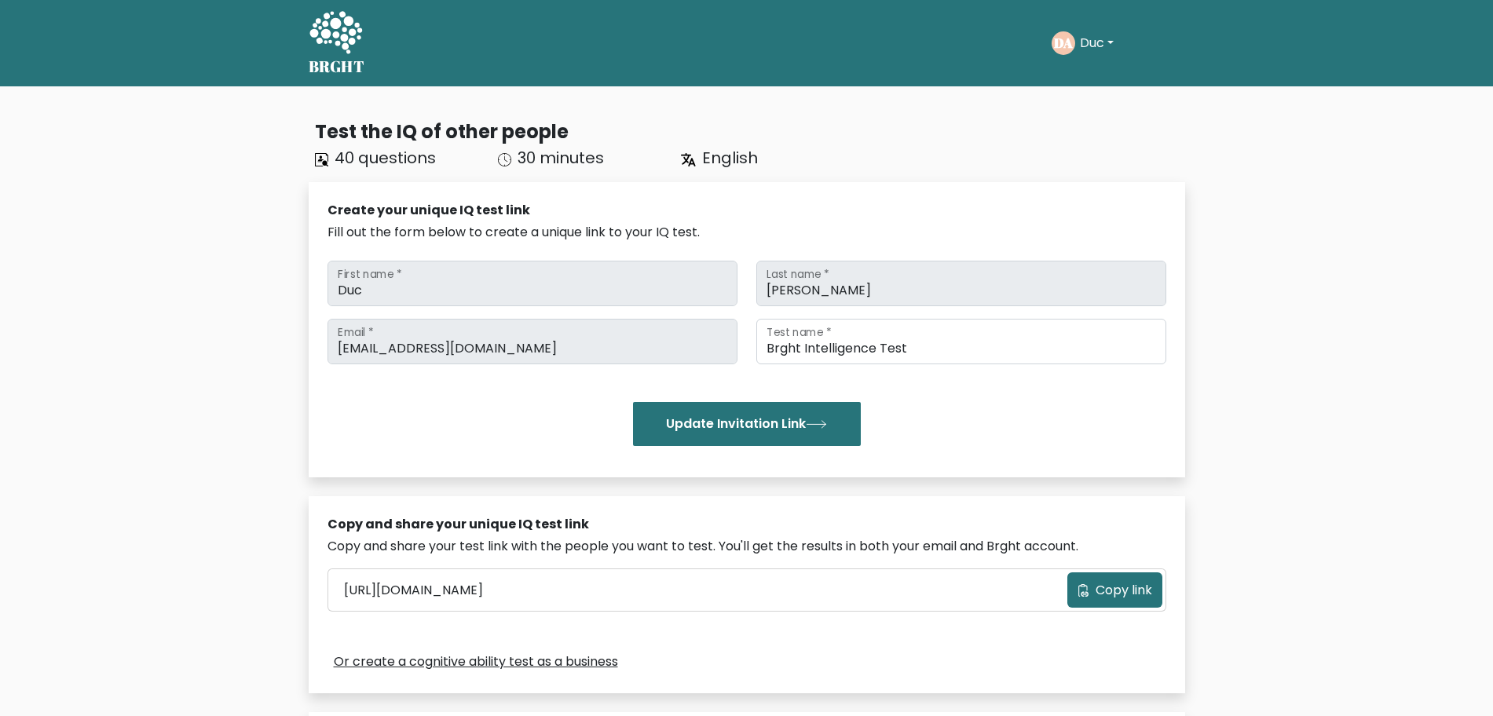
click at [1057, 34] on text "DA" at bounding box center [1063, 43] width 19 height 18
click at [1063, 41] on text "DA" at bounding box center [1063, 43] width 19 height 18
click at [1076, 42] on button "Duc" at bounding box center [1096, 43] width 43 height 20
click at [1090, 108] on link "Profile" at bounding box center [1114, 101] width 124 height 25
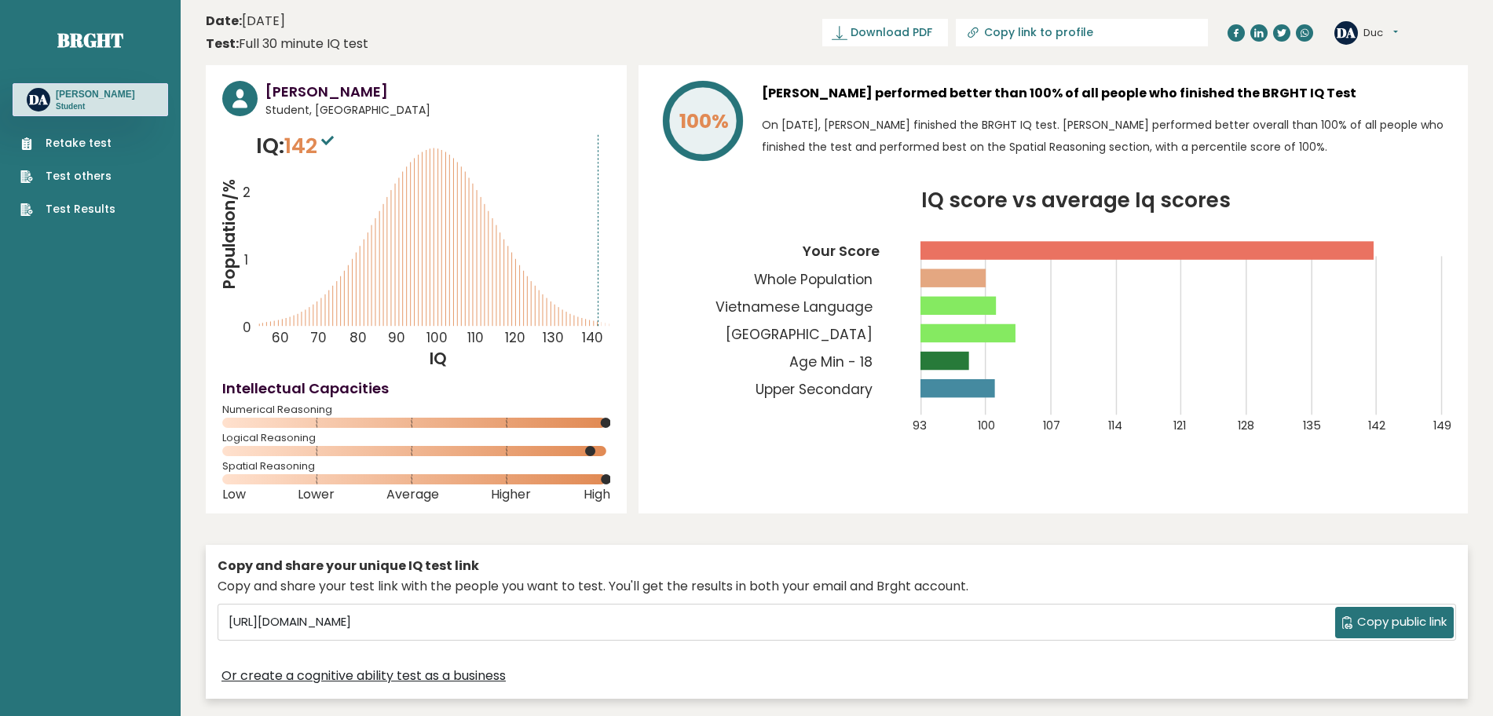
drag, startPoint x: 210, startPoint y: 18, endPoint x: 417, endPoint y: 42, distance: 208.8
click at [404, 42] on header "Date: January 01, 2025 Test: Full 30 minute IQ test Download PDF Downloading...…" at bounding box center [837, 32] width 1262 height 49
click at [437, 41] on header "Date: January 01, 2025 Test: Full 30 minute IQ test Download PDF Downloading...…" at bounding box center [837, 32] width 1262 height 49
drag, startPoint x: 419, startPoint y: 51, endPoint x: 197, endPoint y: 16, distance: 224.9
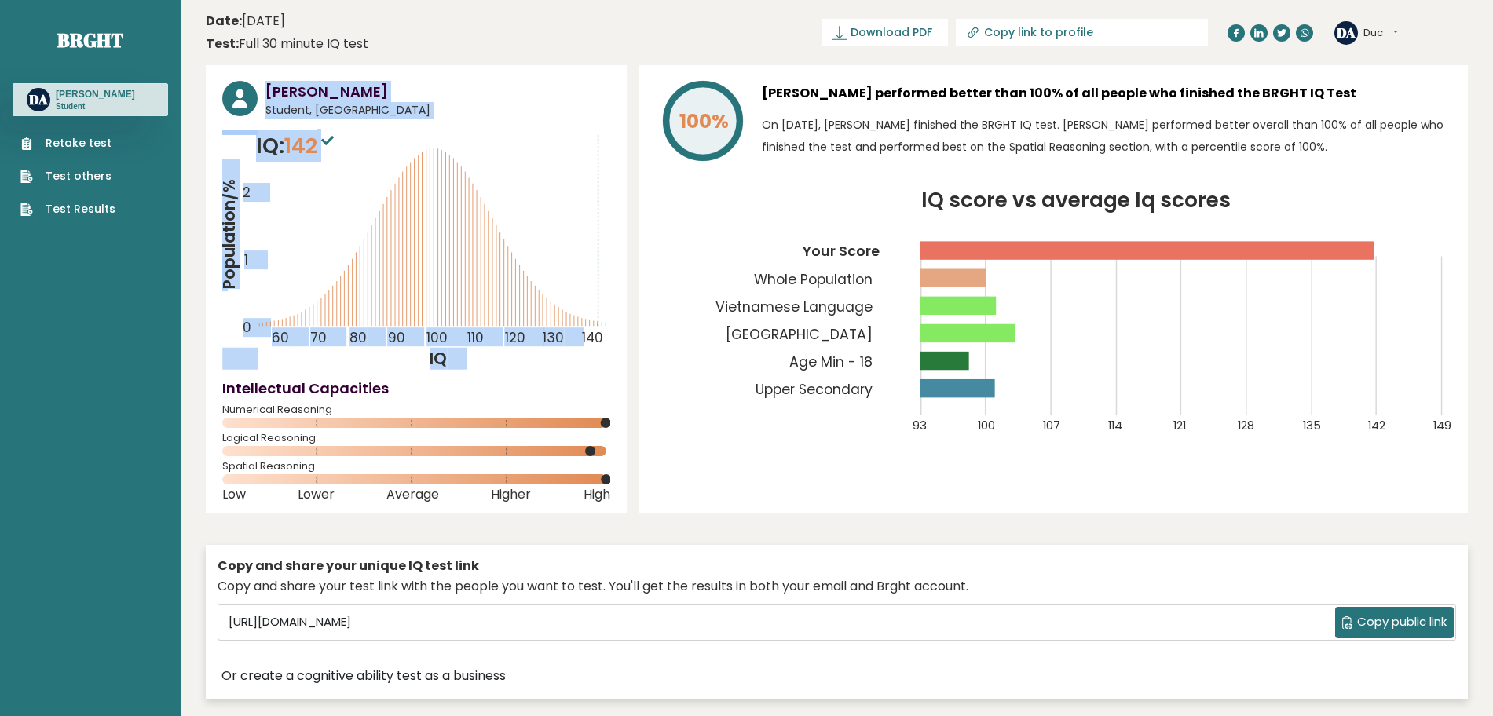
drag, startPoint x: 248, startPoint y: 117, endPoint x: 477, endPoint y: 177, distance: 236.4
click at [477, 177] on div "Duc Anh Student, Vietnam IQ: 142 Population/% IQ 0 1 2 60 70 80 90 100 110 120 …" at bounding box center [416, 289] width 421 height 448
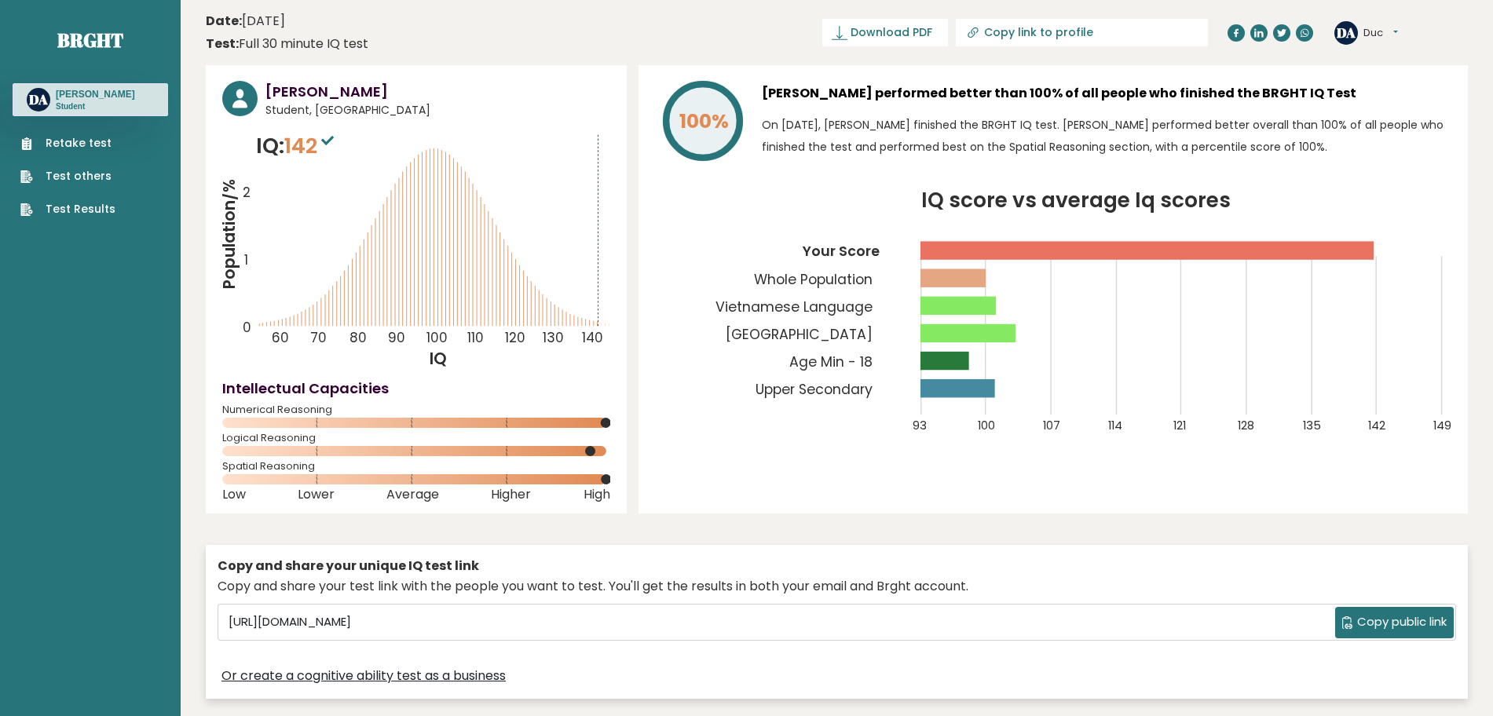
click at [612, 273] on div "Duc Anh Student, Vietnam IQ: 142 Population/% IQ 0 1 2 60 70 80 90 100 110 120 …" at bounding box center [416, 289] width 421 height 448
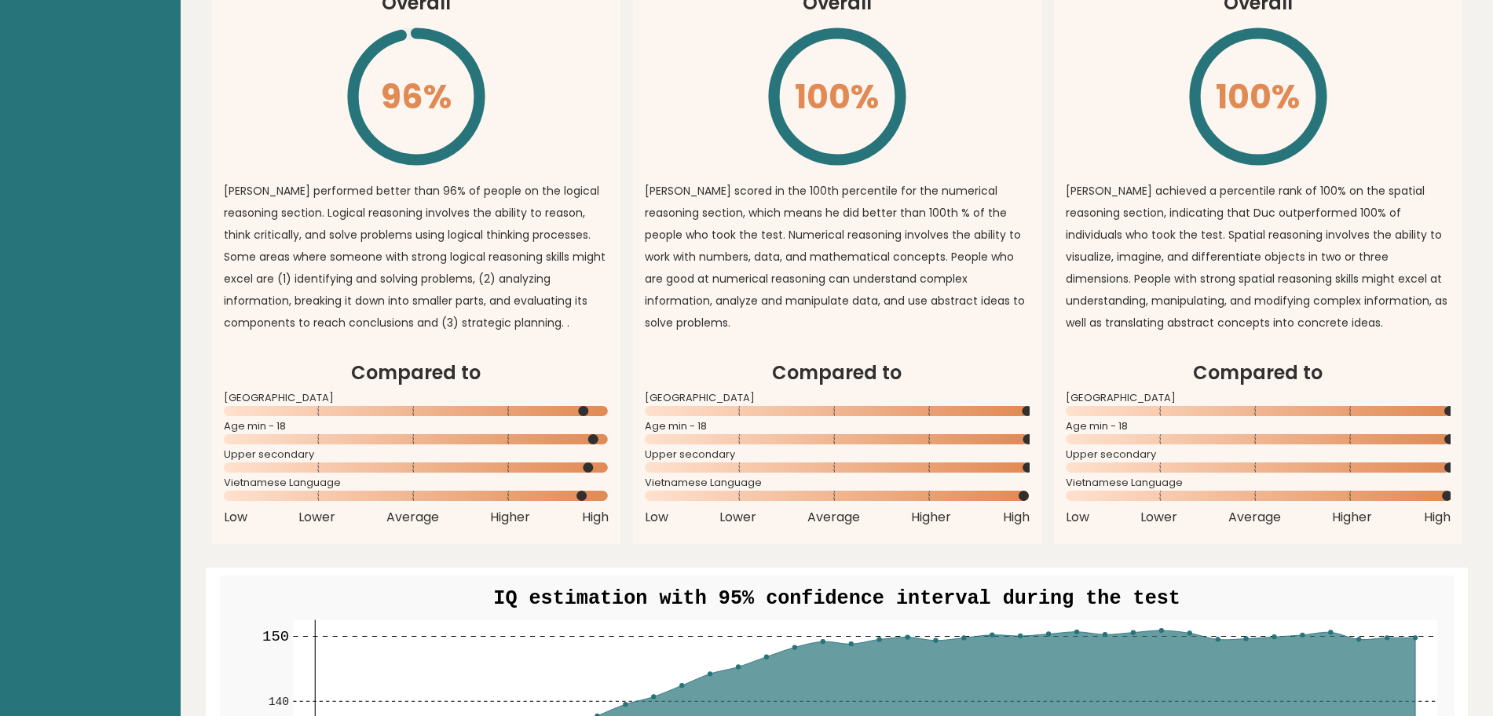
scroll to position [1178, 0]
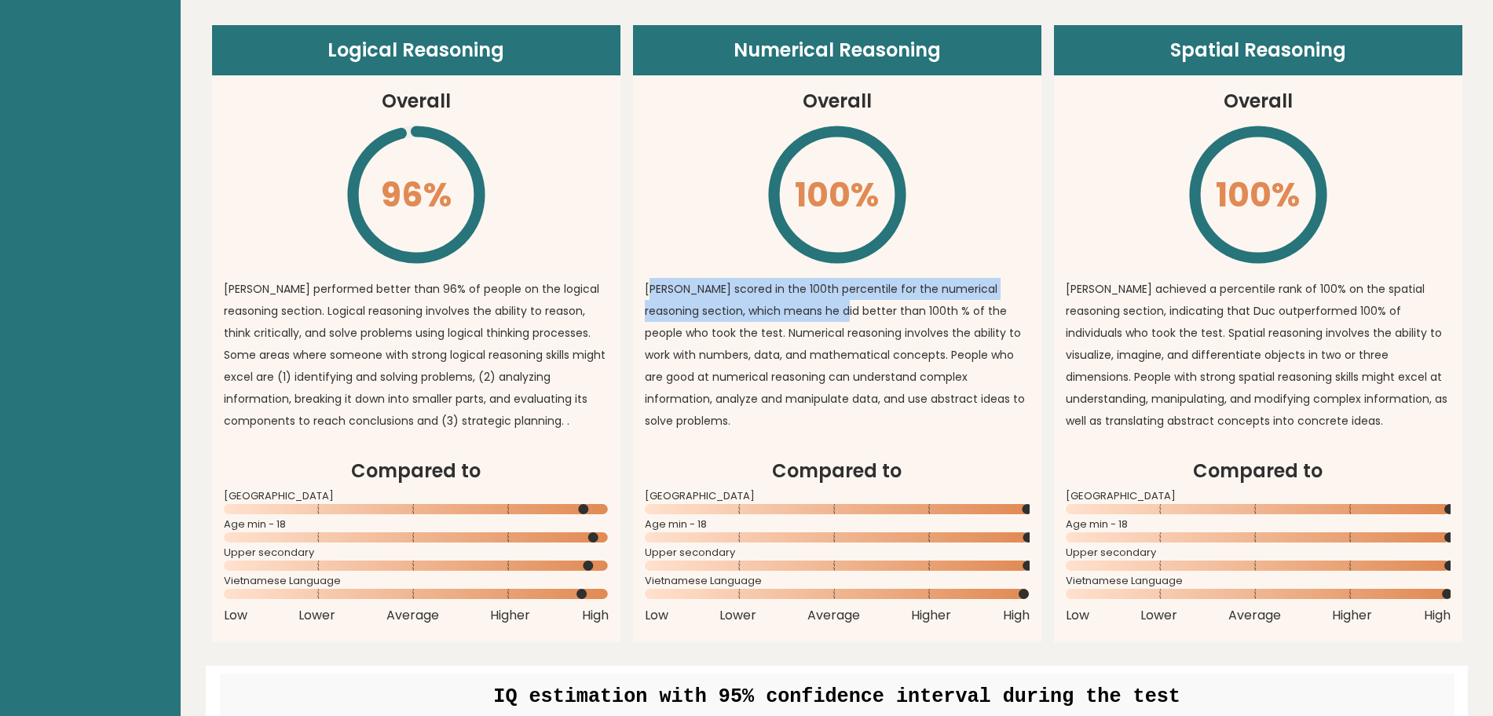
drag, startPoint x: 653, startPoint y: 299, endPoint x: 895, endPoint y: 317, distance: 243.3
click at [881, 316] on p "Duc scored in the 100th percentile for the numerical reasoning section, which m…" at bounding box center [837, 355] width 385 height 154
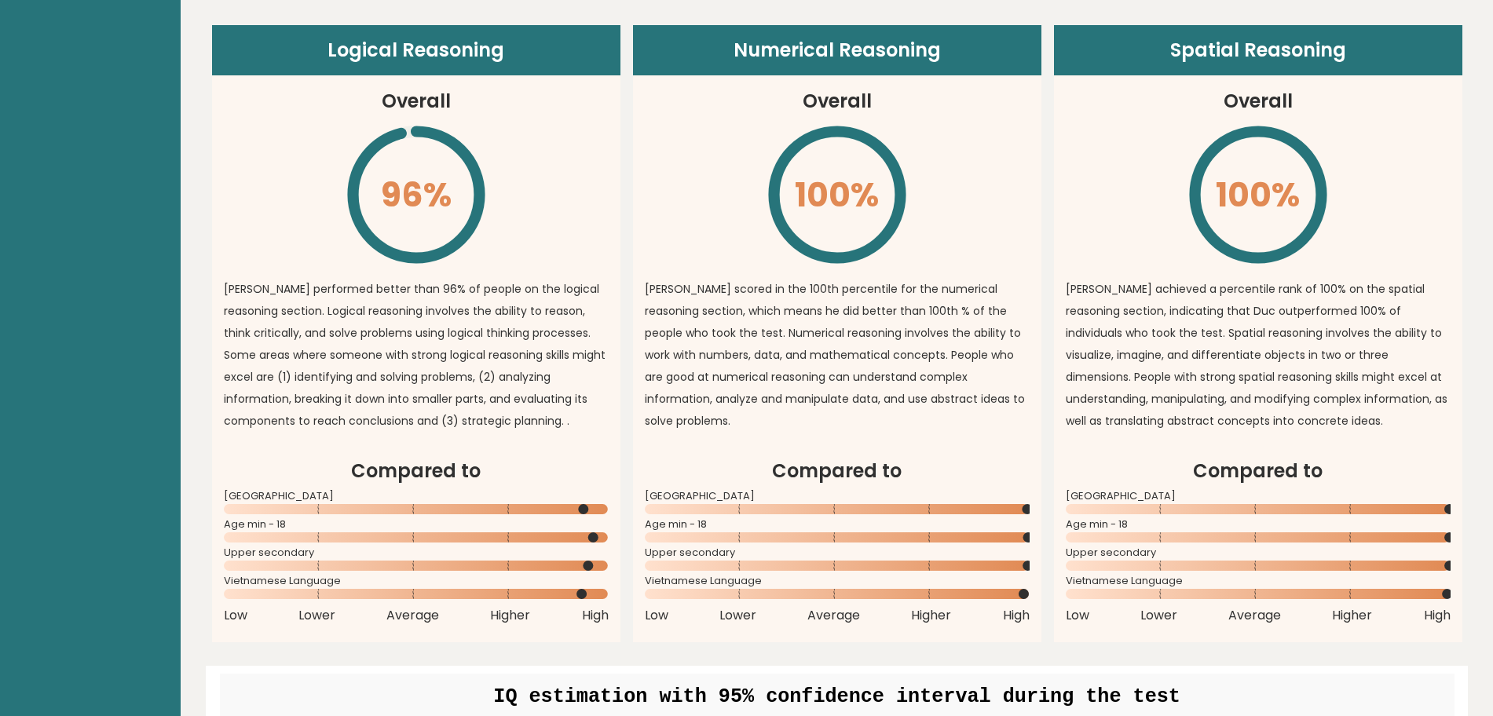
click at [901, 320] on p "Duc scored in the 100th percentile for the numerical reasoning section, which m…" at bounding box center [837, 355] width 385 height 154
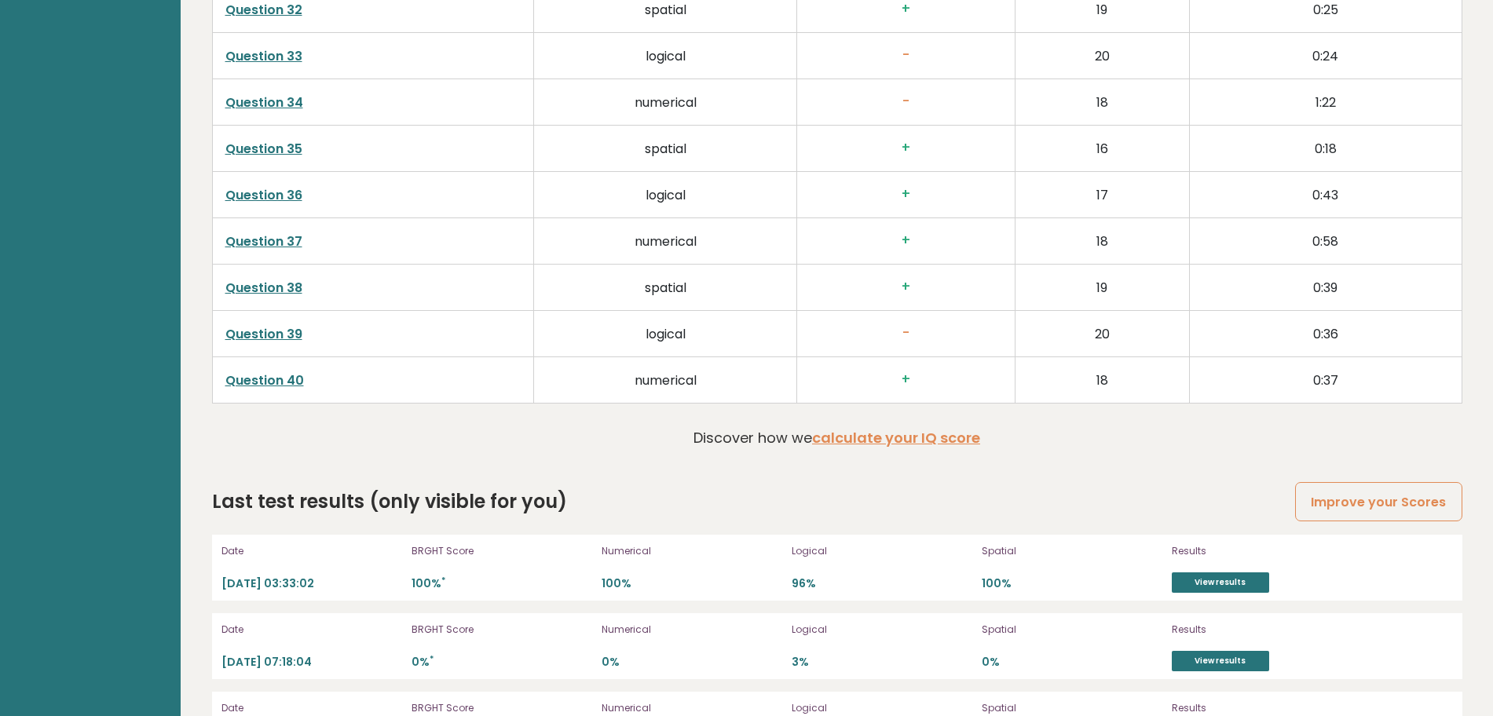
scroll to position [4157, 0]
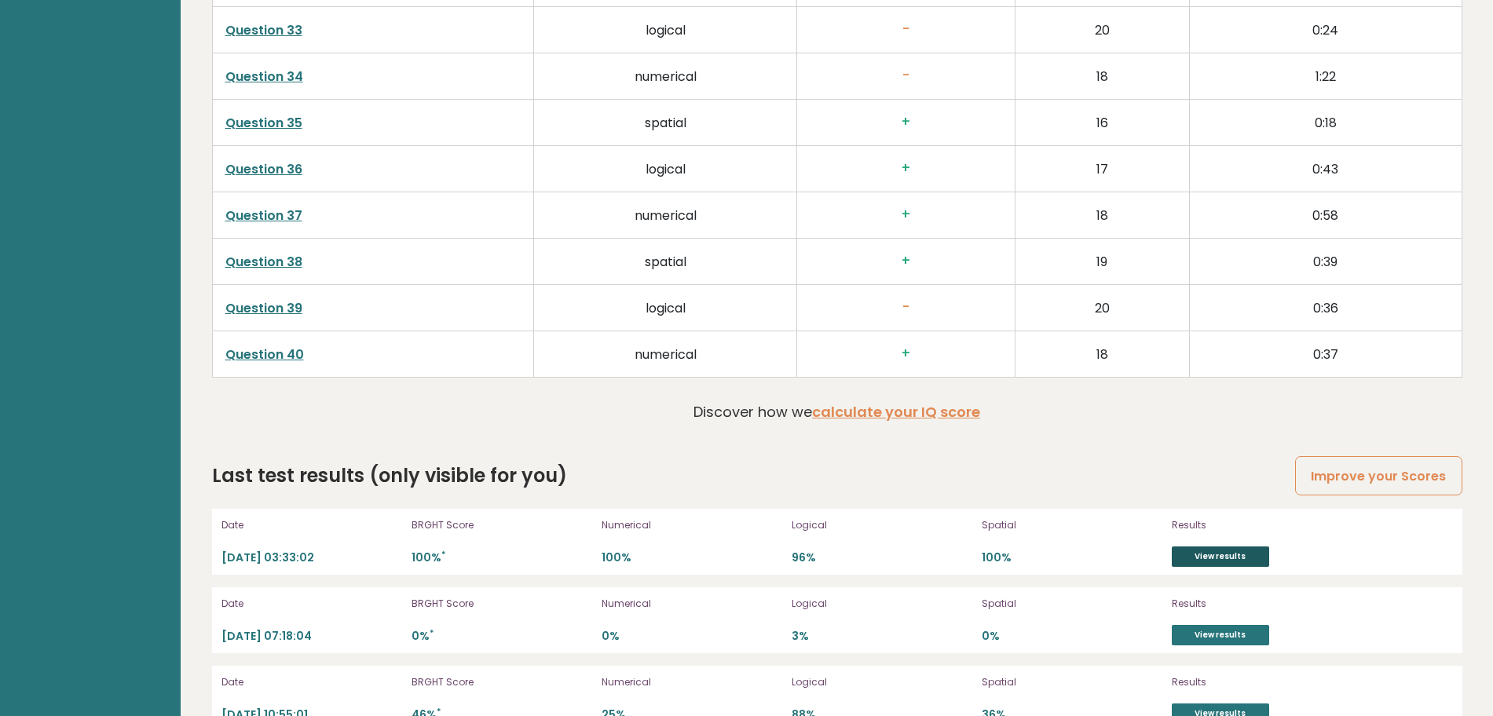
click at [1199, 552] on link "View results" at bounding box center [1220, 557] width 97 height 20
